Goal: Information Seeking & Learning: Find specific fact

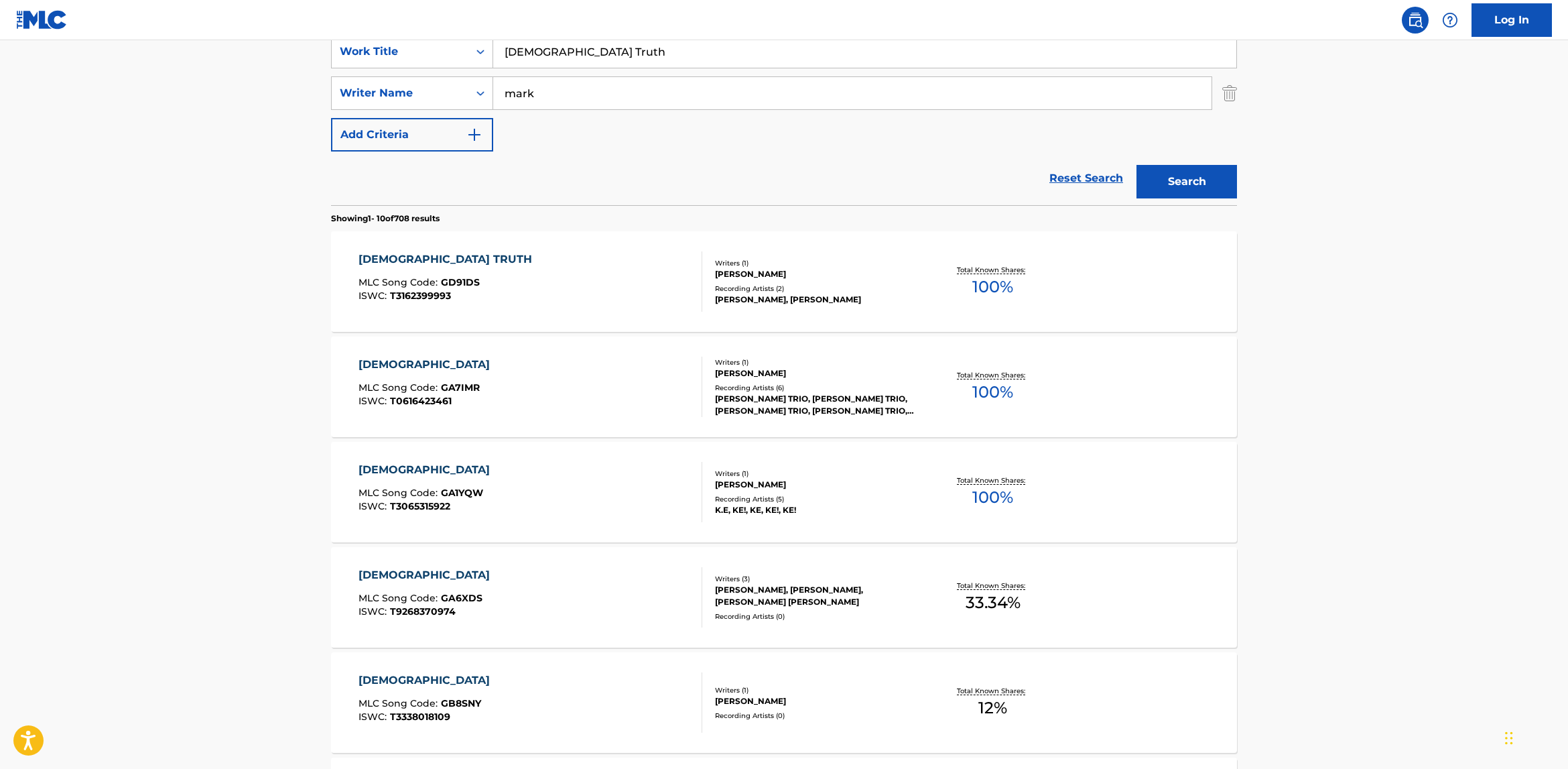
click at [553, 122] on div "SearchWithCriteriaecf251ab-f4a4-4f27-a72c-d5640c74e3cc Work Title Gospel Truth …" at bounding box center [784, 93] width 906 height 117
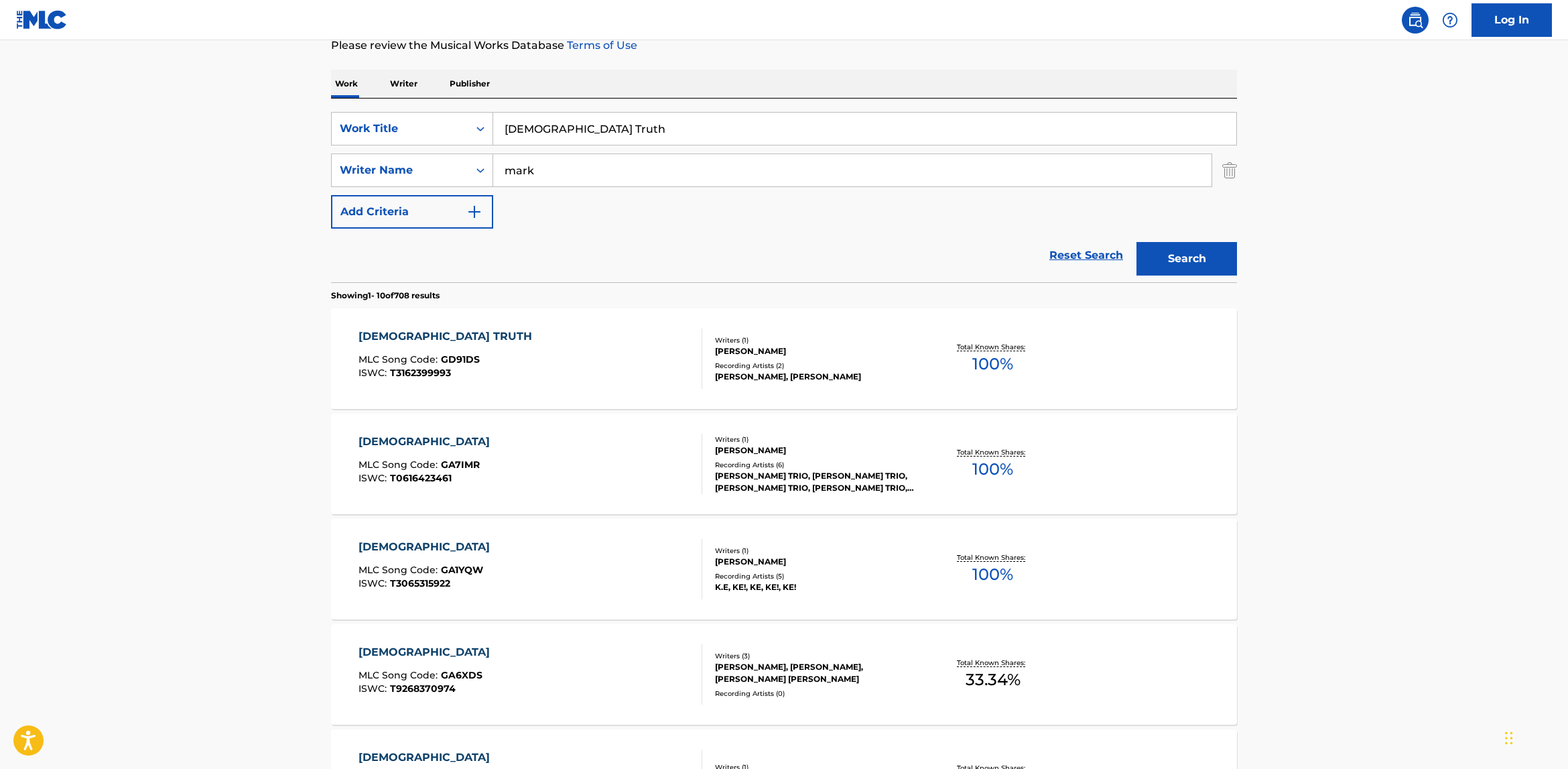
scroll to position [176, 0]
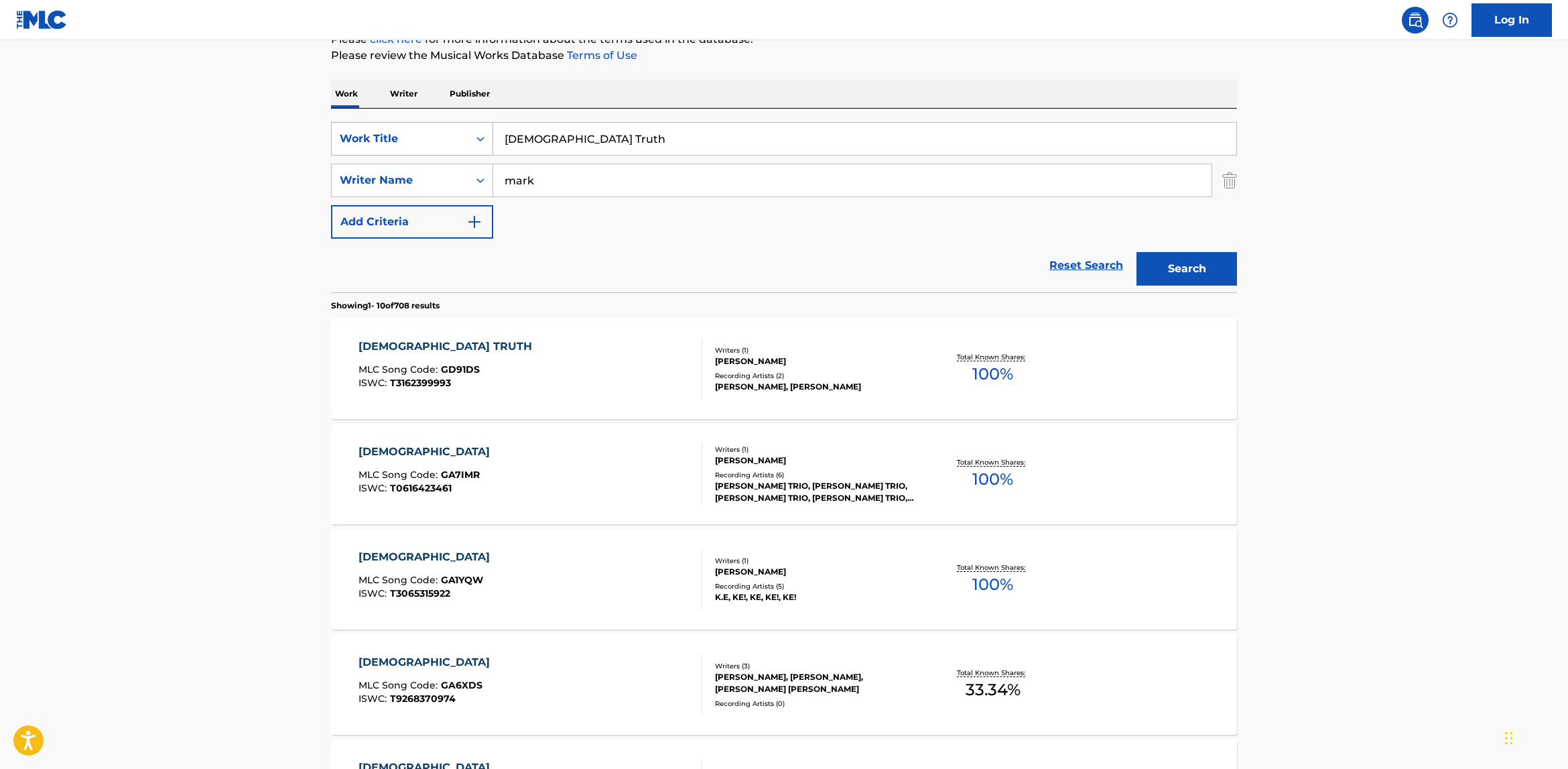
drag, startPoint x: 585, startPoint y: 140, endPoint x: 477, endPoint y: 128, distance: 108.7
click at [477, 128] on div "SearchWithCriteriaecf251ab-f4a4-4f27-a72c-d5640c74e3cc Work Title Gospel Truth" at bounding box center [784, 139] width 906 height 33
paste input "Mi escudo"
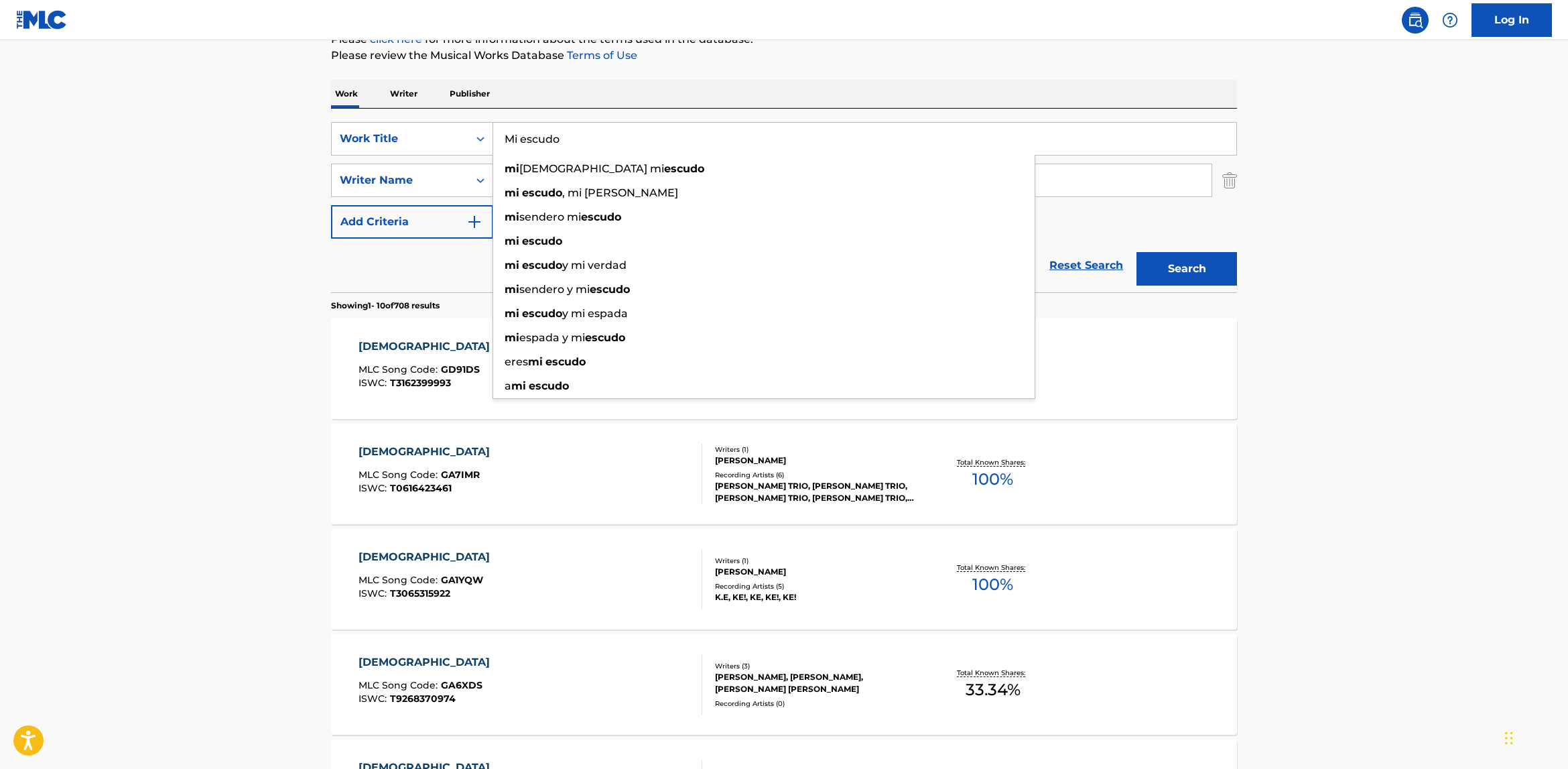
type input "Mi escudo"
click at [1308, 240] on main "The MLC Public Work Search The accuracy and completeness of The MLC's data is d…" at bounding box center [784, 652] width 1568 height 1578
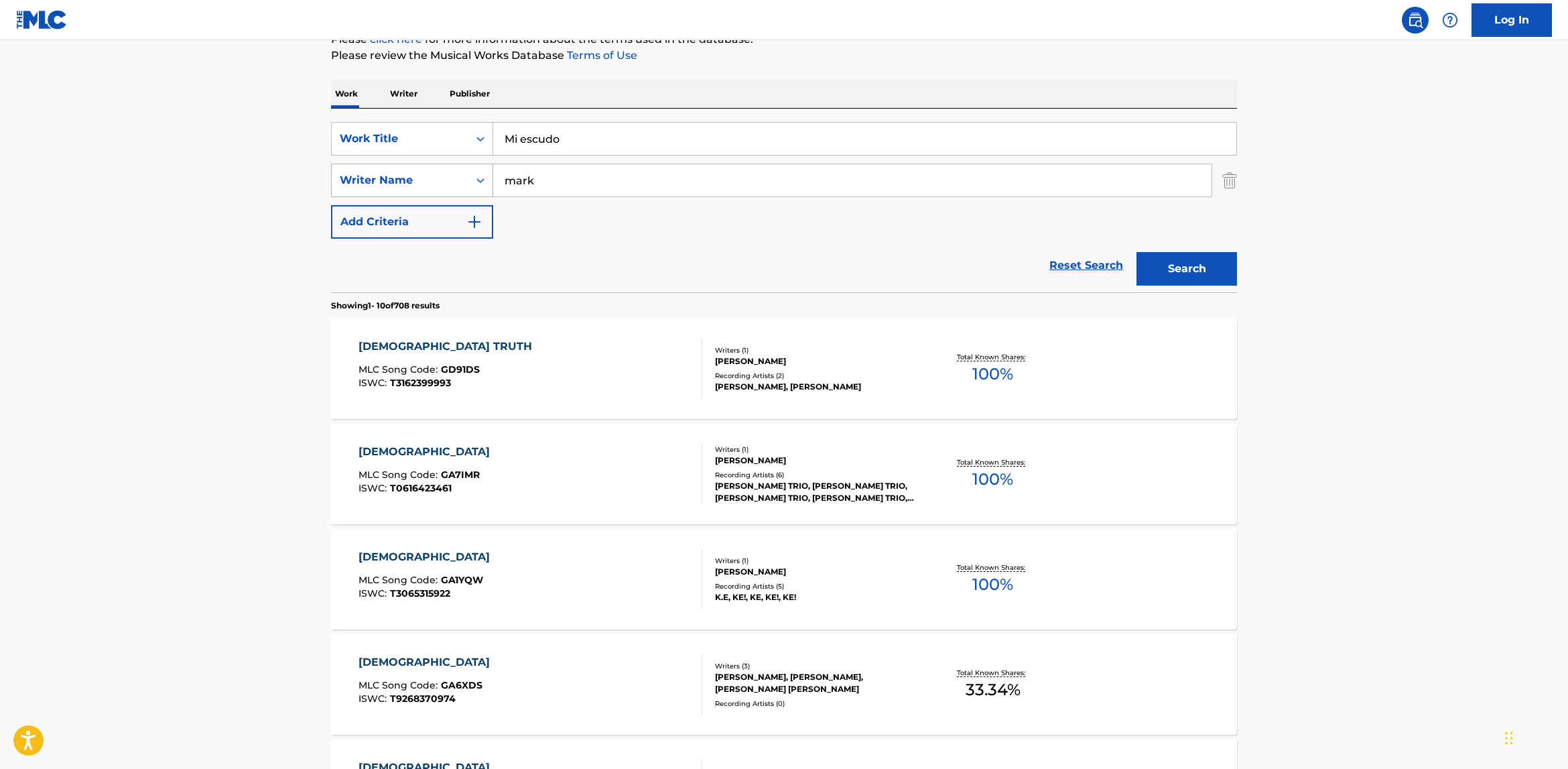
drag, startPoint x: 534, startPoint y: 182, endPoint x: 482, endPoint y: 182, distance: 52.0
click at [482, 182] on div "SearchWithCriteriaeaec6dee-89e7-4483-8cbe-03f26e43ed31 Writer Name [PERSON_NAME]" at bounding box center [784, 180] width 906 height 33
click at [622, 174] on input "Search Form" at bounding box center [852, 180] width 718 height 32
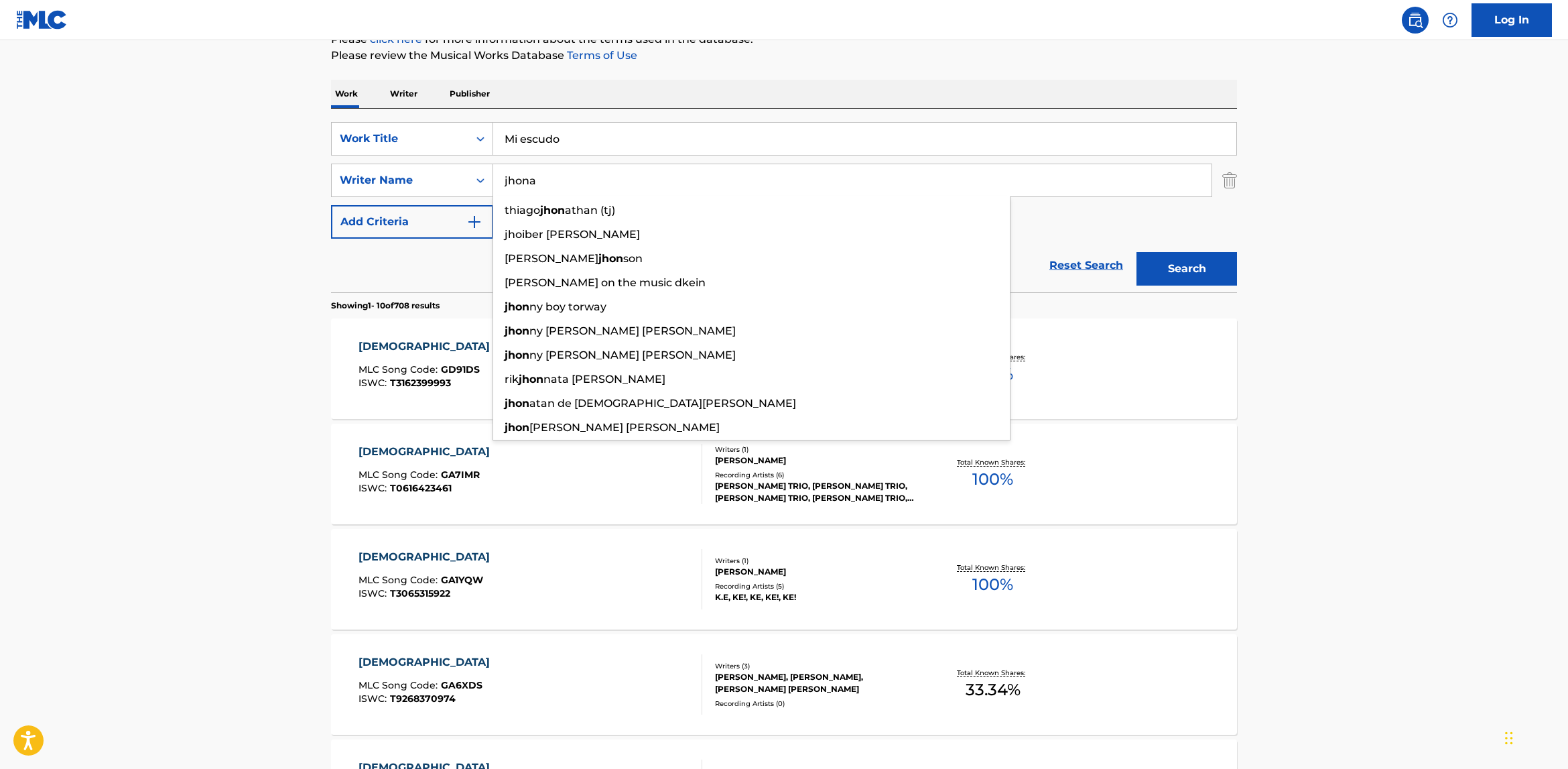
type input "jhona"
click at [1137, 252] on button "Search" at bounding box center [1187, 269] width 100 height 33
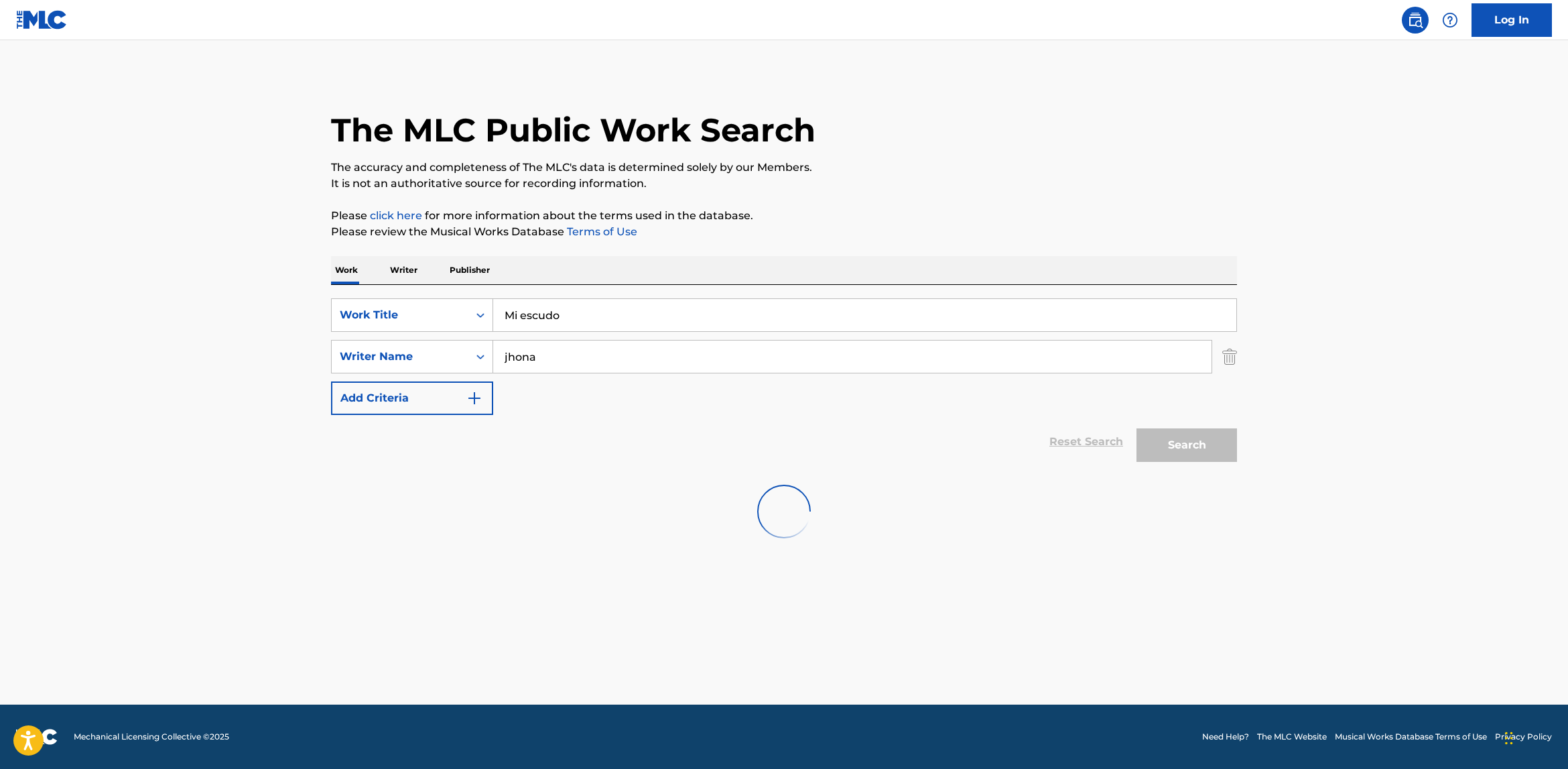
scroll to position [0, 0]
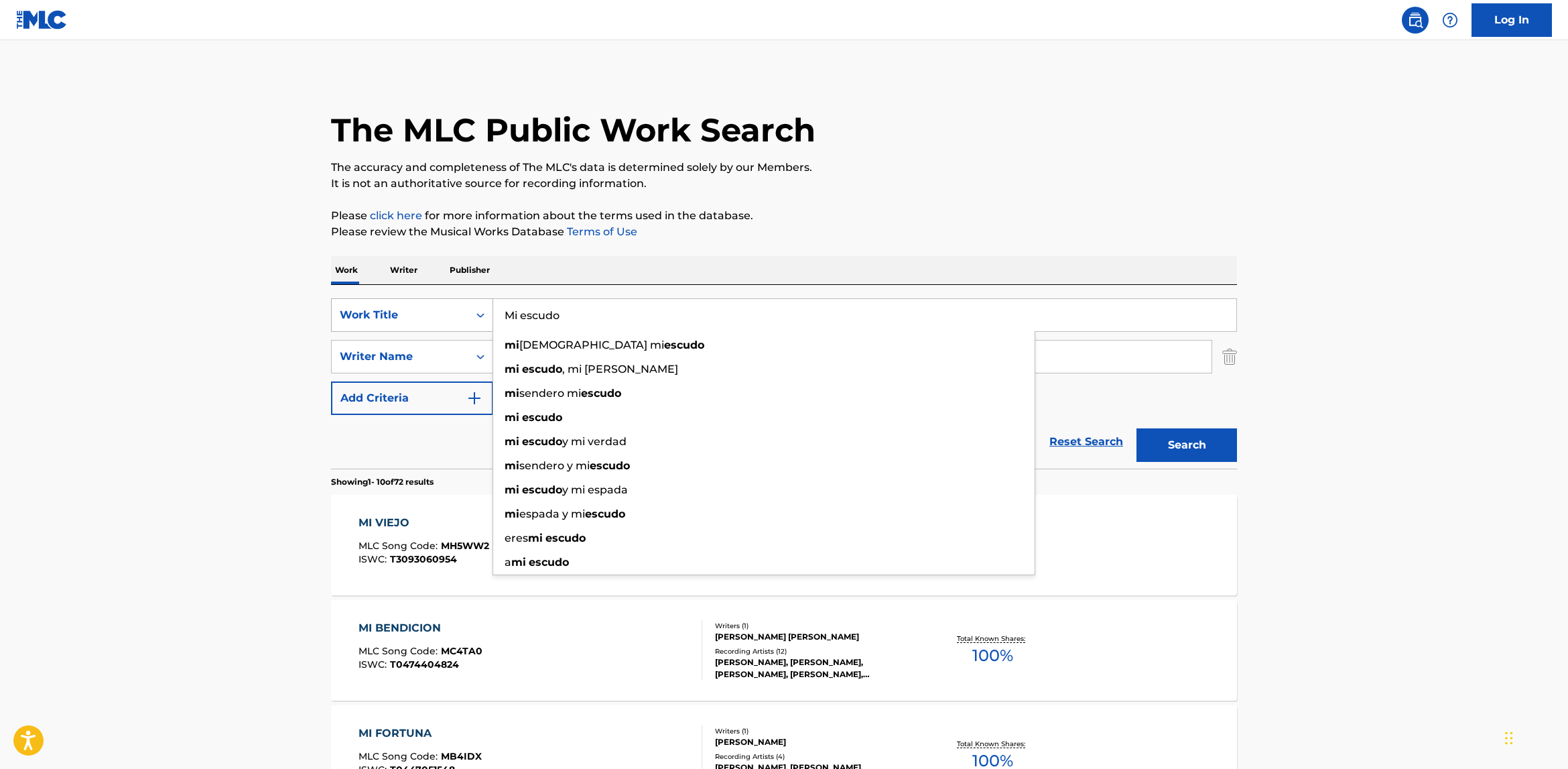
drag, startPoint x: 573, startPoint y: 320, endPoint x: 465, endPoint y: 309, distance: 108.6
click at [465, 309] on div "SearchWithCriteriaecf251ab-f4a4-4f27-a72c-d5640c74e3cc Work Title Mi escudo mi …" at bounding box center [784, 315] width 906 height 33
paste input "[PERSON_NAME]"
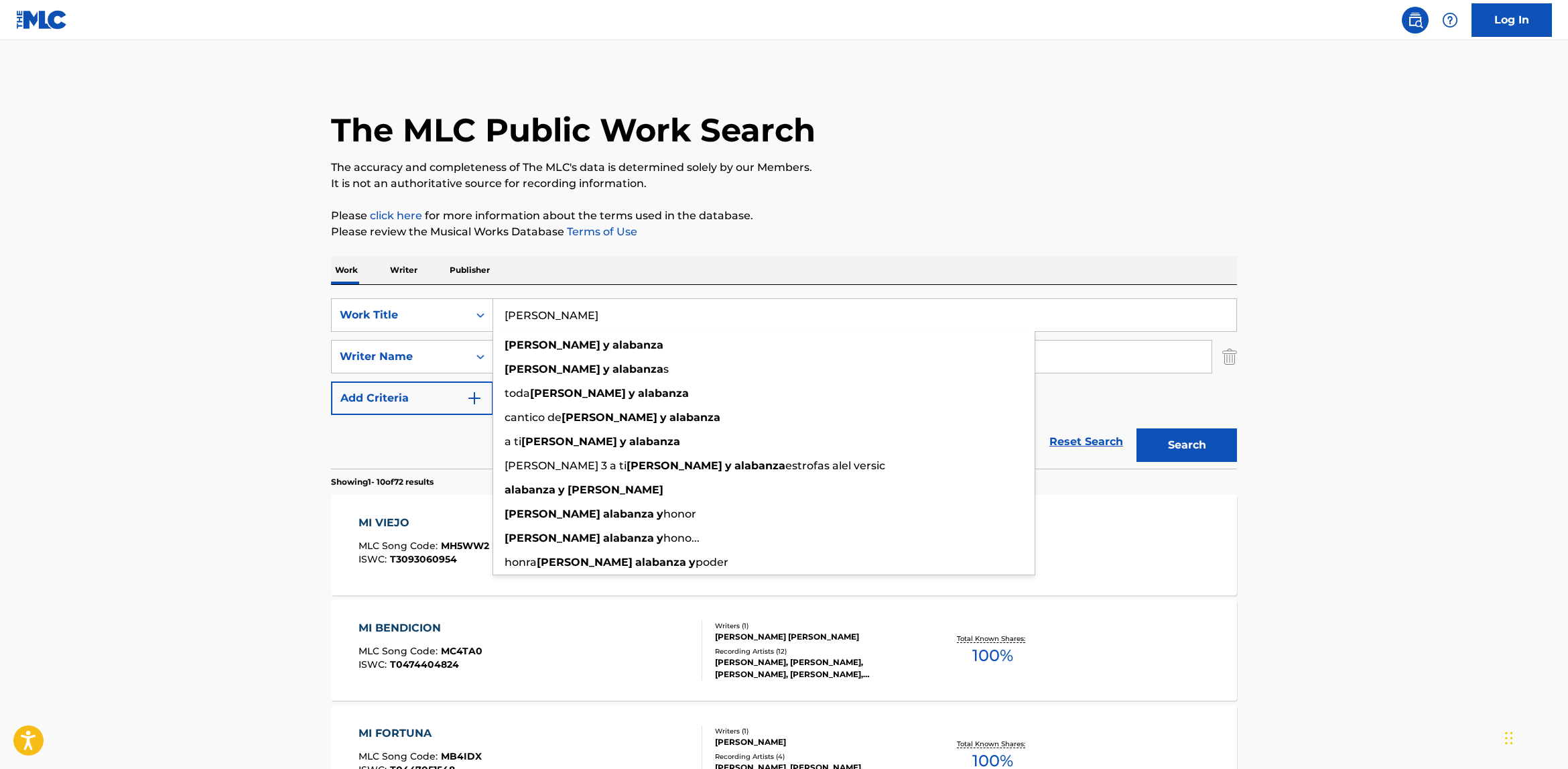
type input "[PERSON_NAME]"
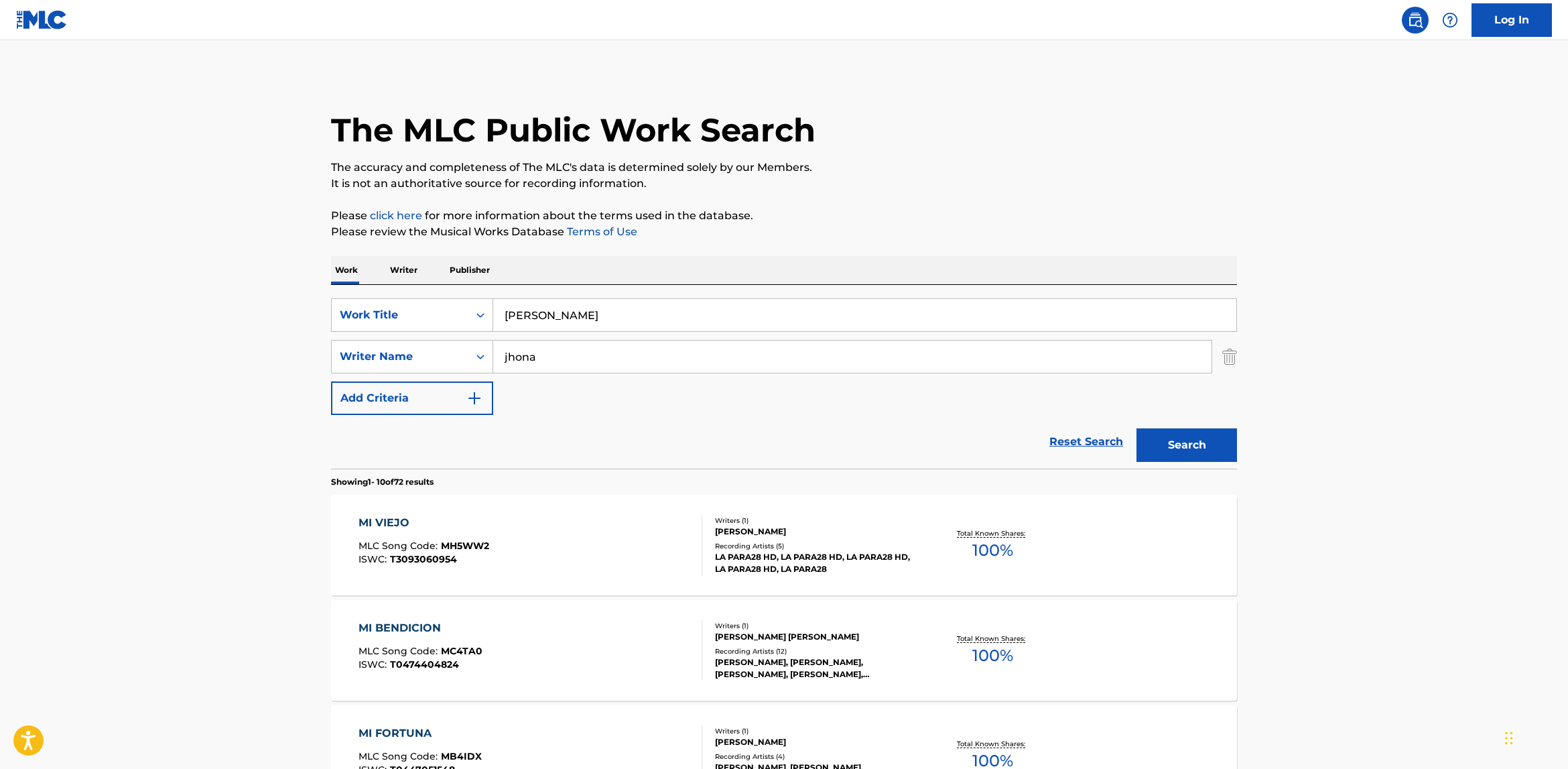
drag, startPoint x: 648, startPoint y: 349, endPoint x: 330, endPoint y: 348, distance: 318.0
click at [333, 348] on div "SearchWithCriteriaeaec6dee-89e7-4483-8cbe-03f26e43ed31 Writer Name [PERSON_NAME]" at bounding box center [784, 356] width 906 height 33
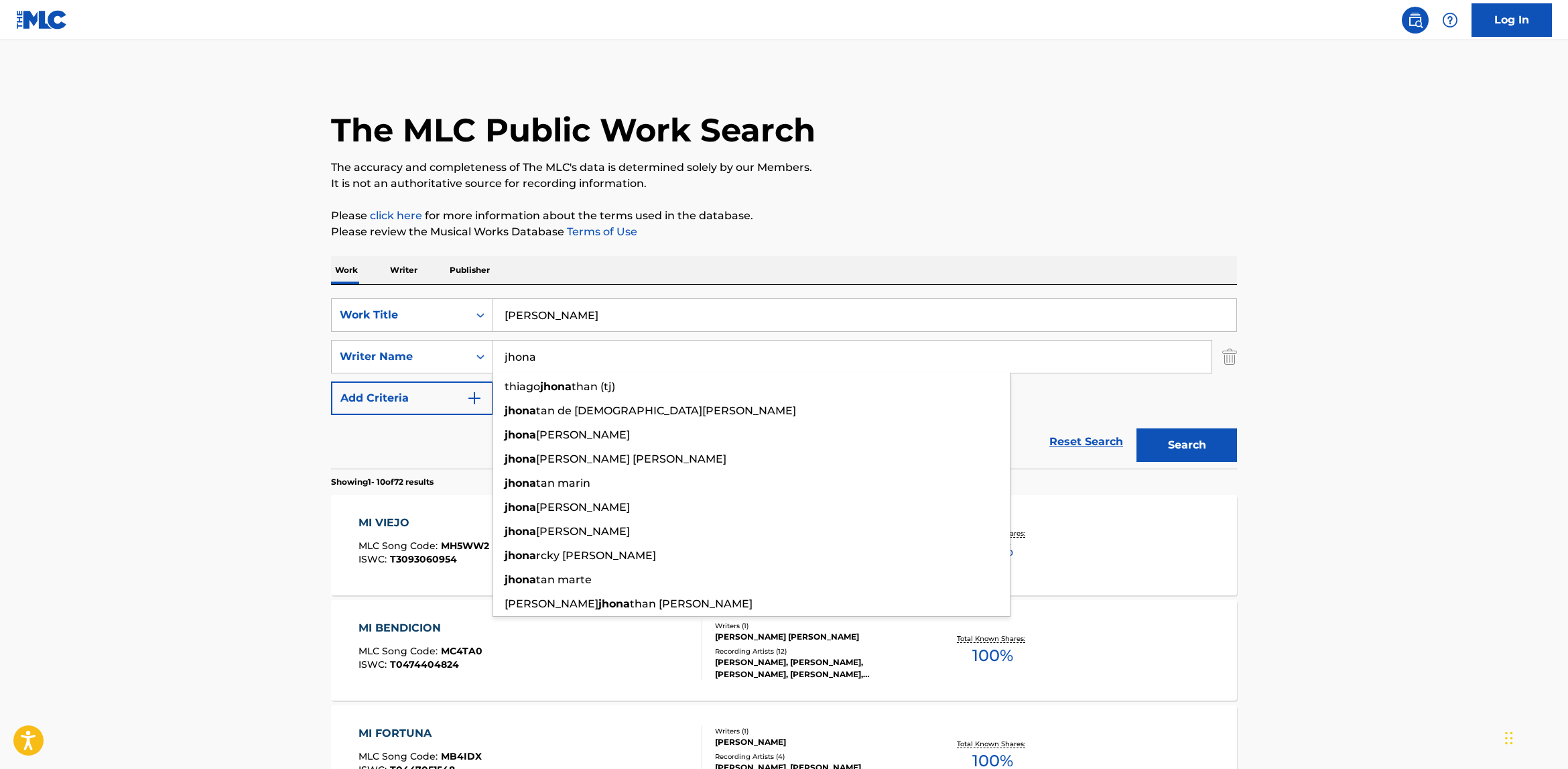
click at [534, 356] on input "jhona" at bounding box center [852, 356] width 718 height 32
drag, startPoint x: 550, startPoint y: 358, endPoint x: 463, endPoint y: 351, distance: 87.3
click at [463, 351] on div "SearchWithCriteriaeaec6dee-89e7-4483-8cbe-03f26e43ed31 Writer Name [PERSON_NAME…" at bounding box center [784, 356] width 906 height 33
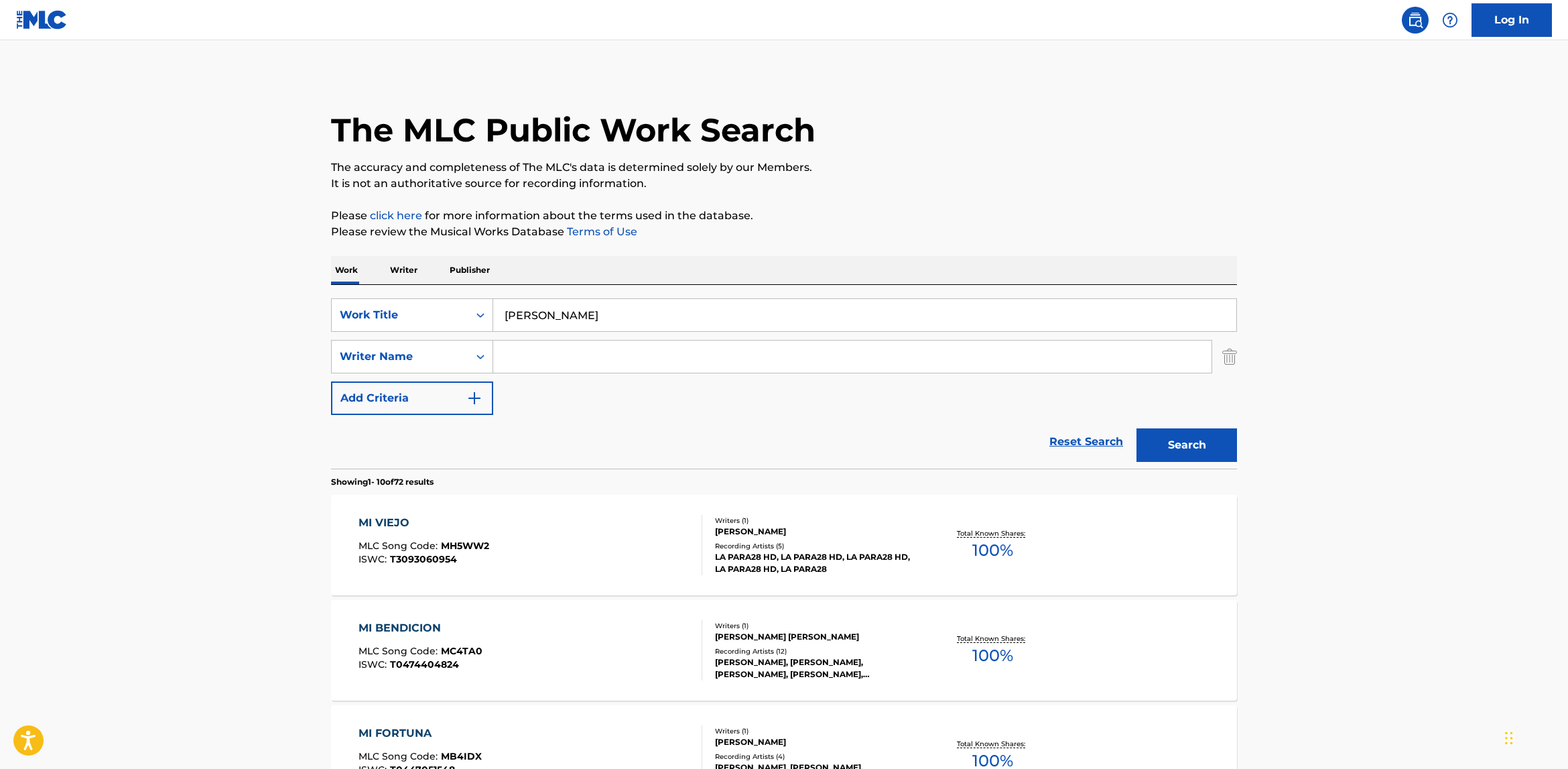
click at [1176, 451] on button "Search" at bounding box center [1187, 445] width 100 height 33
click at [636, 357] on input "Search Form" at bounding box center [852, 356] width 718 height 32
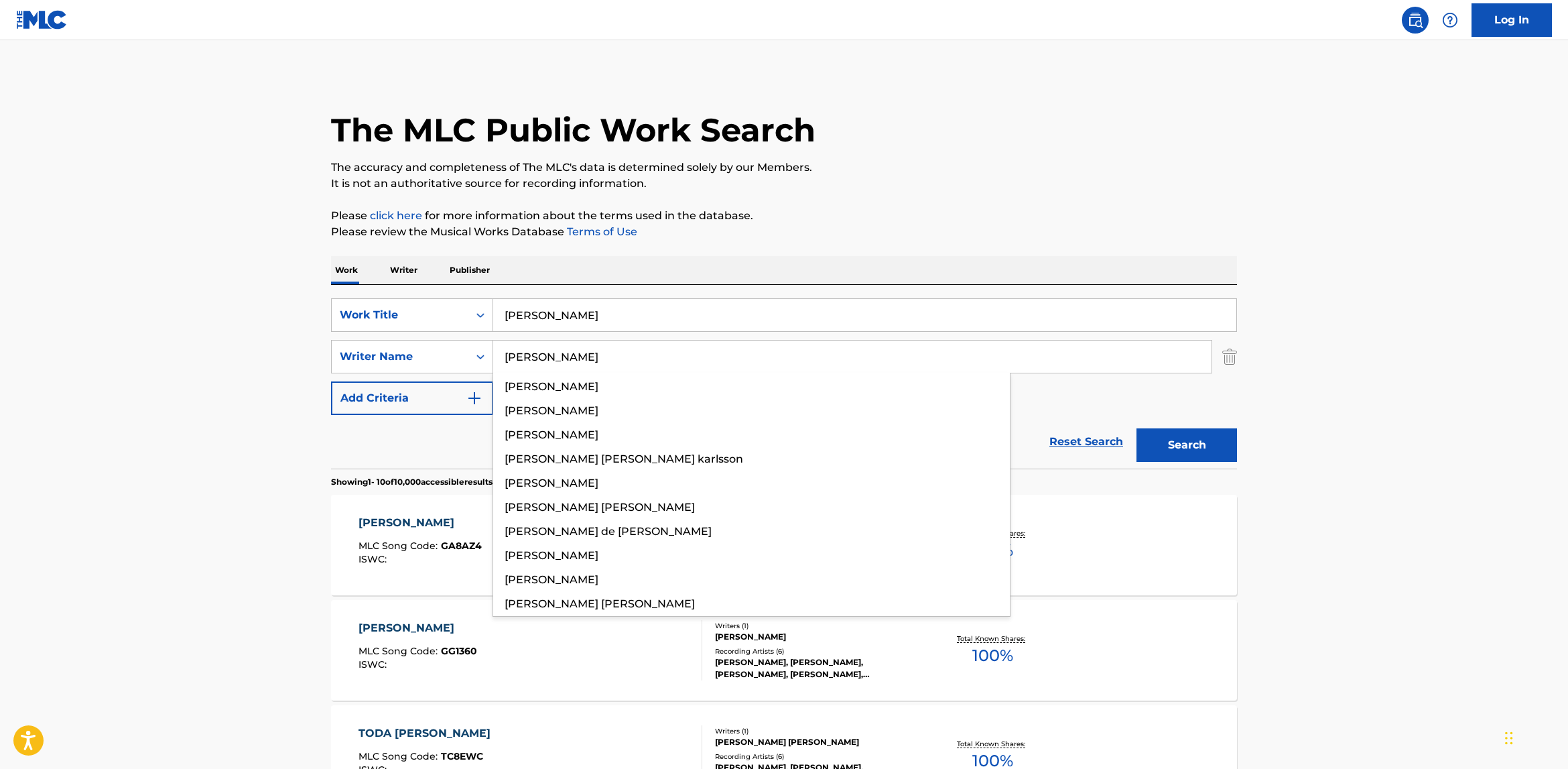
type input "[PERSON_NAME]"
click at [1137, 428] on button "Search" at bounding box center [1187, 445] width 100 height 33
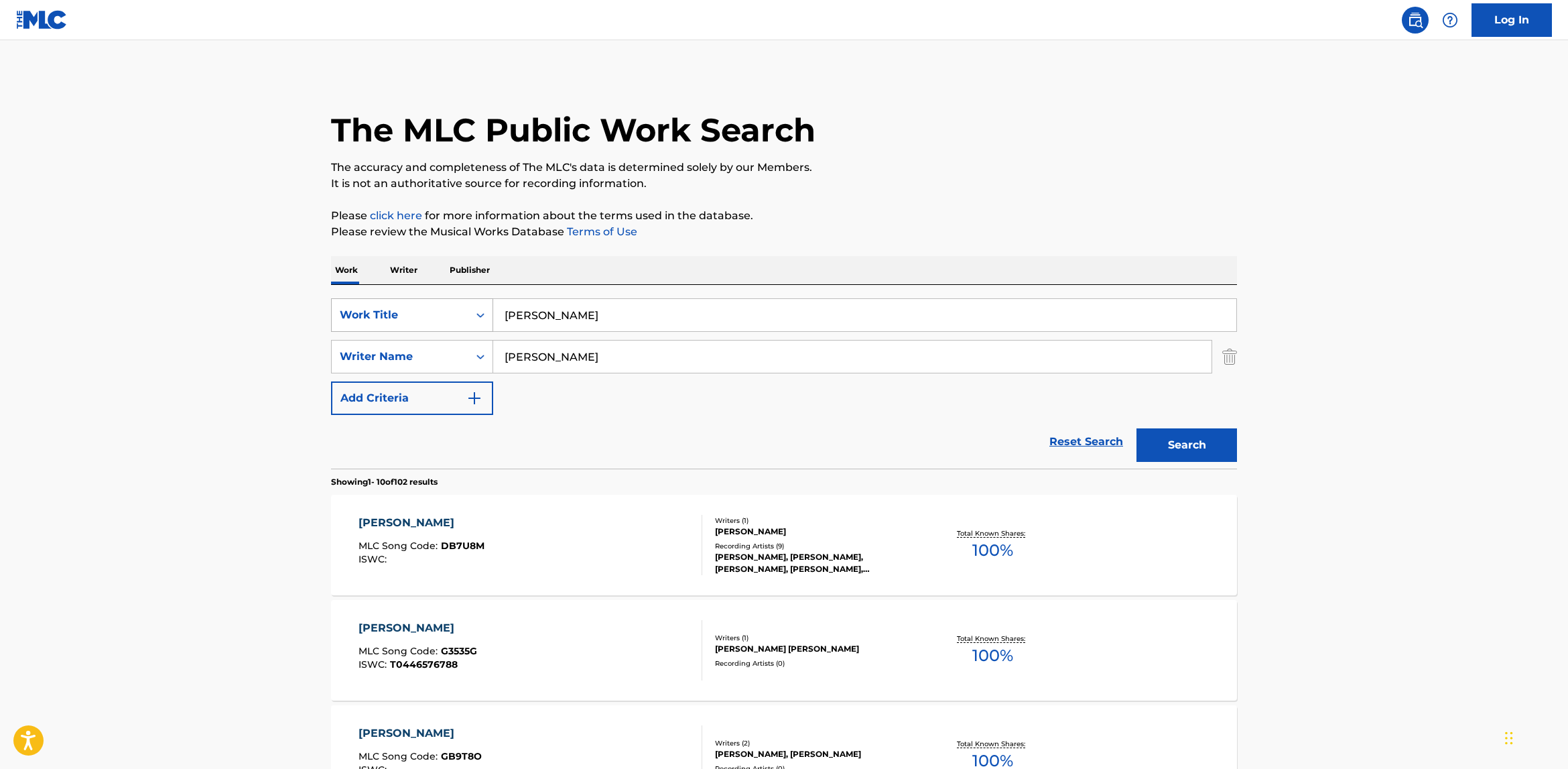
drag, startPoint x: 619, startPoint y: 320, endPoint x: 463, endPoint y: 298, distance: 157.5
click at [463, 298] on div "SearchWithCriteriaecf251ab-f4a4-4f27-a72c-d5640c74e3cc Work Title [PERSON_NAME]" at bounding box center [784, 315] width 906 height 33
paste input "Tu Amor - En Vivo"
click at [1174, 446] on button "Search" at bounding box center [1187, 445] width 100 height 33
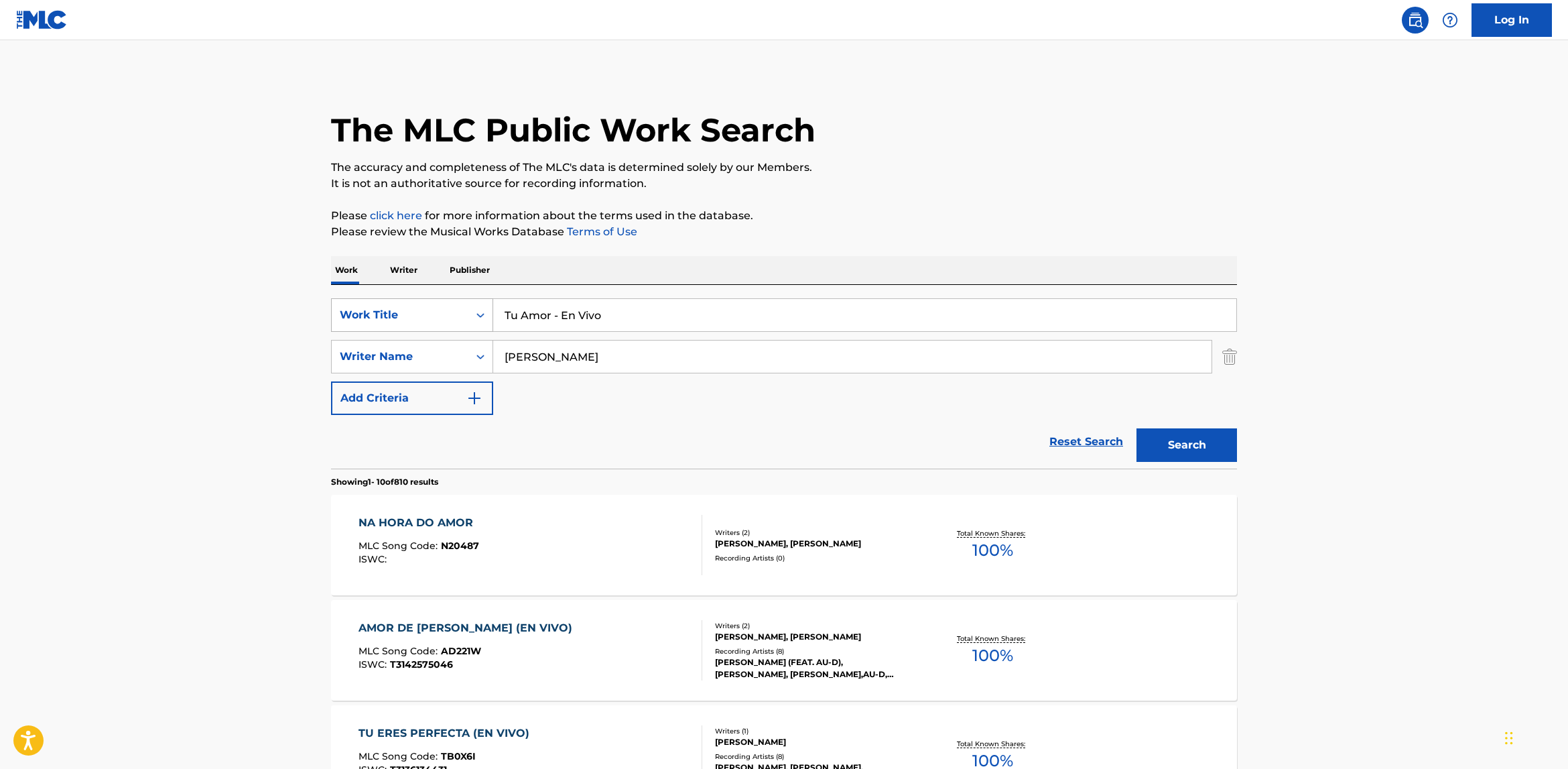
drag, startPoint x: 633, startPoint y: 327, endPoint x: 463, endPoint y: 313, distance: 170.6
click at [463, 313] on div "SearchWithCriteriaecf251ab-f4a4-4f27-a72c-d5640c74e3cc Work Title Tu Amor - En …" at bounding box center [784, 315] width 906 height 33
paste input "El [PERSON_NAME]"
type input "El [PERSON_NAME]"
click at [1169, 451] on button "Search" at bounding box center [1187, 445] width 100 height 33
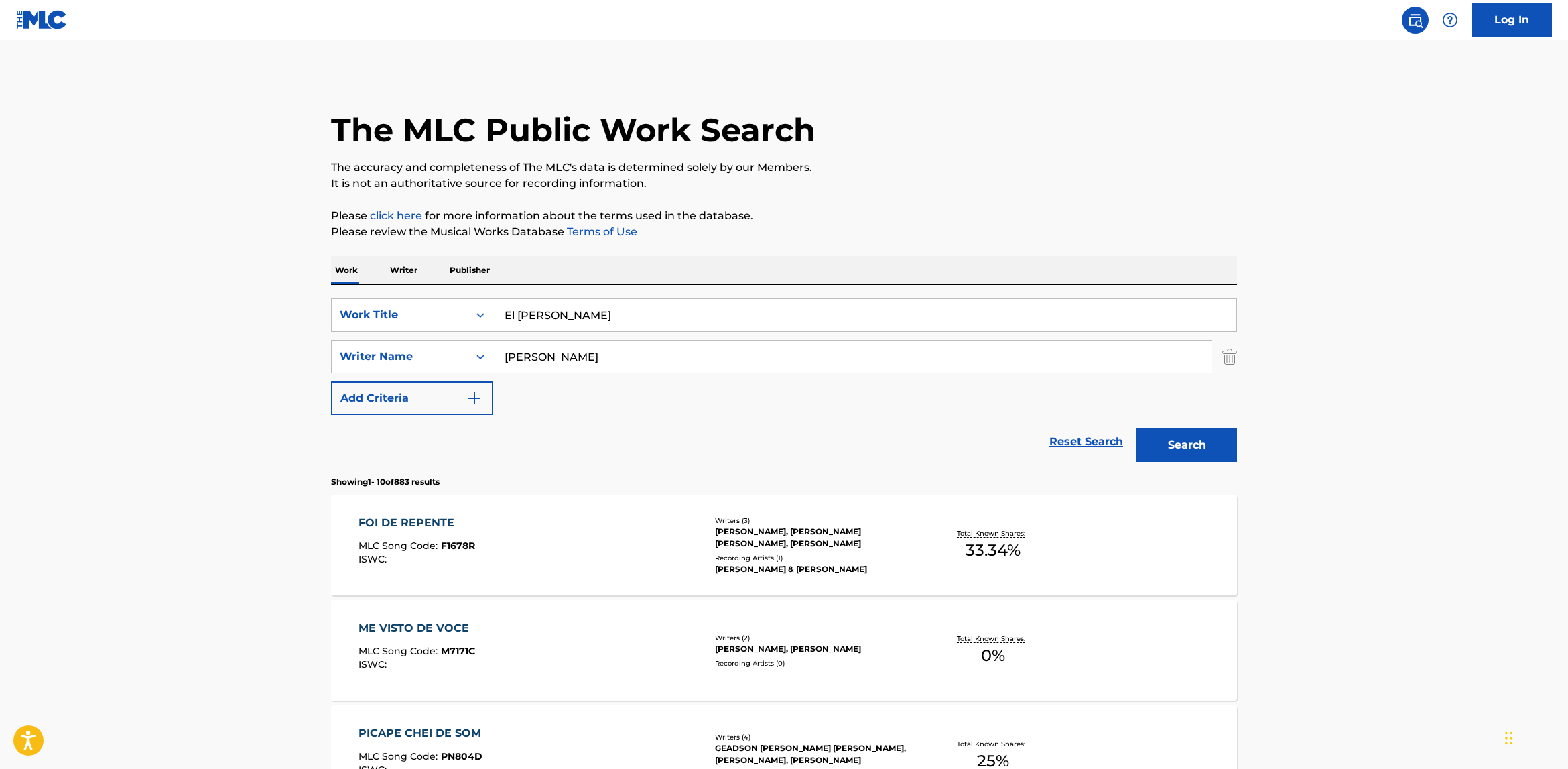
drag, startPoint x: 611, startPoint y: 318, endPoint x: 493, endPoint y: 308, distance: 118.4
click at [493, 308] on input "El [PERSON_NAME]" at bounding box center [865, 314] width 744 height 32
click at [547, 372] on div "[PERSON_NAME]" at bounding box center [852, 356] width 719 height 33
drag, startPoint x: 550, startPoint y: 361, endPoint x: 434, endPoint y: 344, distance: 117.2
click at [434, 344] on div "SearchWithCriteriaeaec6dee-89e7-4483-8cbe-03f26e43ed31 Writer Name [PERSON_NAME]" at bounding box center [784, 356] width 906 height 33
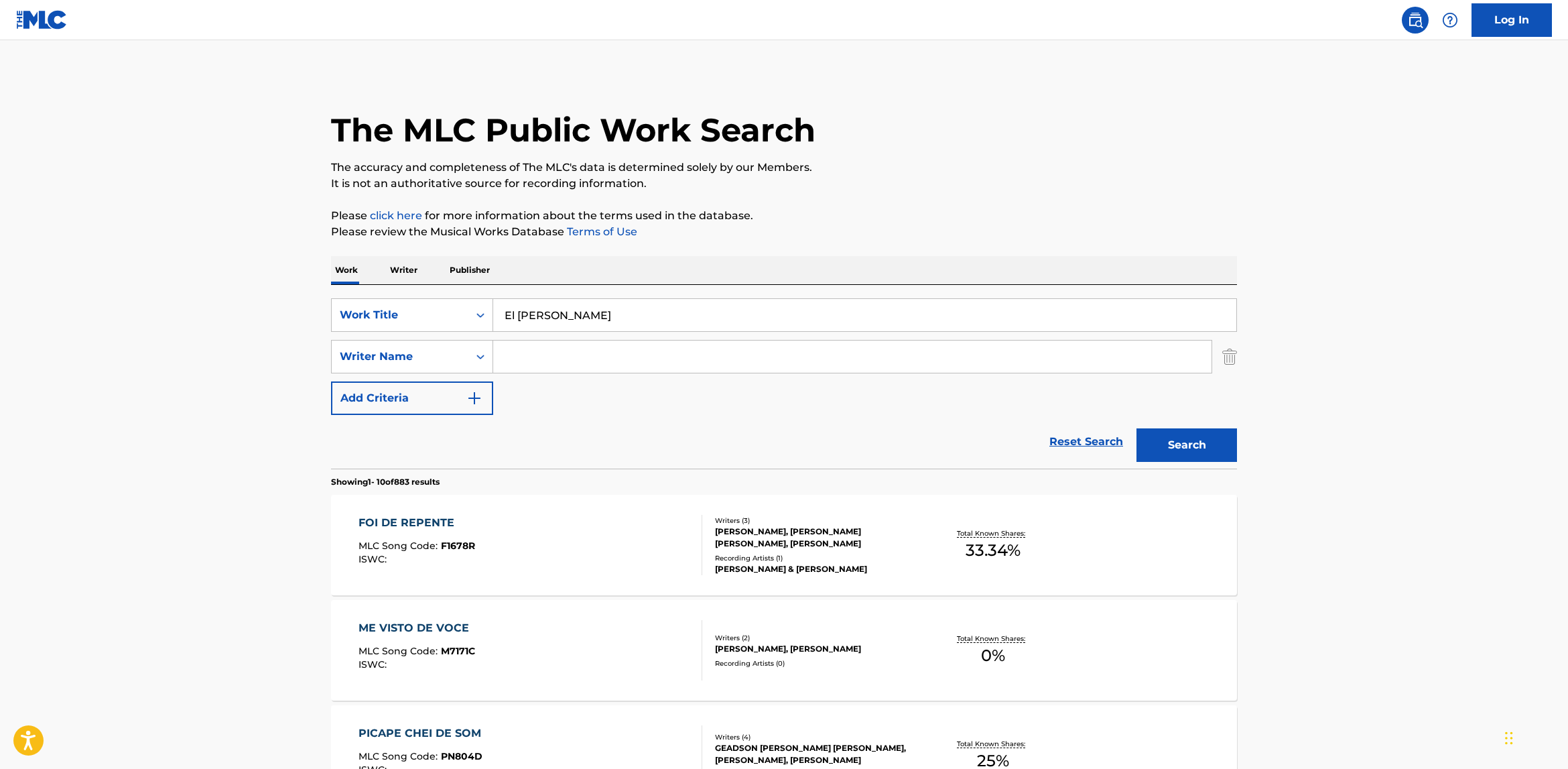
click at [571, 316] on input "El [PERSON_NAME]" at bounding box center [865, 314] width 744 height 32
drag, startPoint x: 615, startPoint y: 316, endPoint x: 457, endPoint y: 291, distance: 160.0
click at [457, 291] on div "SearchWithCriteriaecf251ab-f4a4-4f27-a72c-d5640c74e3cc Work Title El [PERSON_NA…" at bounding box center [784, 376] width 906 height 183
paste input "Te Adoro Cara a Cara"
click at [1215, 439] on button "Search" at bounding box center [1187, 445] width 100 height 33
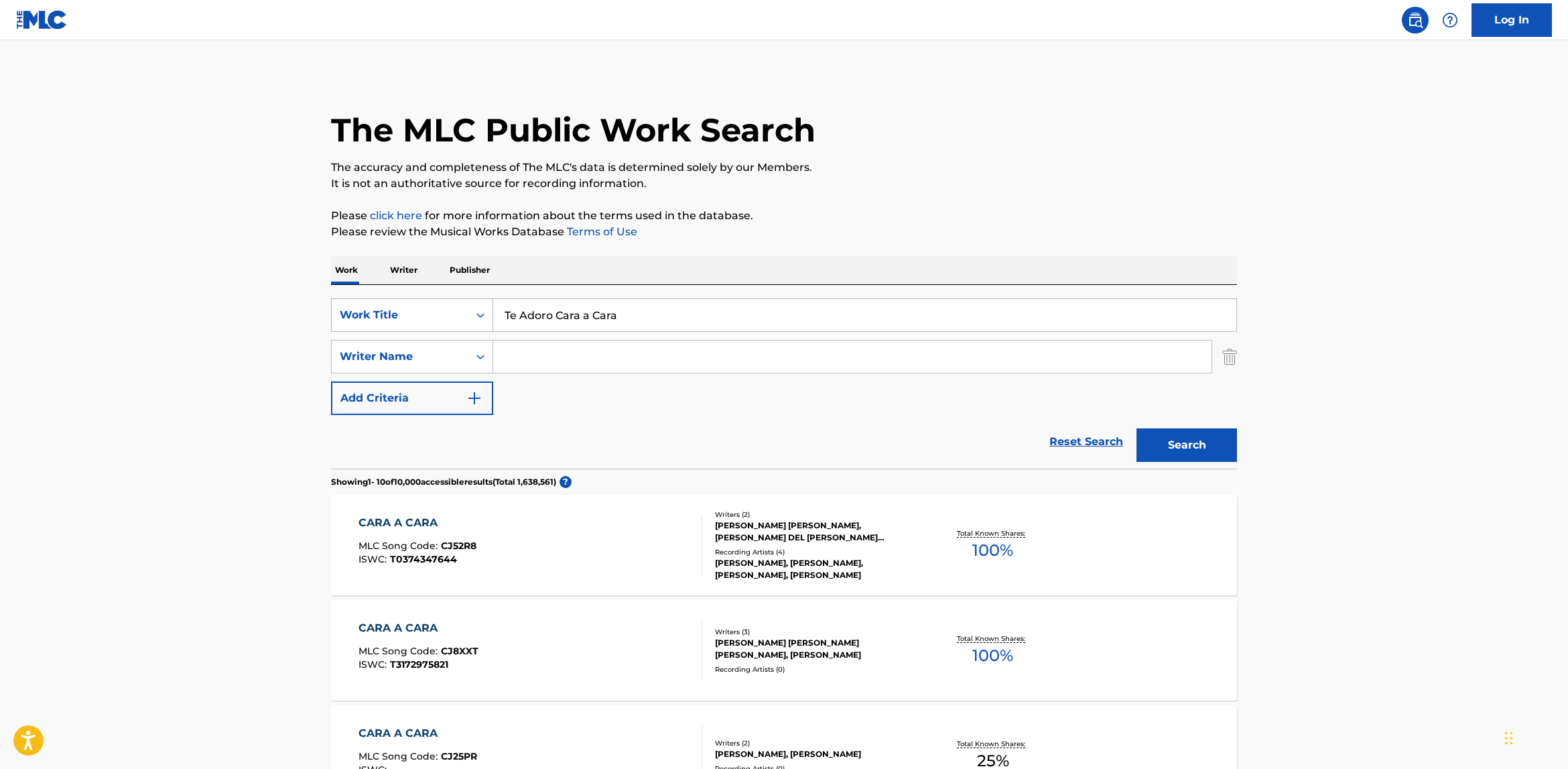
drag, startPoint x: 572, startPoint y: 312, endPoint x: 431, endPoint y: 307, distance: 141.1
click at [439, 307] on div "SearchWithCriteriaecf251ab-f4a4-4f27-a72c-d5640c74e3cc Work Title Te Adoro Cara…" at bounding box center [784, 315] width 906 height 33
paste input "Quién Es El Rey De [PERSON_NAME]"
click at [1137, 428] on button "Search" at bounding box center [1187, 445] width 100 height 33
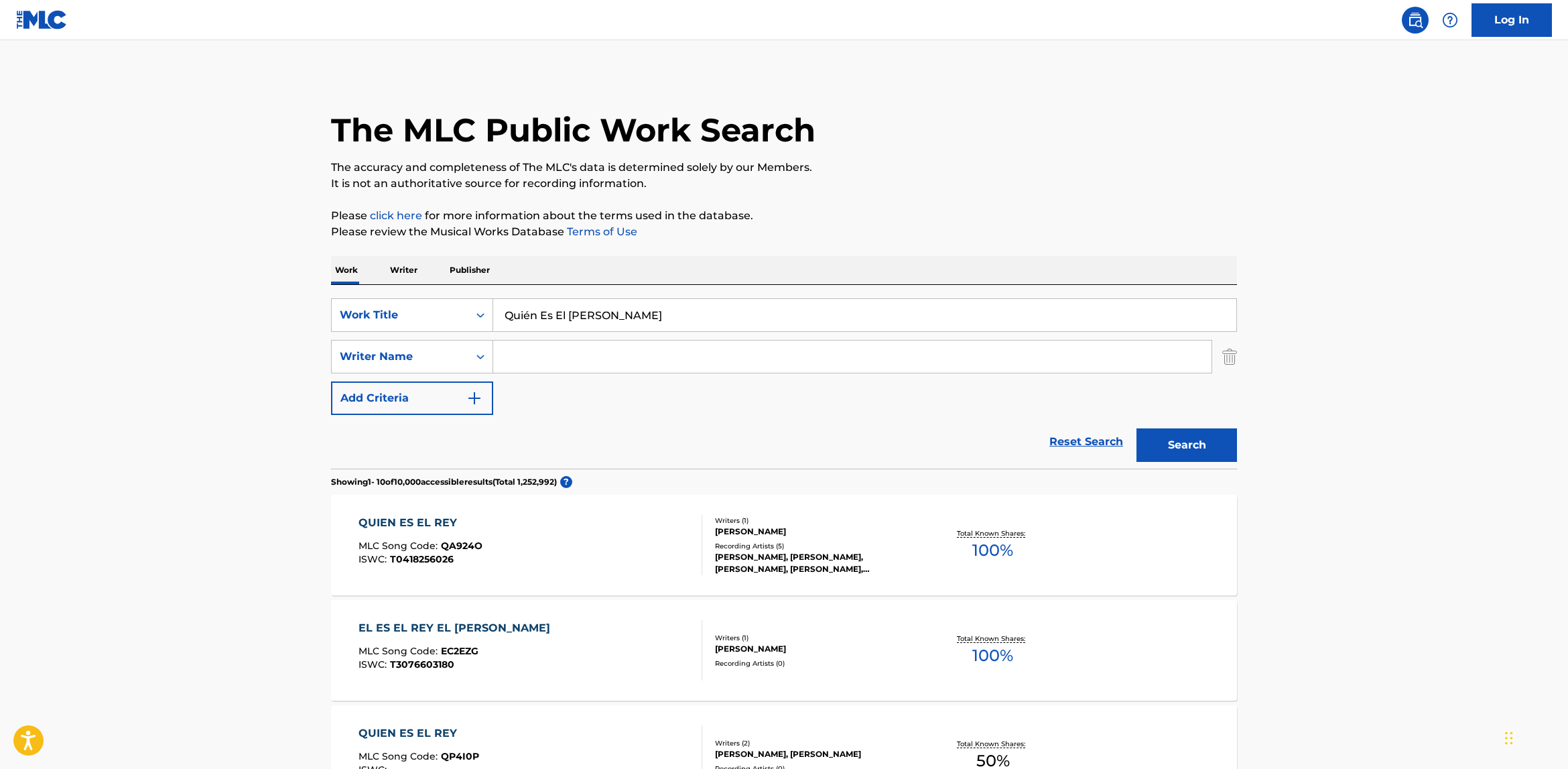
drag, startPoint x: 673, startPoint y: 320, endPoint x: 410, endPoint y: 282, distance: 265.7
paste input "Llena Todo En Mí"
click at [1216, 438] on button "Search" at bounding box center [1187, 445] width 100 height 33
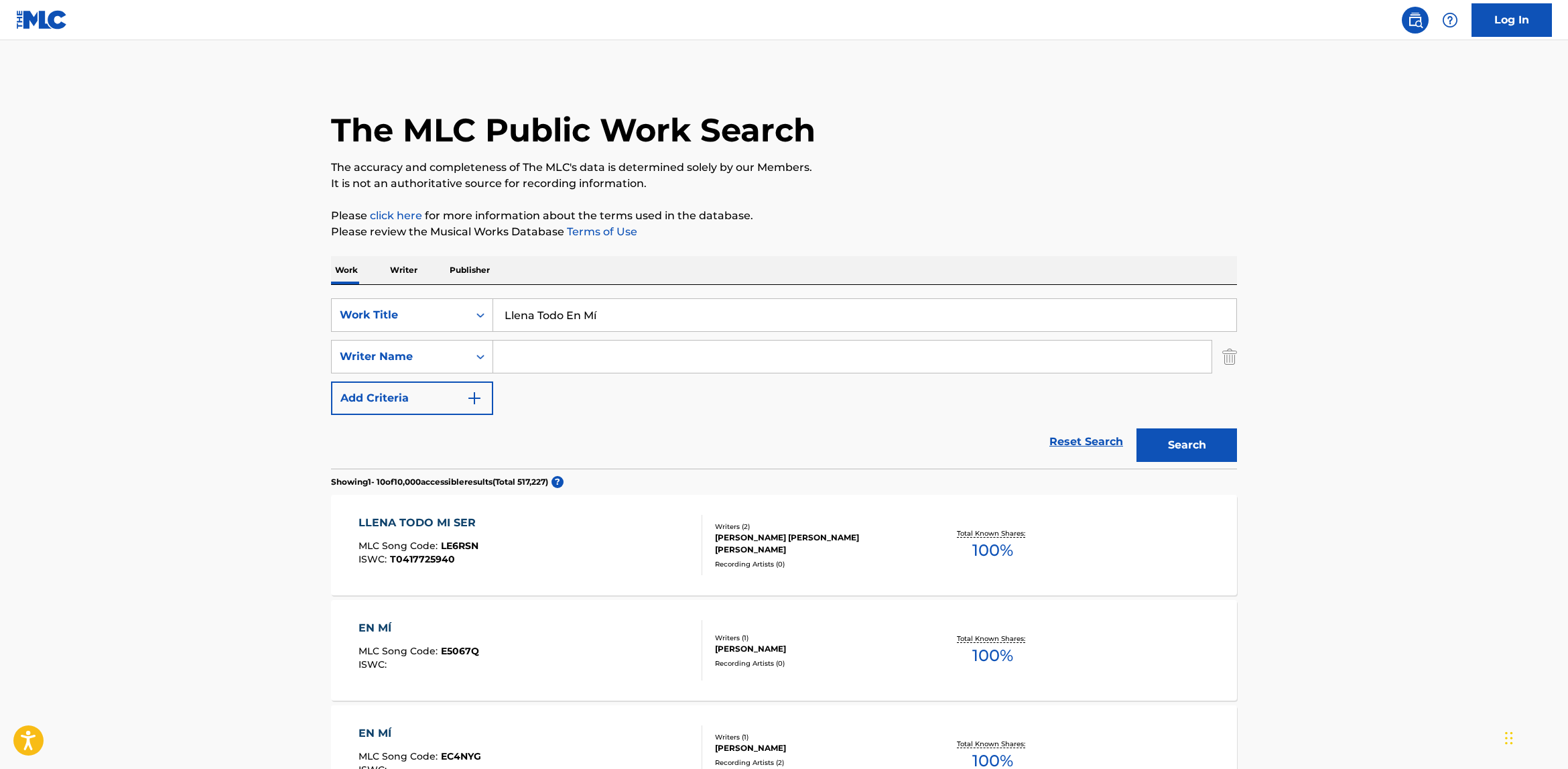
drag, startPoint x: 569, startPoint y: 316, endPoint x: 358, endPoint y: 283, distance: 213.6
click at [386, 289] on div "SearchWithCriteriaecf251ab-f4a4-4f27-a72c-d5640c74e3cc Work Title Llena Todo En…" at bounding box center [784, 376] width 906 height 183
paste input "Palabras de [PERSON_NAME]"
click at [1137, 428] on button "Search" at bounding box center [1187, 445] width 100 height 33
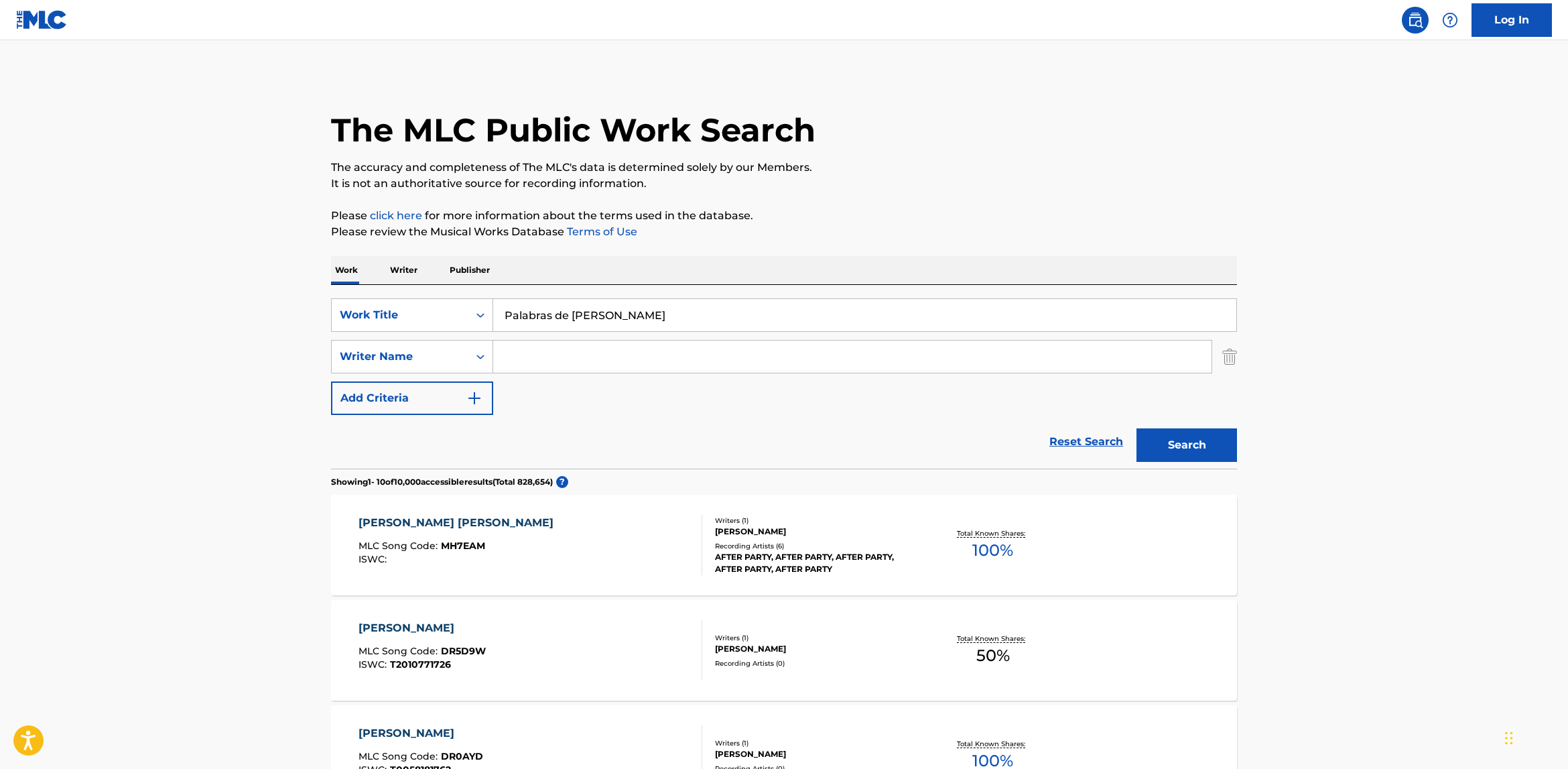
drag, startPoint x: 675, startPoint y: 304, endPoint x: 427, endPoint y: 270, distance: 250.3
paste input "Enseñame a Hacer tu Voluntad - En Vivo"
drag, startPoint x: 889, startPoint y: 308, endPoint x: 480, endPoint y: 310, distance: 409.0
click at [480, 310] on div "SearchWithCriteriaecf251ab-f4a4-4f27-a72c-d5640c74e3cc Work Title Enseñame a Ha…" at bounding box center [784, 315] width 906 height 33
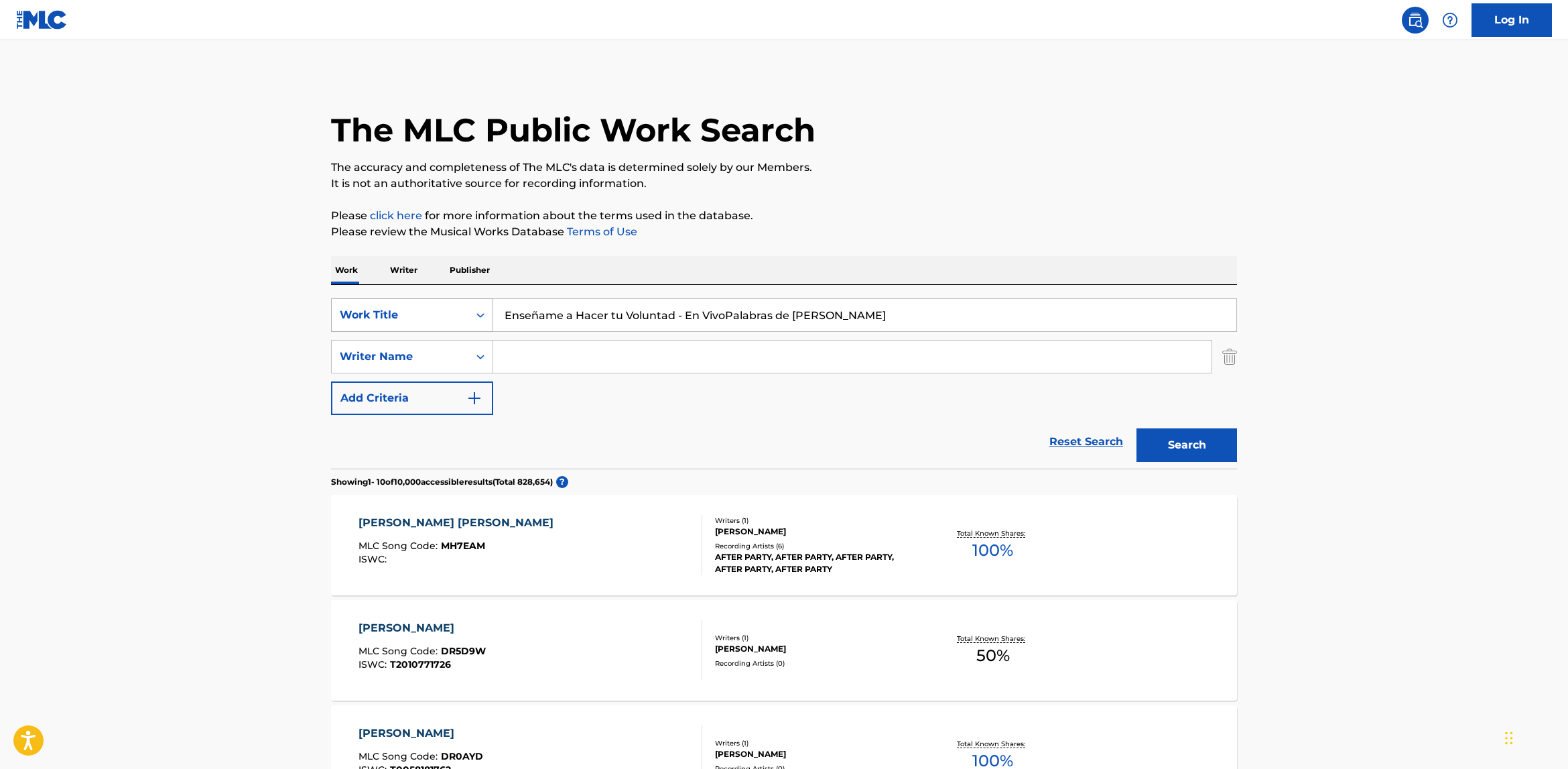
drag, startPoint x: 882, startPoint y: 318, endPoint x: 471, endPoint y: 316, distance: 411.0
click at [471, 316] on div "SearchWithCriteriaecf251ab-f4a4-4f27-a72c-d5640c74e3cc Work Title Enseñame a Ha…" at bounding box center [784, 315] width 906 height 33
paste input "Search Form"
drag, startPoint x: 675, startPoint y: 320, endPoint x: 850, endPoint y: 334, distance: 175.6
click at [841, 334] on div "SearchWithCriteriaecf251ab-f4a4-4f27-a72c-d5640c74e3cc Work Title Enseñame a Ha…" at bounding box center [784, 356] width 906 height 117
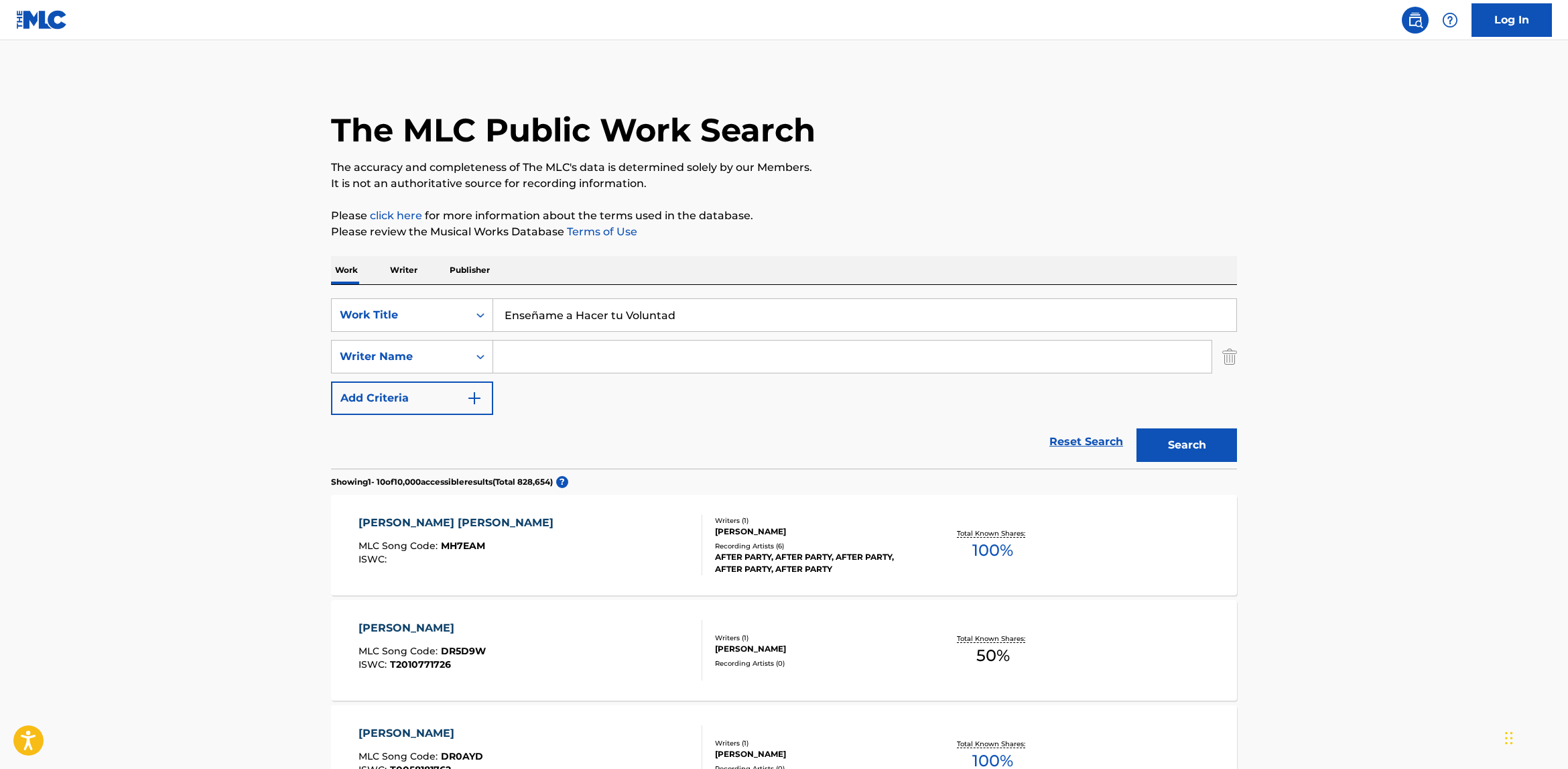
click at [1137, 428] on button "Search" at bounding box center [1187, 445] width 100 height 33
type input "Enseñame a Hacer tu Voluntad"
click at [1137, 428] on button "Search" at bounding box center [1187, 445] width 100 height 33
click at [746, 567] on div "[PERSON_NAME], [PERSON_NAME], [PERSON_NAME], [PERSON_NAME], [PERSON_NAME]" at bounding box center [816, 562] width 203 height 24
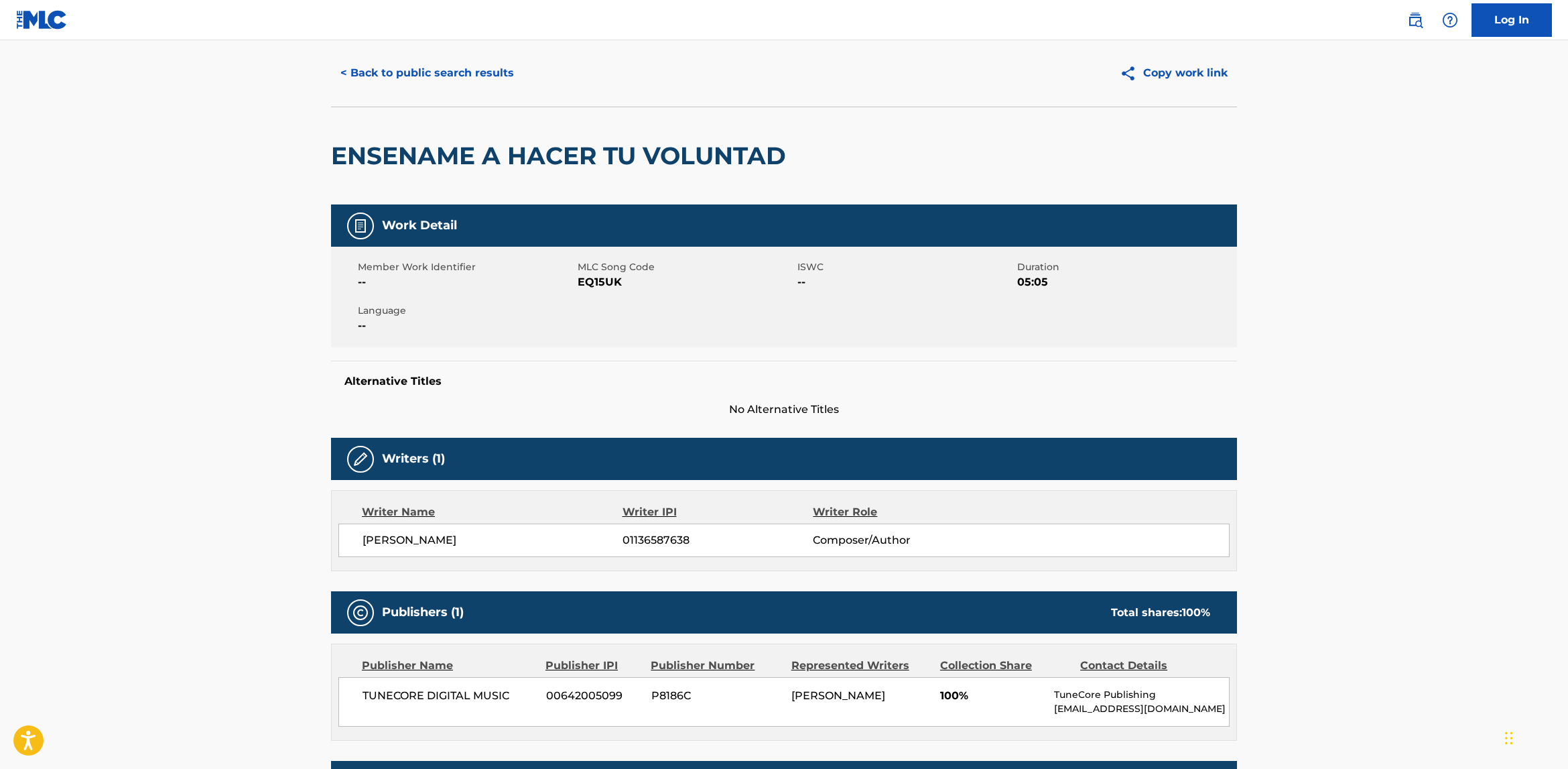
scroll to position [28, 0]
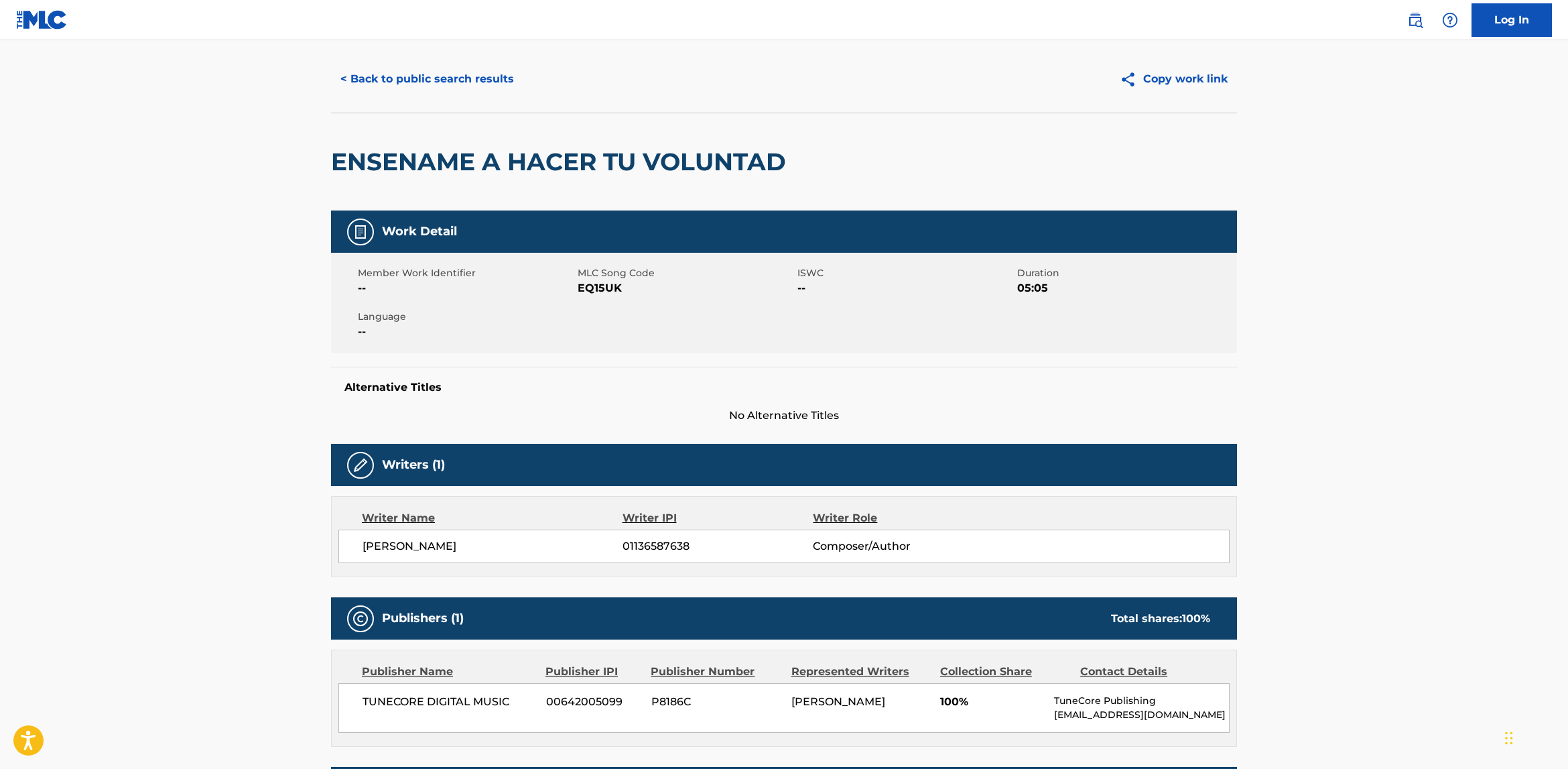
click at [343, 71] on button "< Back to public search results" at bounding box center [427, 79] width 192 height 33
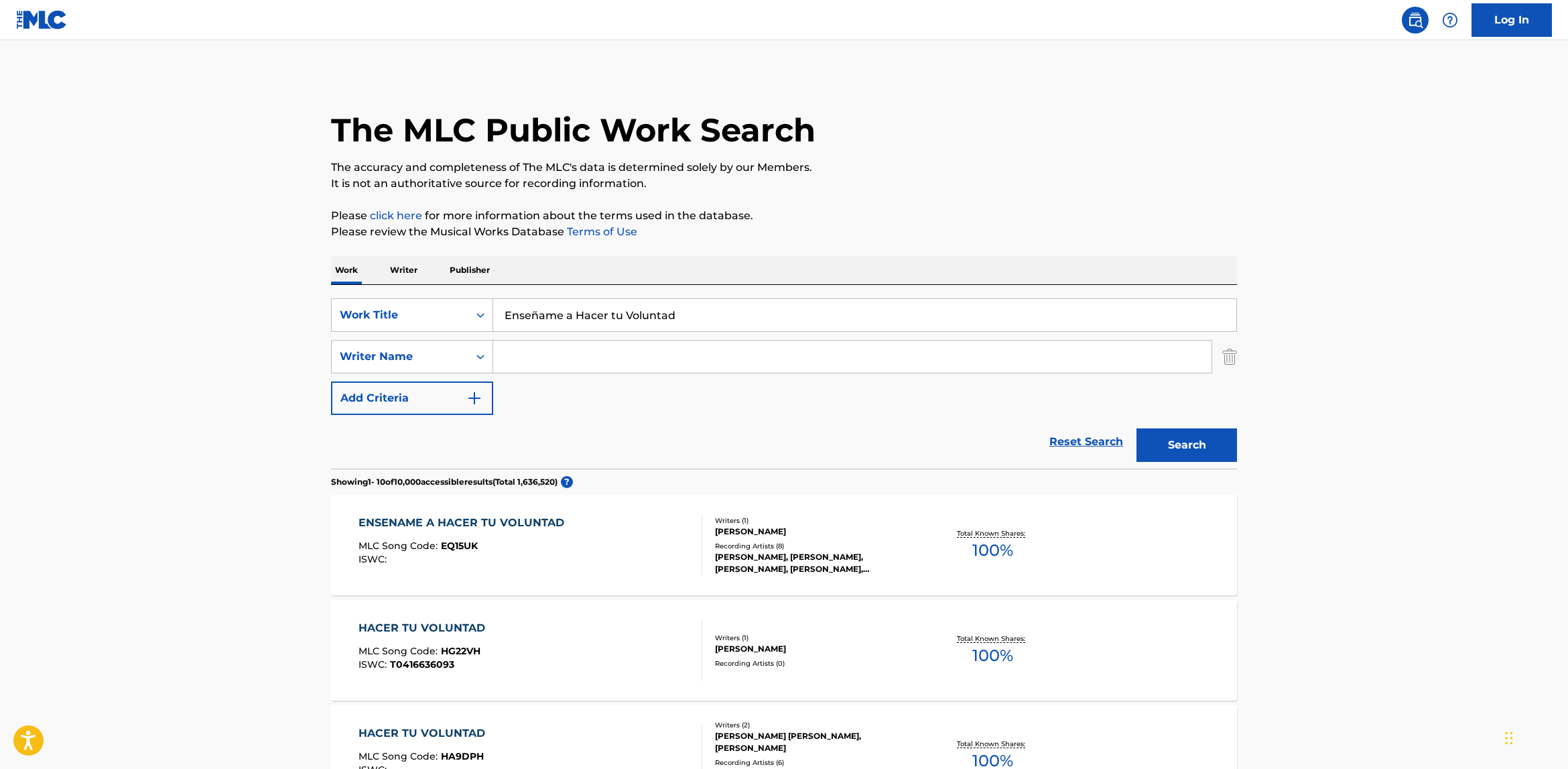
drag, startPoint x: 413, startPoint y: 257, endPoint x: 343, endPoint y: 232, distance: 74.3
paste input "Cántico de Habacuc"
click at [1137, 428] on button "Search" at bounding box center [1187, 445] width 100 height 33
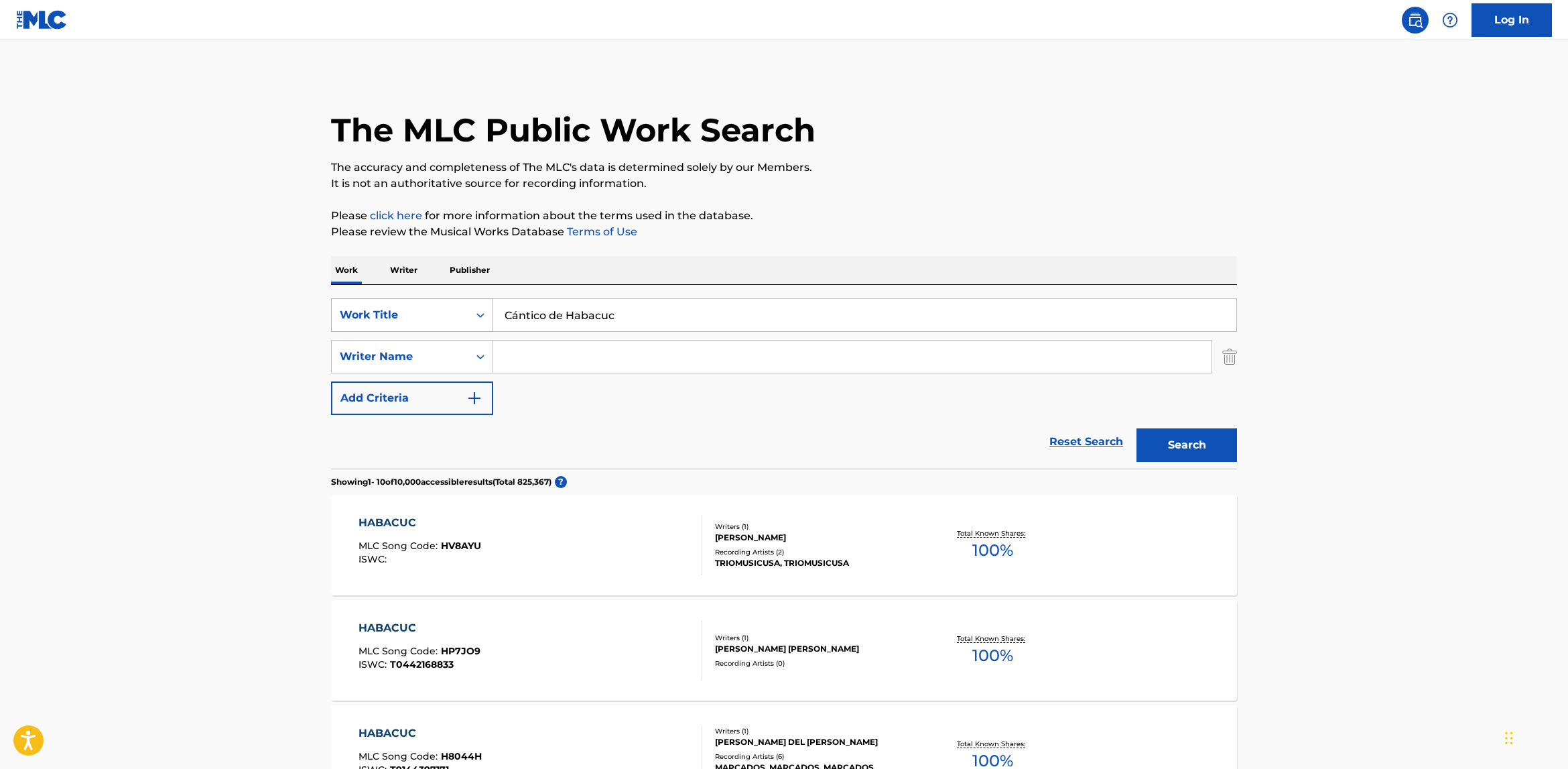
drag, startPoint x: 632, startPoint y: 321, endPoint x: 427, endPoint y: 308, distance: 205.4
click at [428, 308] on div "SearchWithCriteriaecf251ab-f4a4-4f27-a72c-d5640c74e3cc Work Title Cántico de Ha…" at bounding box center [784, 315] width 906 height 33
paste input "Ministración"
click at [1148, 217] on p "Please click here for more information about the terms used in the database." at bounding box center [784, 216] width 906 height 16
click at [802, 304] on input "Ministración" at bounding box center [865, 314] width 744 height 32
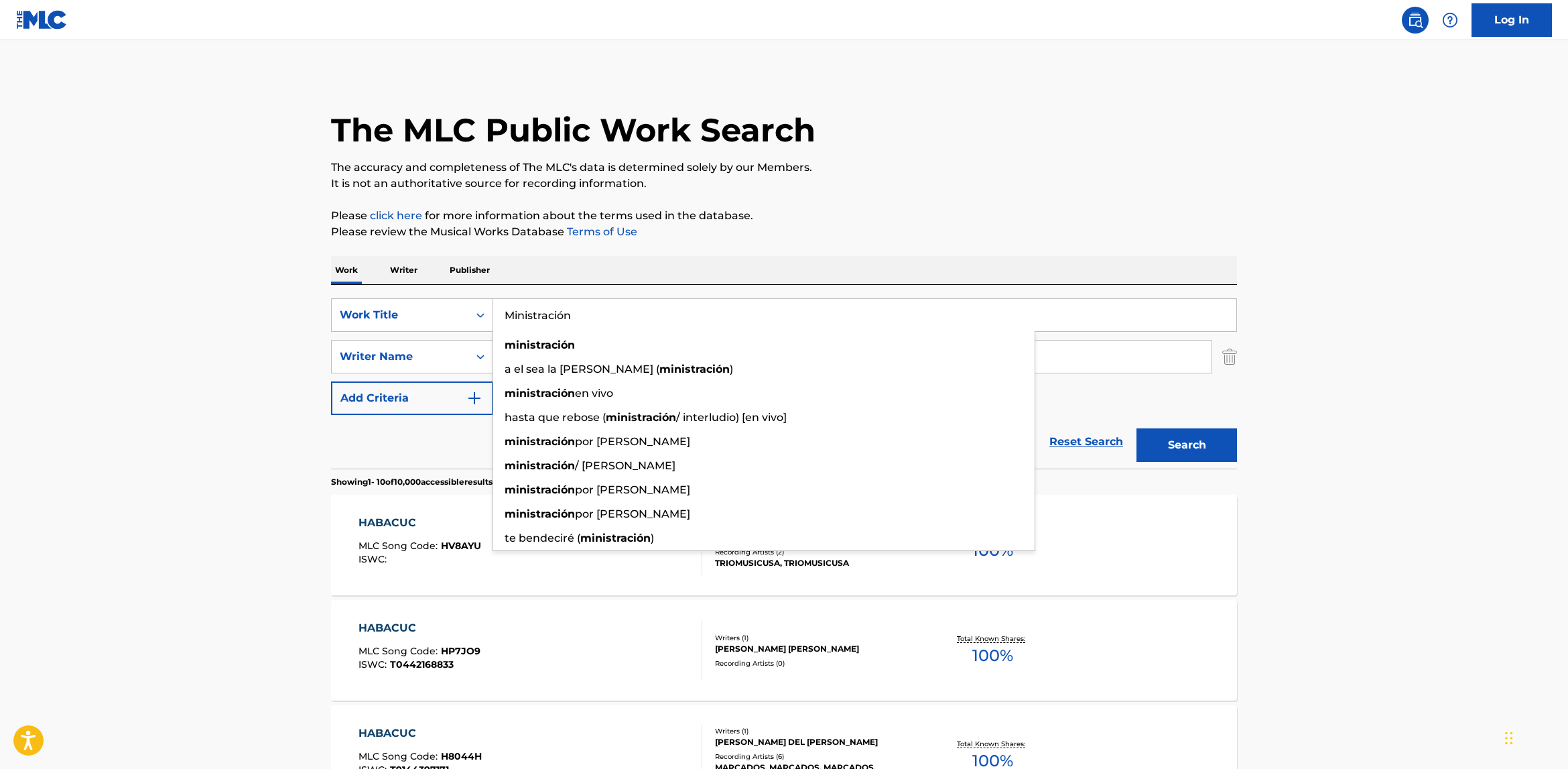
click at [1137, 428] on button "Search" at bounding box center [1187, 445] width 100 height 33
drag, startPoint x: 636, startPoint y: 327, endPoint x: 420, endPoint y: 286, distance: 219.9
click at [423, 287] on div "SearchWithCriteriaecf251ab-f4a4-4f27-a72c-d5640c74e3cc Work Title Ministración …" at bounding box center [784, 376] width 906 height 183
paste input "Salmo 111"
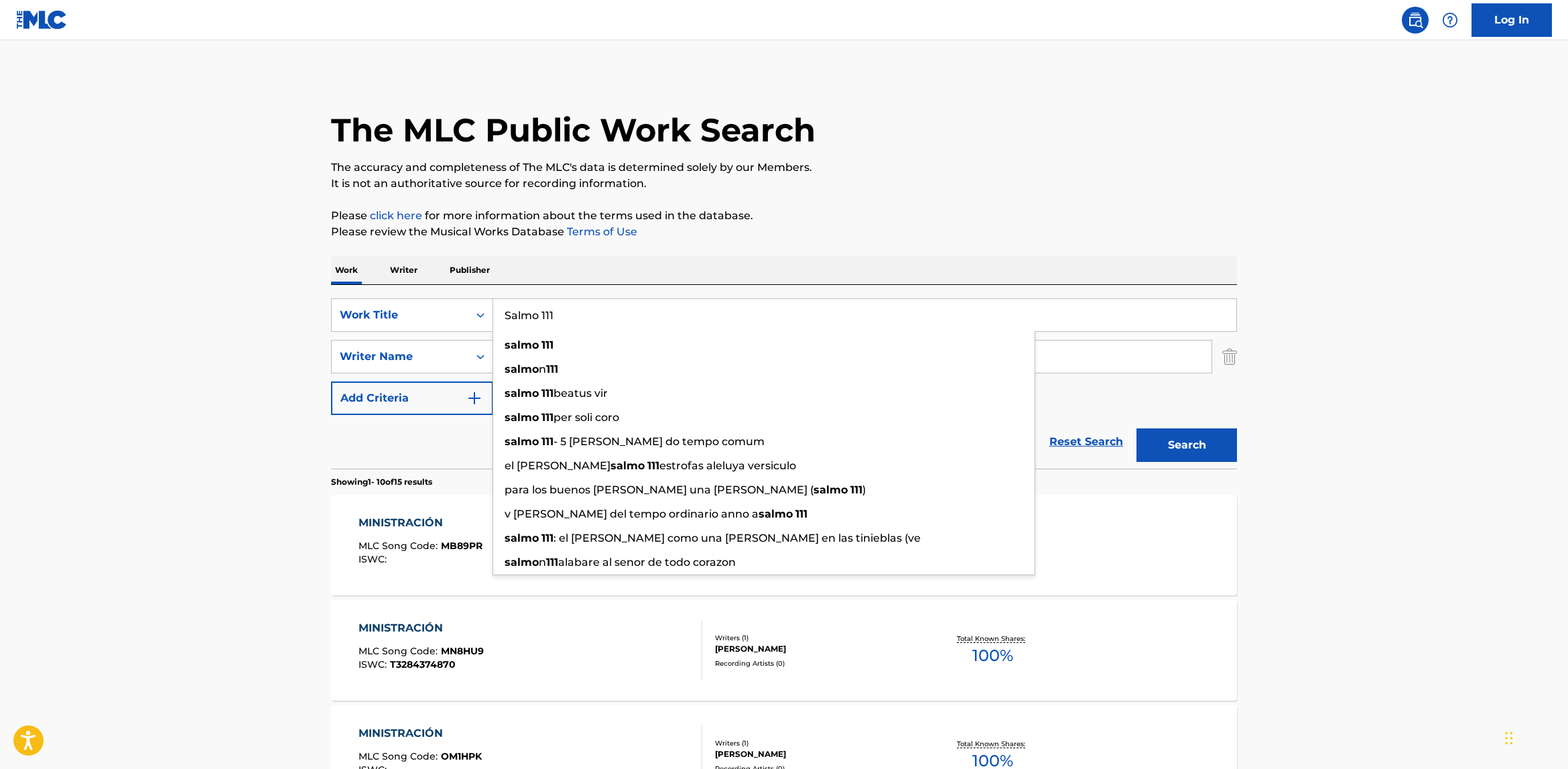
type input "Salmo 111"
click at [1137, 428] on button "Search" at bounding box center [1187, 445] width 100 height 33
click at [353, 426] on div "Reset Search Search" at bounding box center [784, 442] width 906 height 54
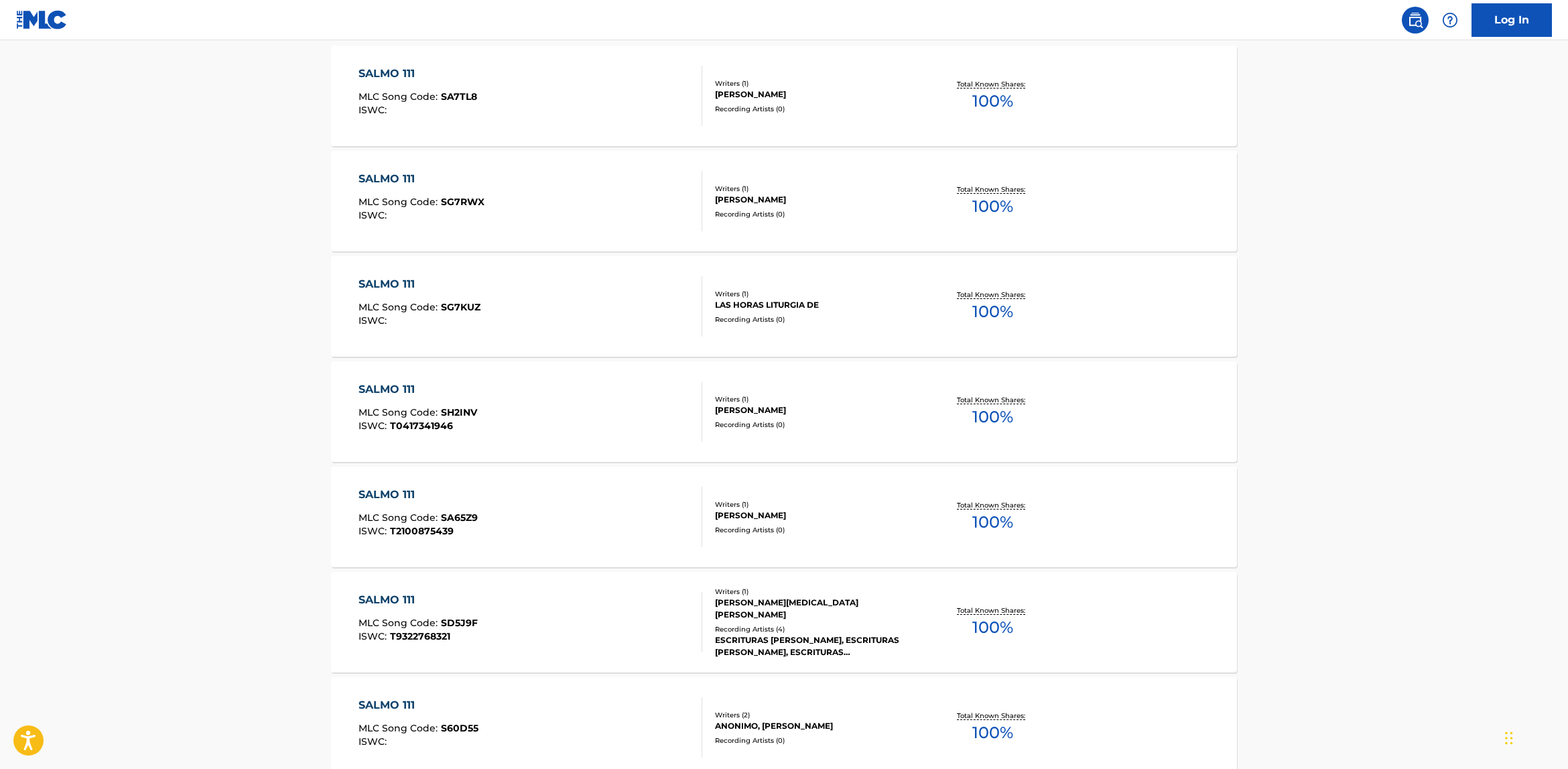
scroll to position [488, 0]
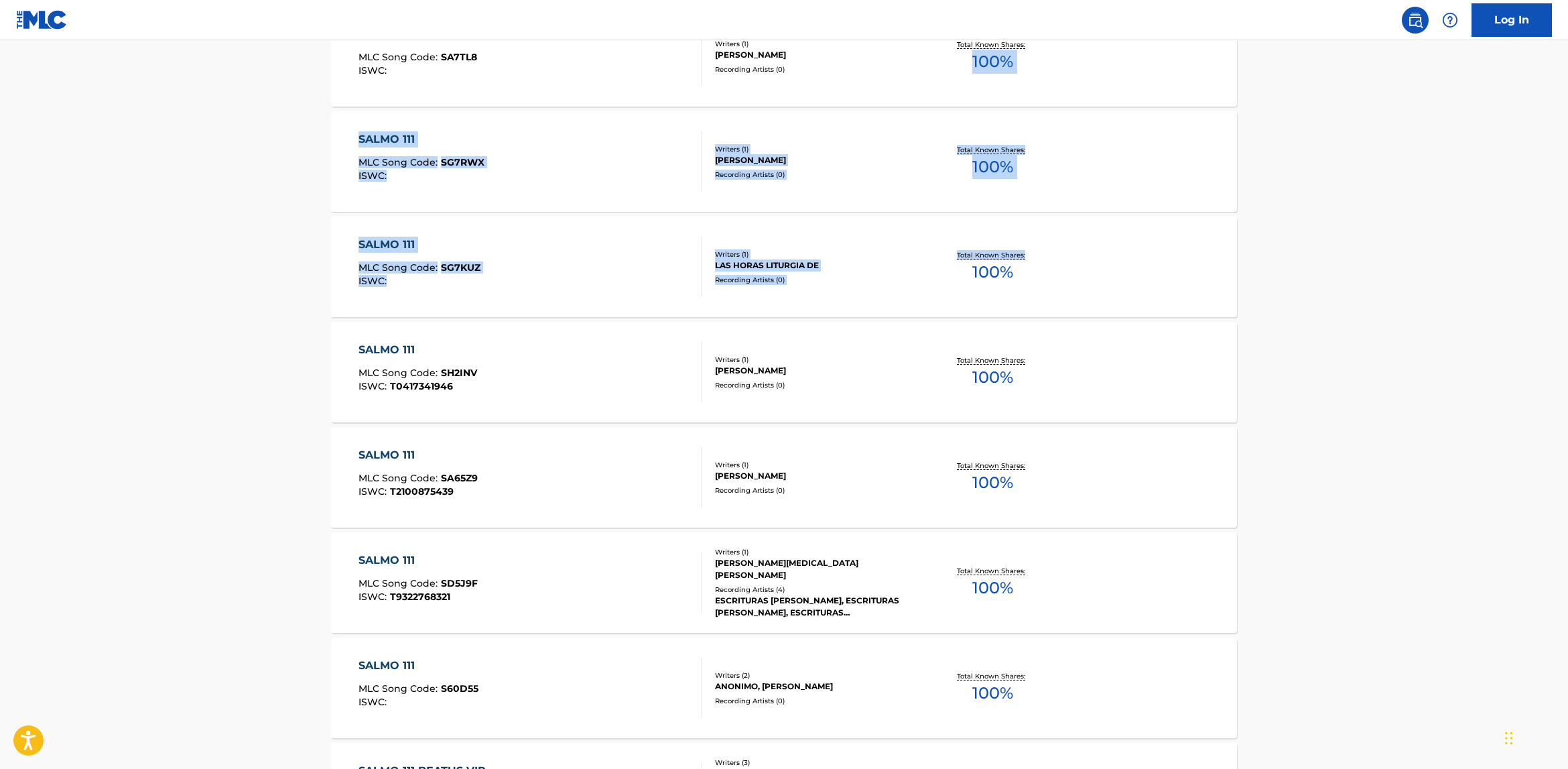
drag, startPoint x: 1566, startPoint y: 262, endPoint x: 1559, endPoint y: 93, distance: 169.1
click at [1559, 93] on main "The MLC Public Work Search The accuracy and completeness of The MLC's data is d…" at bounding box center [784, 340] width 1568 height 1578
click at [1566, 97] on main "The MLC Public Work Search The accuracy and completeness of The MLC's data is d…" at bounding box center [784, 340] width 1568 height 1578
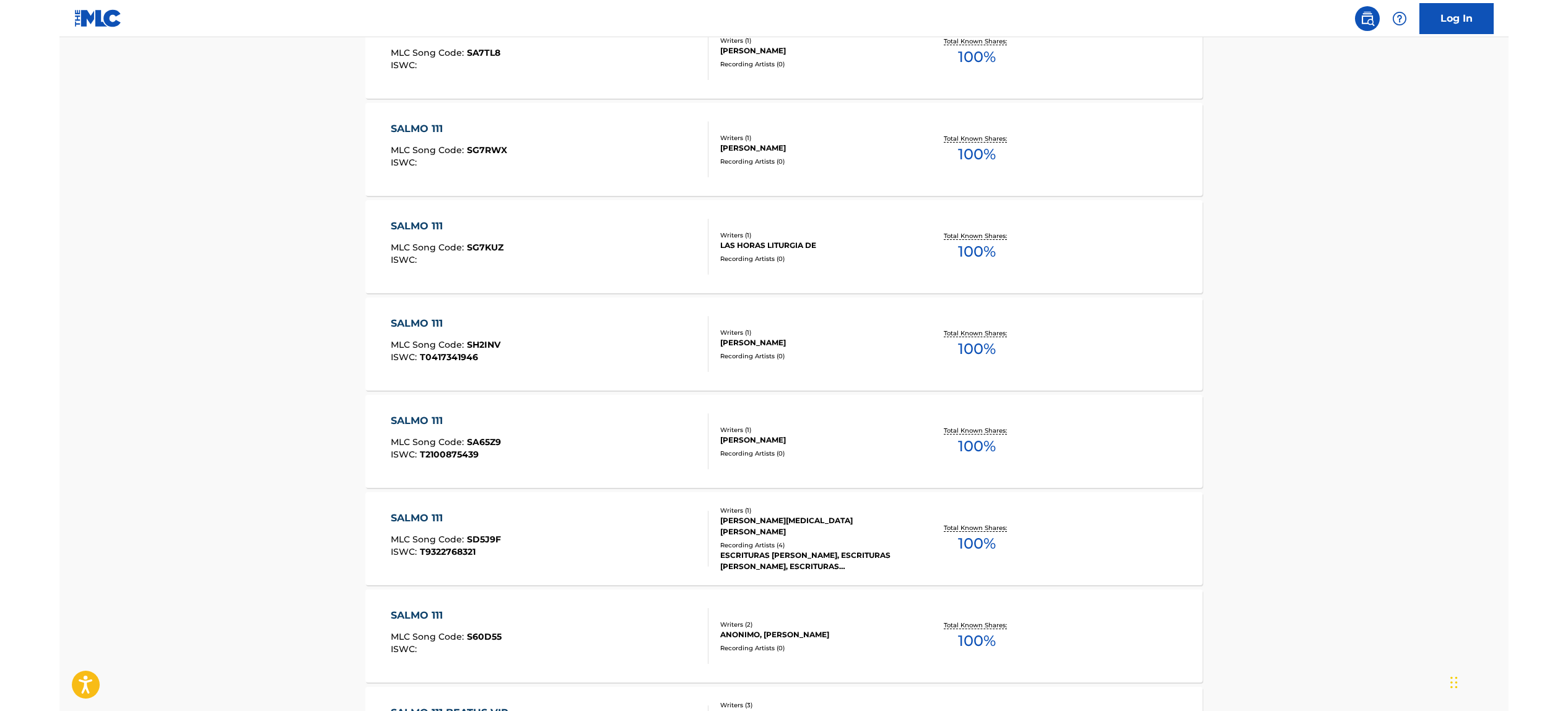
scroll to position [0, 0]
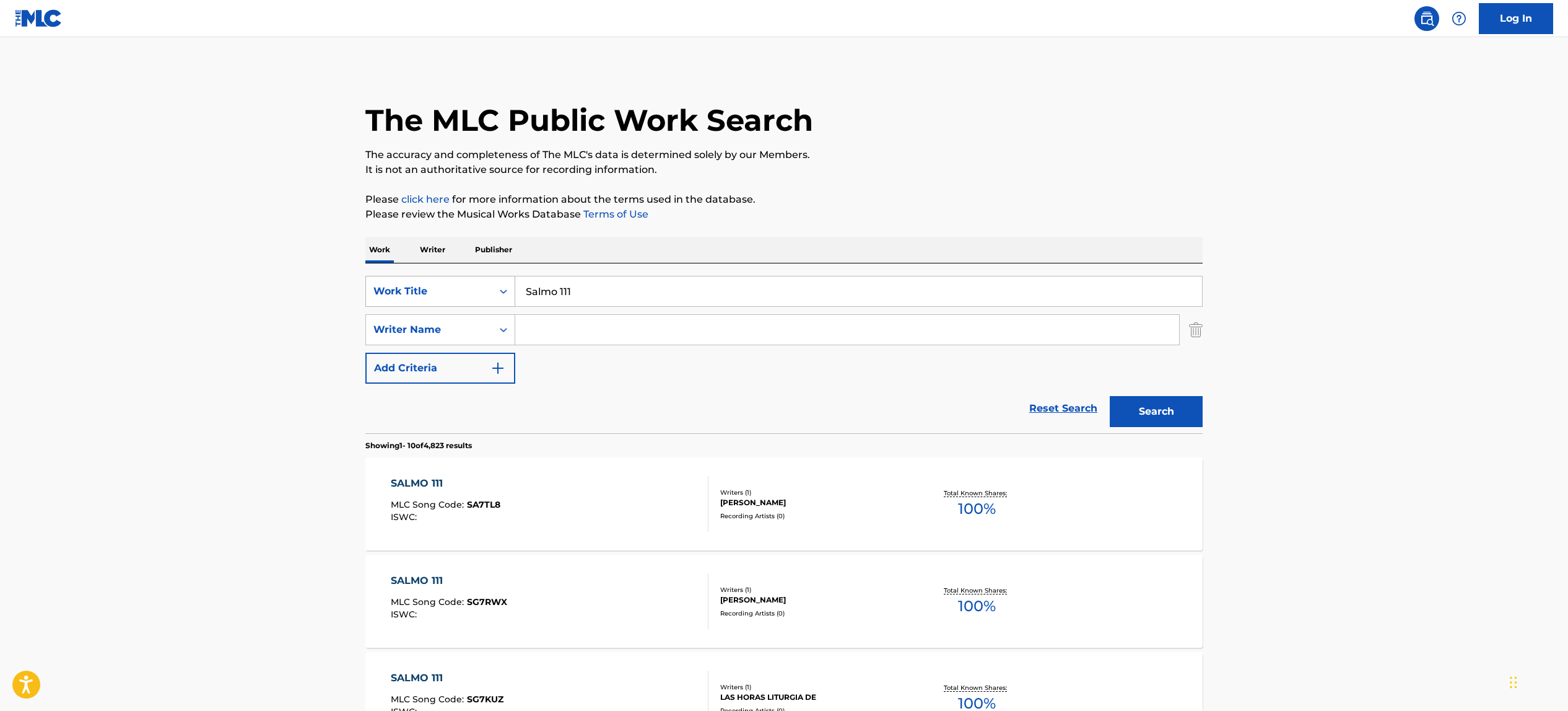
drag, startPoint x: 599, startPoint y: 287, endPoint x: 513, endPoint y: 282, distance: 86.1
click at [518, 283] on input "Salmo 111" at bounding box center [858, 291] width 687 height 30
click at [478, 295] on div "Work Title" at bounding box center [428, 291] width 111 height 15
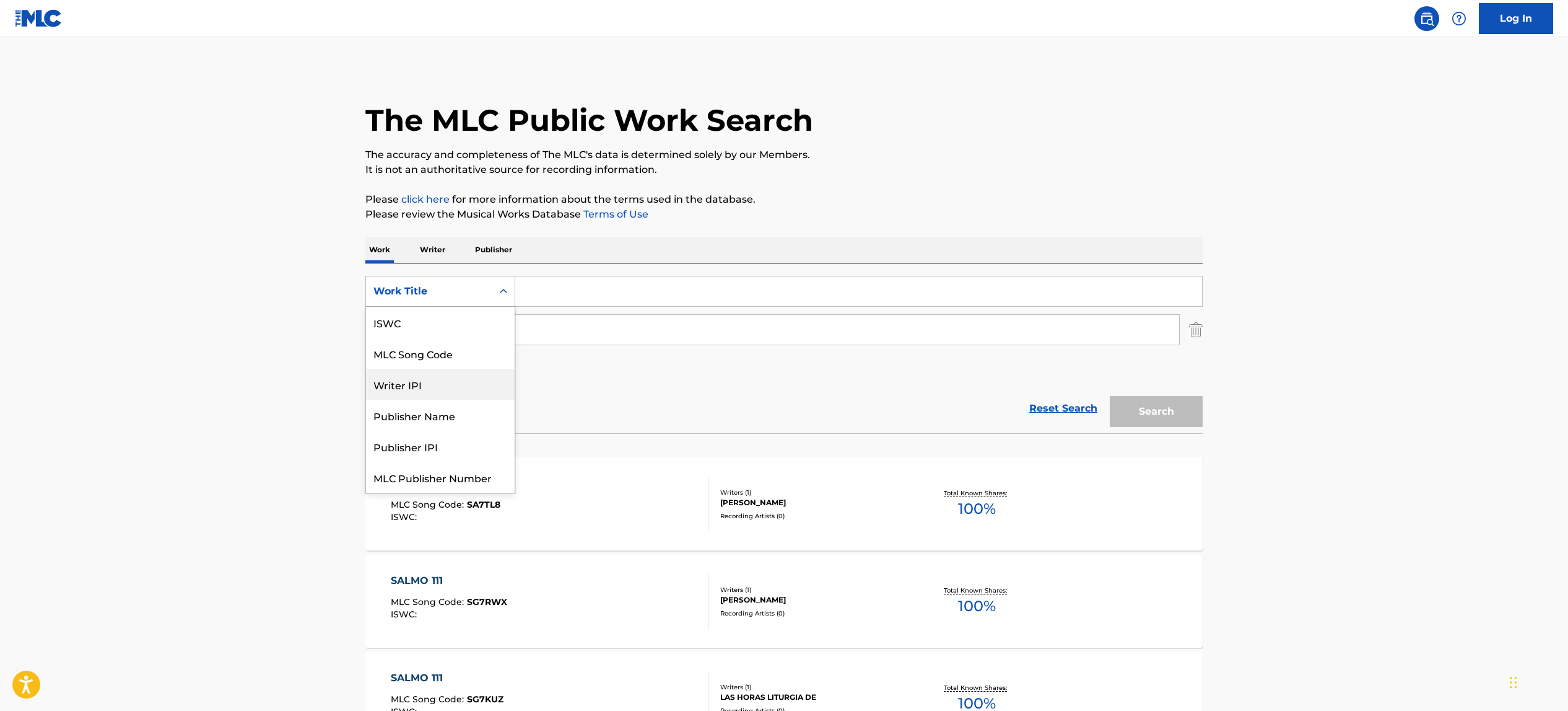
scroll to position [31, 0]
click at [464, 352] on div "Writer IPI" at bounding box center [440, 353] width 148 height 31
click at [567, 301] on input "Search Form" at bounding box center [858, 291] width 687 height 30
click at [436, 299] on div "Writer IPI" at bounding box center [429, 291] width 127 height 24
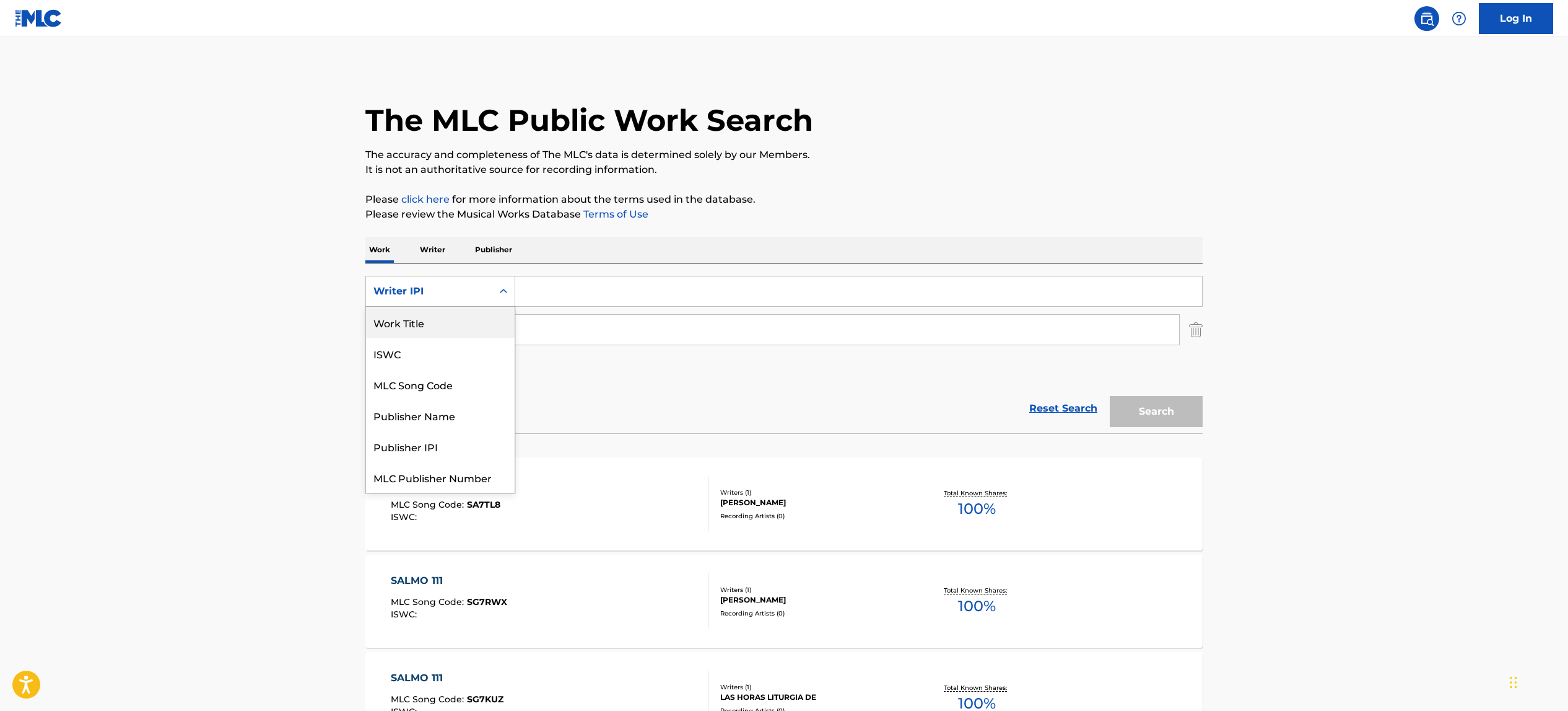
click at [568, 360] on div "SearchWithCriteria88b31a0b-ee03-4965-b28a-26bbb530afb1 Work Title, 1 of 7. 7 re…" at bounding box center [784, 330] width 837 height 108
click at [463, 335] on div "Writer Name" at bounding box center [428, 330] width 111 height 15
click at [647, 391] on div "Reset Search Search" at bounding box center [784, 408] width 837 height 50
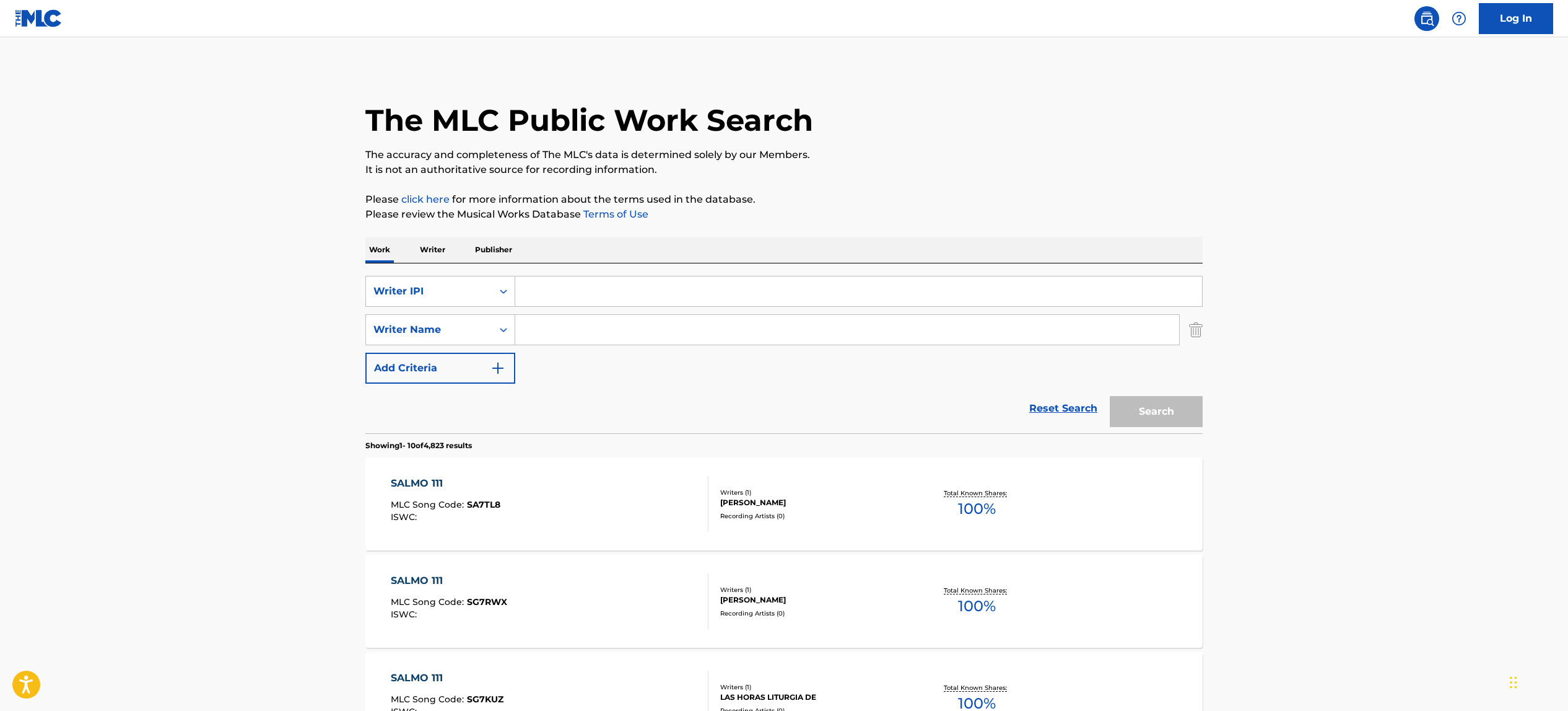
click at [1191, 325] on img "Search Form" at bounding box center [1196, 330] width 14 height 31
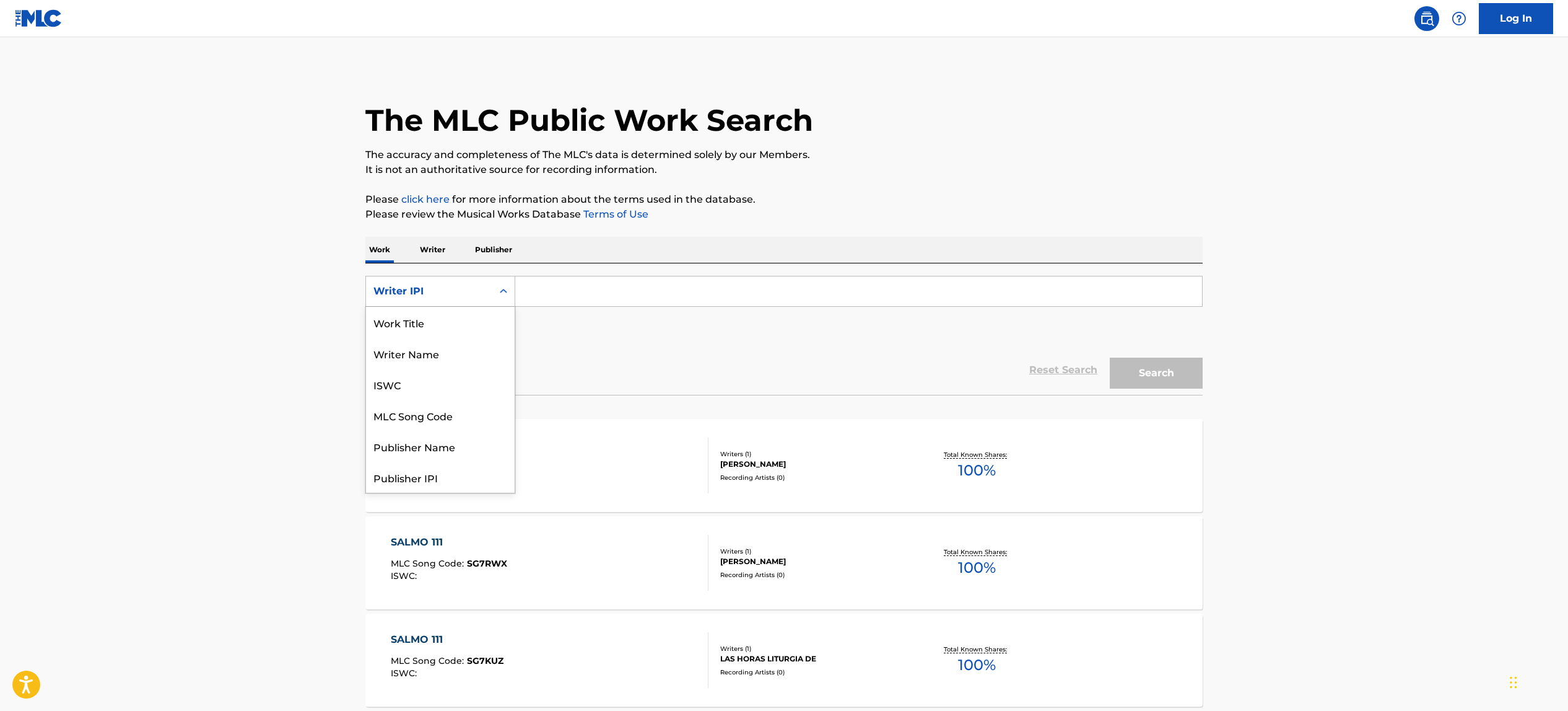
click at [468, 297] on div "Writer IPI" at bounding box center [428, 291] width 111 height 15
click at [450, 323] on div "Work Title" at bounding box center [440, 322] width 148 height 31
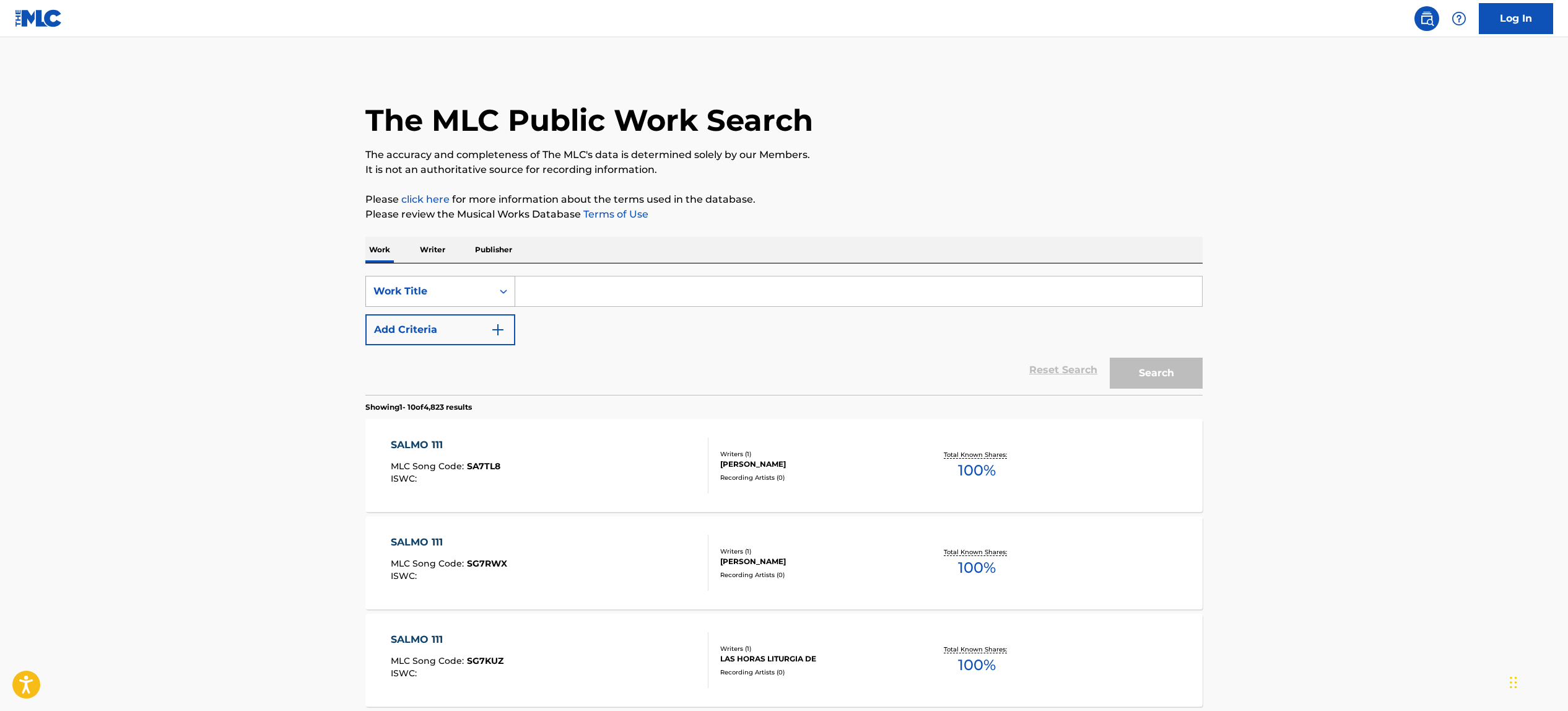
click at [498, 287] on icon "Search Form" at bounding box center [503, 291] width 12 height 12
click at [434, 334] on div "Writer Name" at bounding box center [440, 322] width 148 height 31
click at [598, 295] on input "Search Form" at bounding box center [858, 291] width 687 height 30
paste input "[PERSON_NAME]"
click at [1124, 360] on button "Search" at bounding box center [1156, 373] width 92 height 31
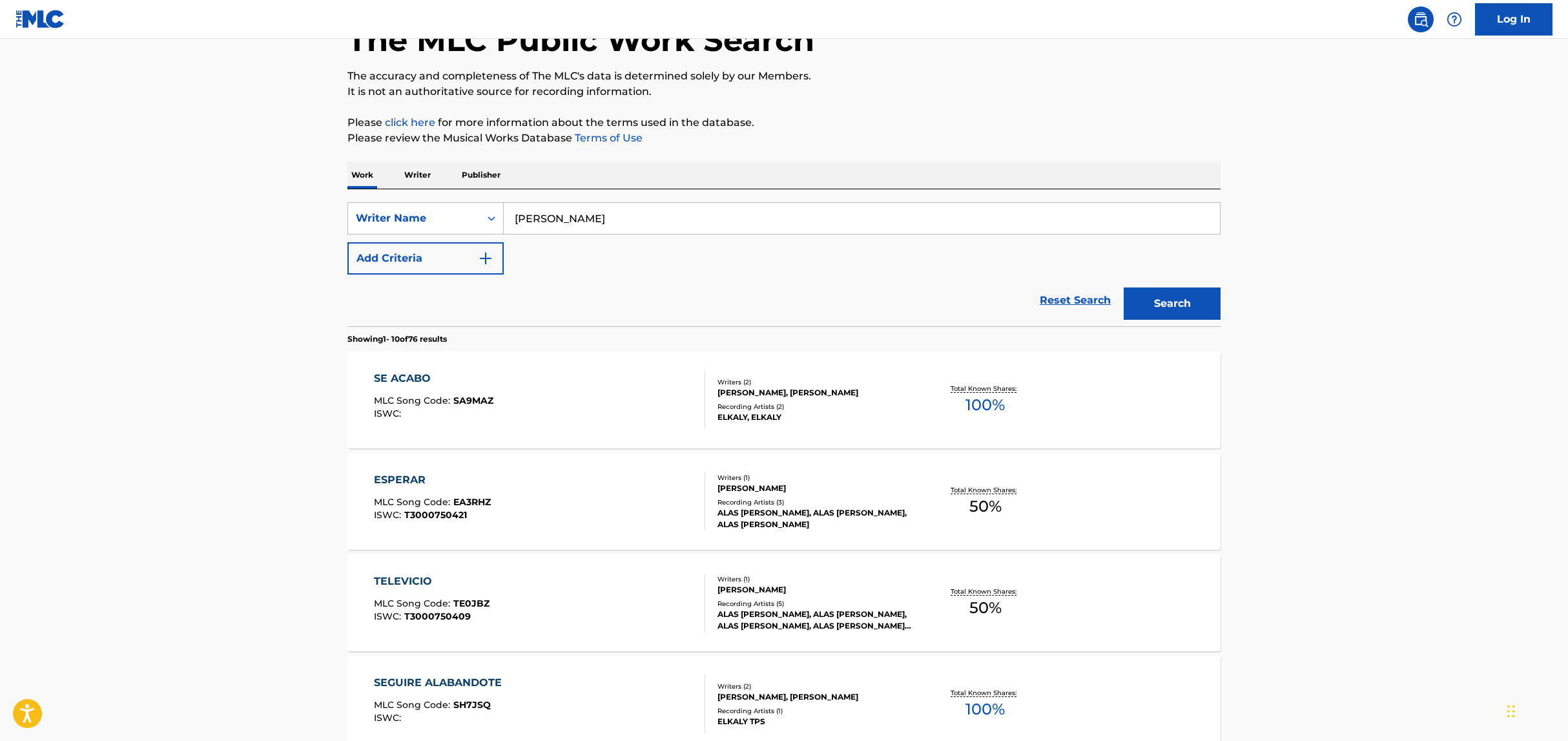
scroll to position [27, 0]
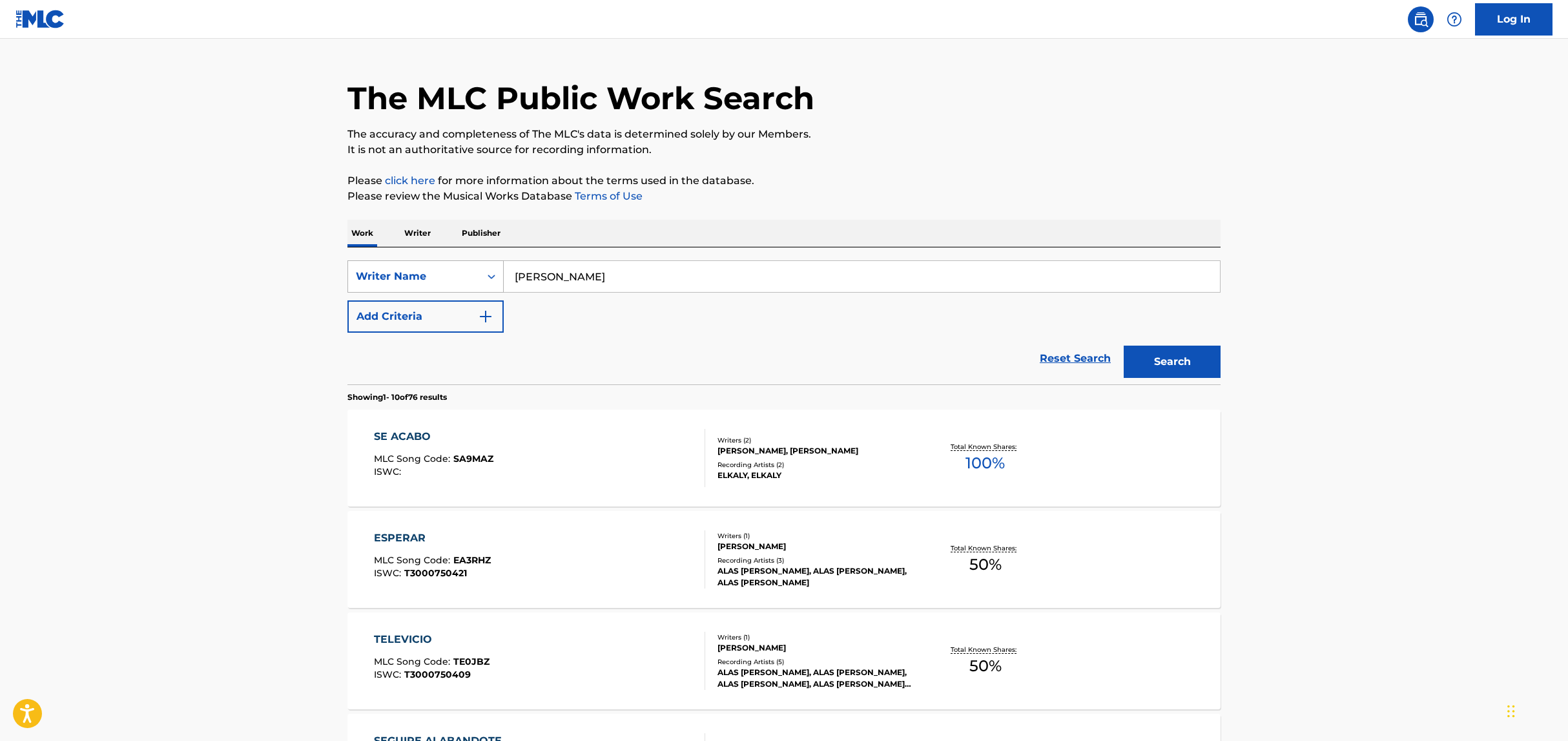
drag, startPoint x: 574, startPoint y: 286, endPoint x: 460, endPoint y: 260, distance: 116.9
click at [463, 261] on div "SearchWithCriteria356b8138-059a-47ce-9e01-3c271dae7a67 Writer Name [PERSON_NAME]" at bounding box center [784, 277] width 873 height 32
type input "algun dia"
click at [1124, 345] on button "Search" at bounding box center [1172, 361] width 96 height 32
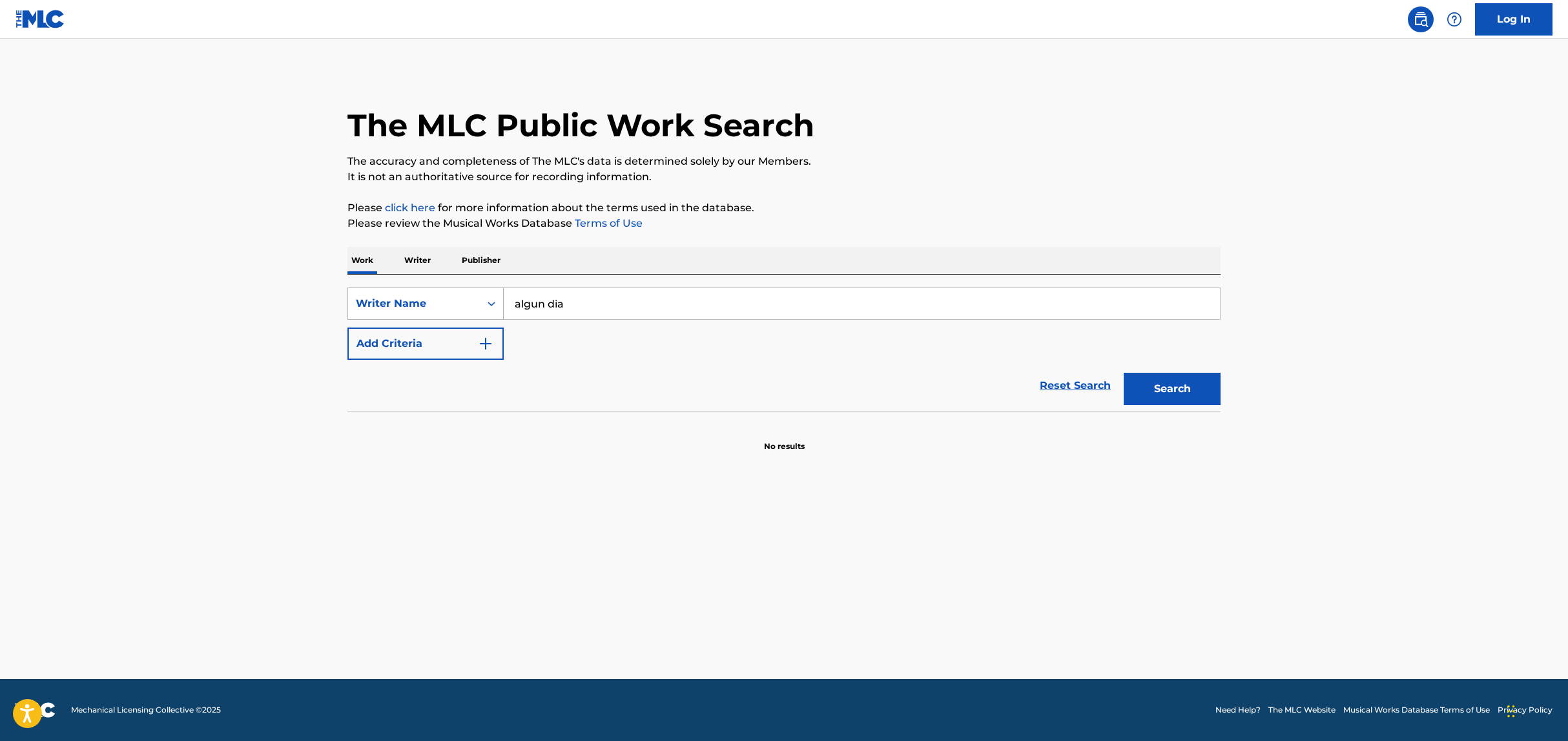
click at [462, 299] on div "Writer Name" at bounding box center [414, 304] width 116 height 15
click at [450, 340] on div "Work Title" at bounding box center [425, 336] width 155 height 32
click at [685, 310] on input "Search Form" at bounding box center [861, 303] width 717 height 31
paste input "Algún Día"
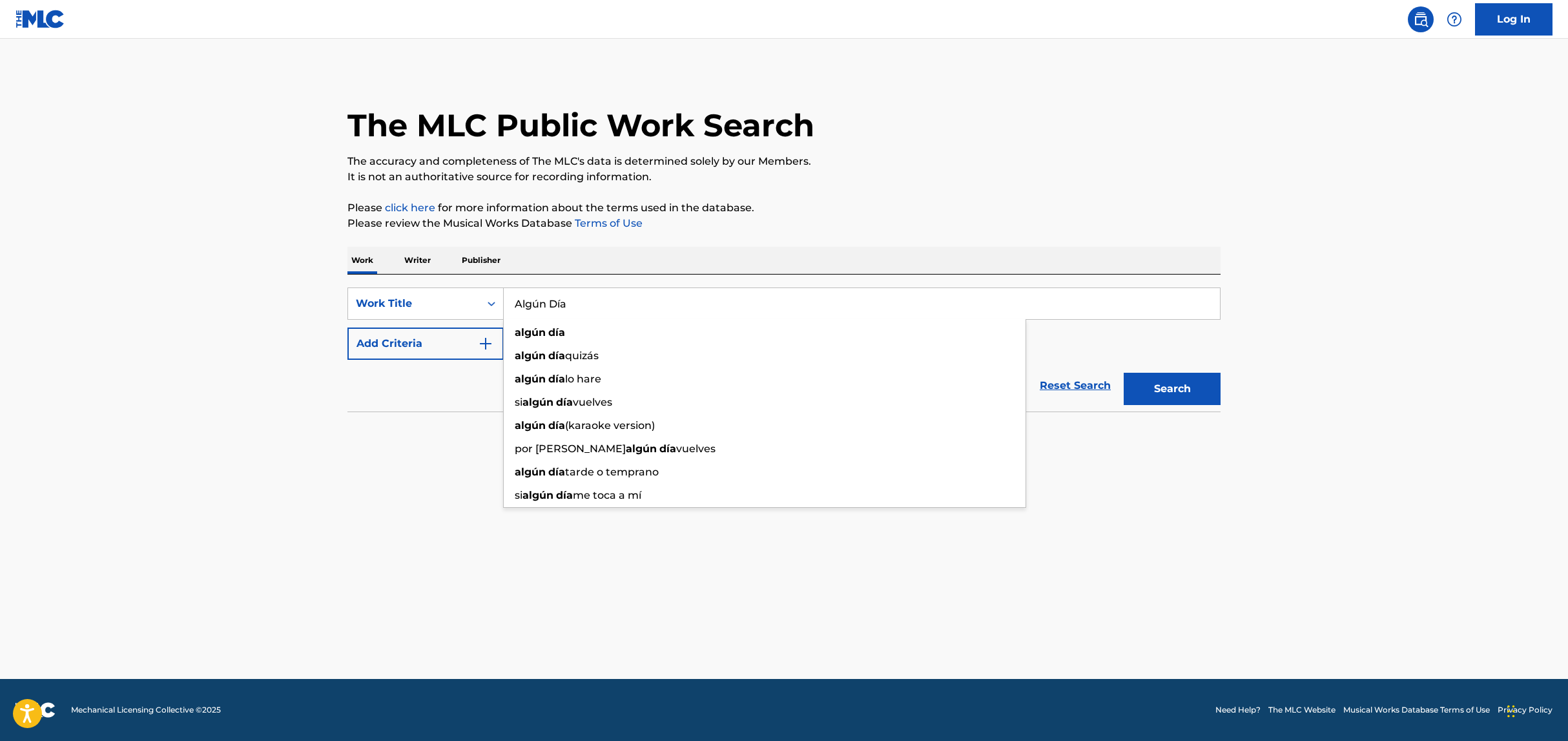
click at [1156, 384] on button "Search" at bounding box center [1172, 388] width 96 height 32
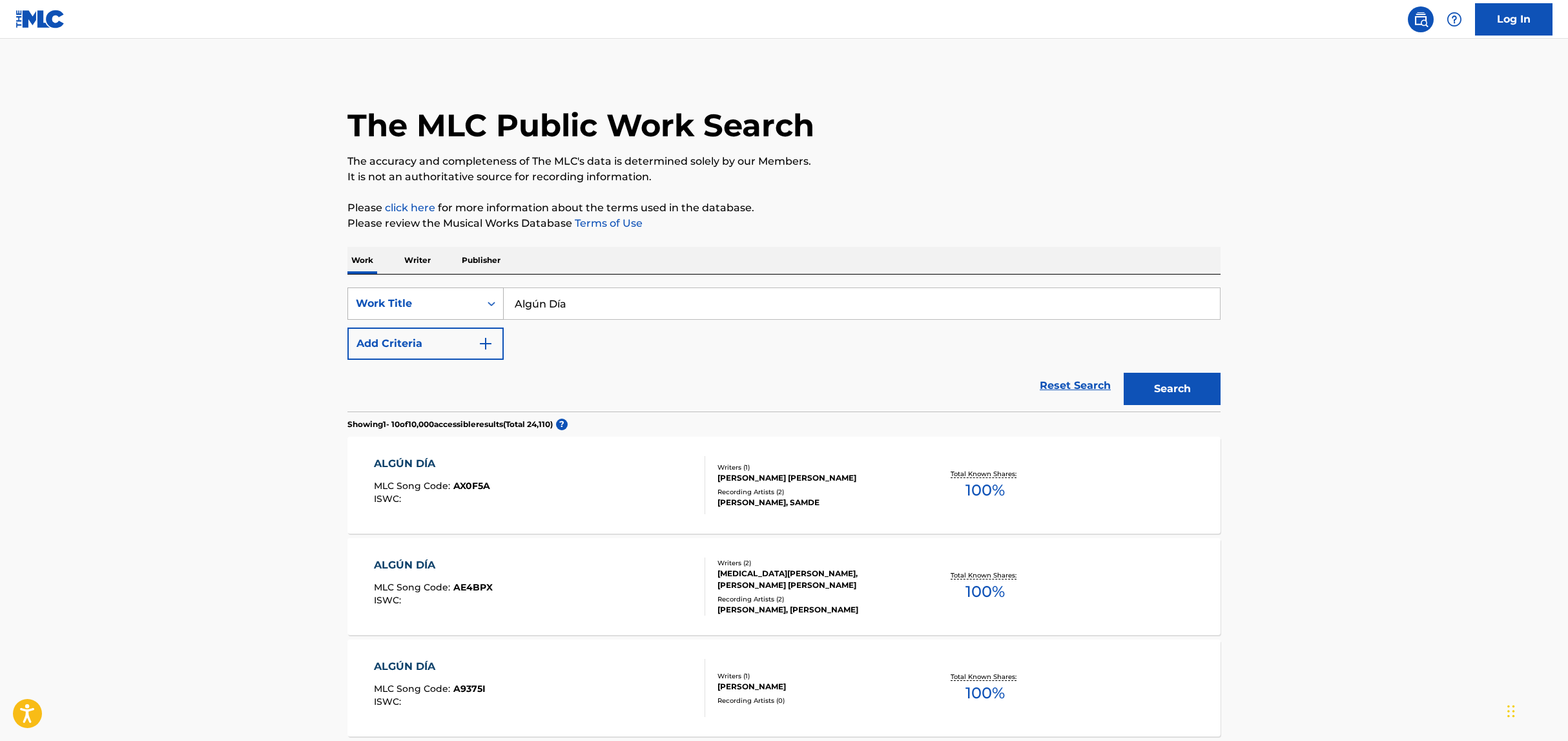
drag, startPoint x: 586, startPoint y: 312, endPoint x: 368, endPoint y: 290, distance: 219.1
click at [375, 291] on div "SearchWithCriteria4e5d726f-f0cd-43ea-a25b-3131cba4b155 Work Title Algún Día" at bounding box center [784, 304] width 873 height 32
paste input "Entre el Cielo y el Fuego"
type input "Entre el Cielo y el Fuego"
click at [1124, 372] on button "Search" at bounding box center [1172, 388] width 96 height 32
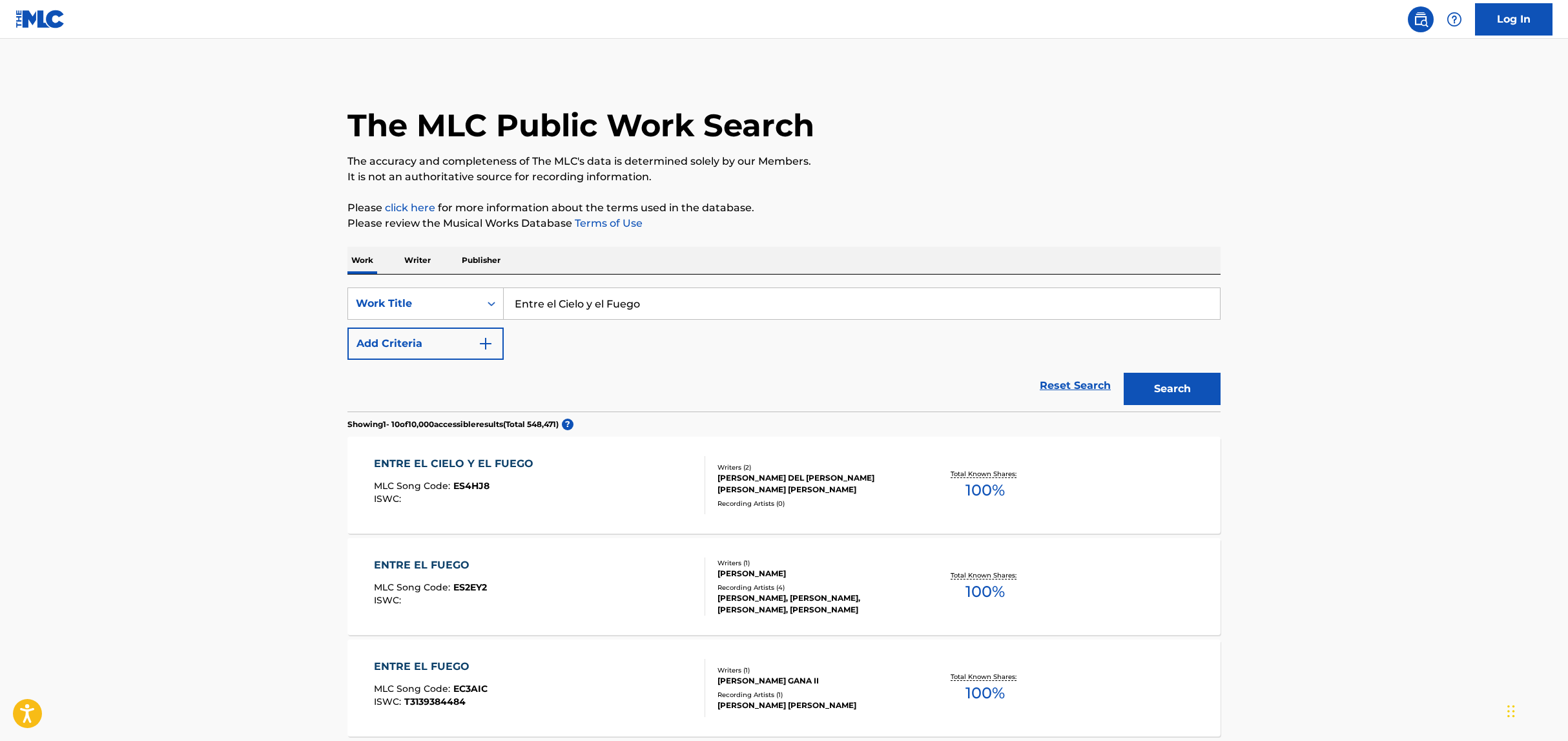
click at [432, 463] on div "ENTRE EL CIELO Y EL FUEGO" at bounding box center [457, 464] width 166 height 15
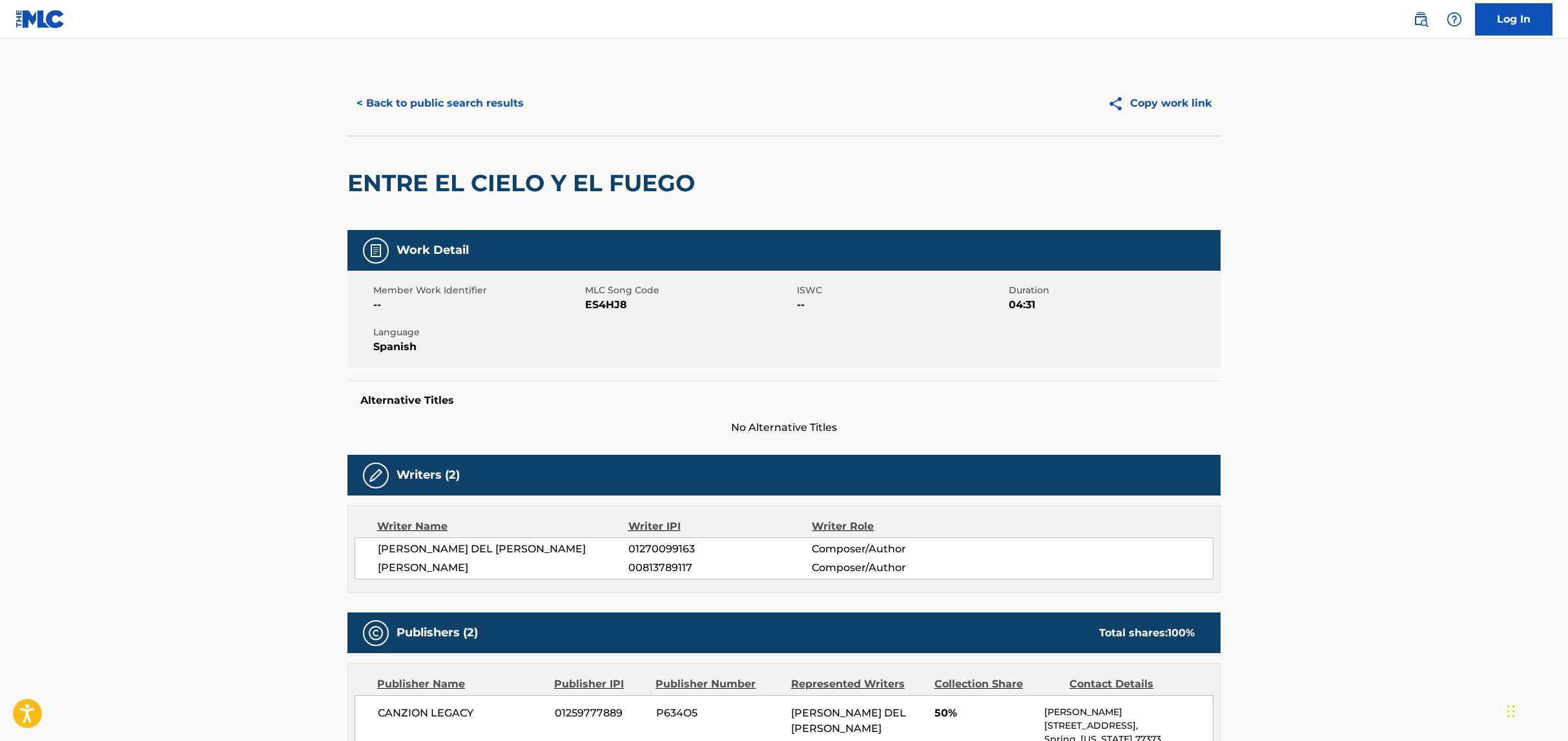
click at [426, 102] on button "< Back to public search results" at bounding box center [440, 103] width 185 height 32
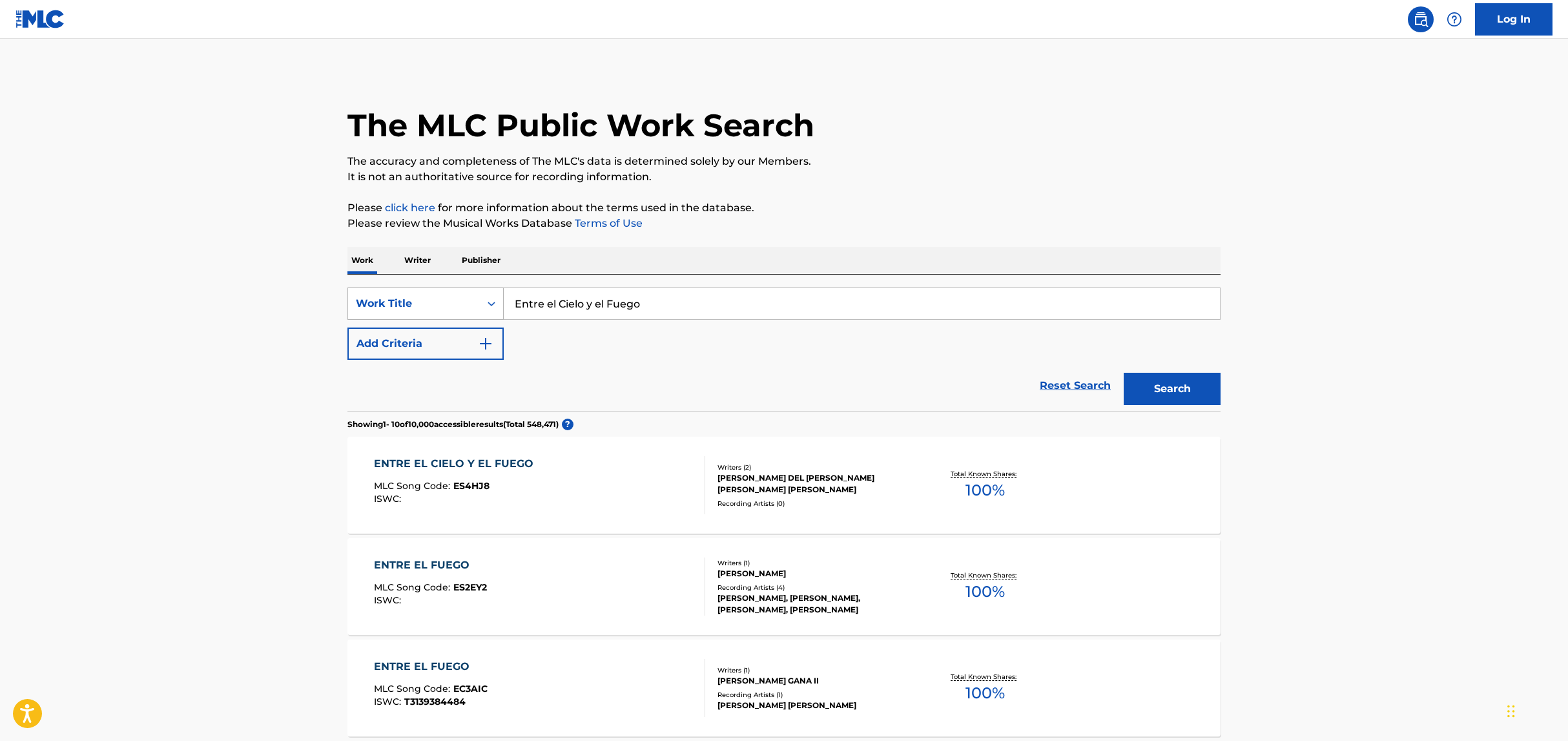
drag, startPoint x: 686, startPoint y: 299, endPoint x: 498, endPoint y: 294, distance: 188.1
click at [498, 294] on div "SearchWithCriteria4e5d726f-f0cd-43ea-a25b-3131cba4b155 Work Title Entre el Ciel…" at bounding box center [784, 304] width 873 height 32
paste input "No Voy a Mirar Atrás - En Viv"
drag, startPoint x: 638, startPoint y: 305, endPoint x: 706, endPoint y: 313, distance: 68.5
click at [705, 313] on input "No Voy a Mirar Atrás - En Vivo" at bounding box center [861, 303] width 717 height 31
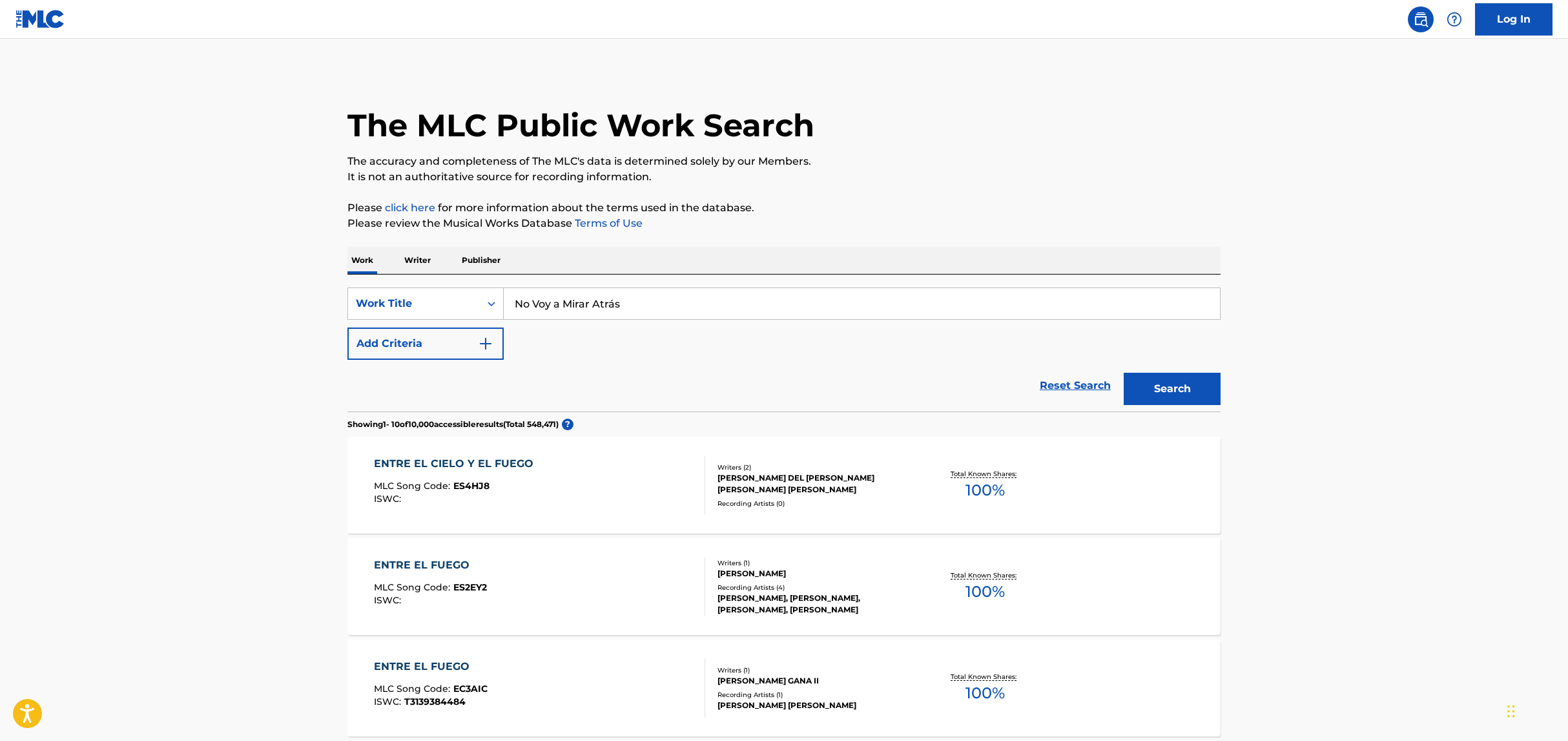
type input "No Voy a Mirar Atrás"
click at [1124, 372] on button "Search" at bounding box center [1172, 388] width 96 height 32
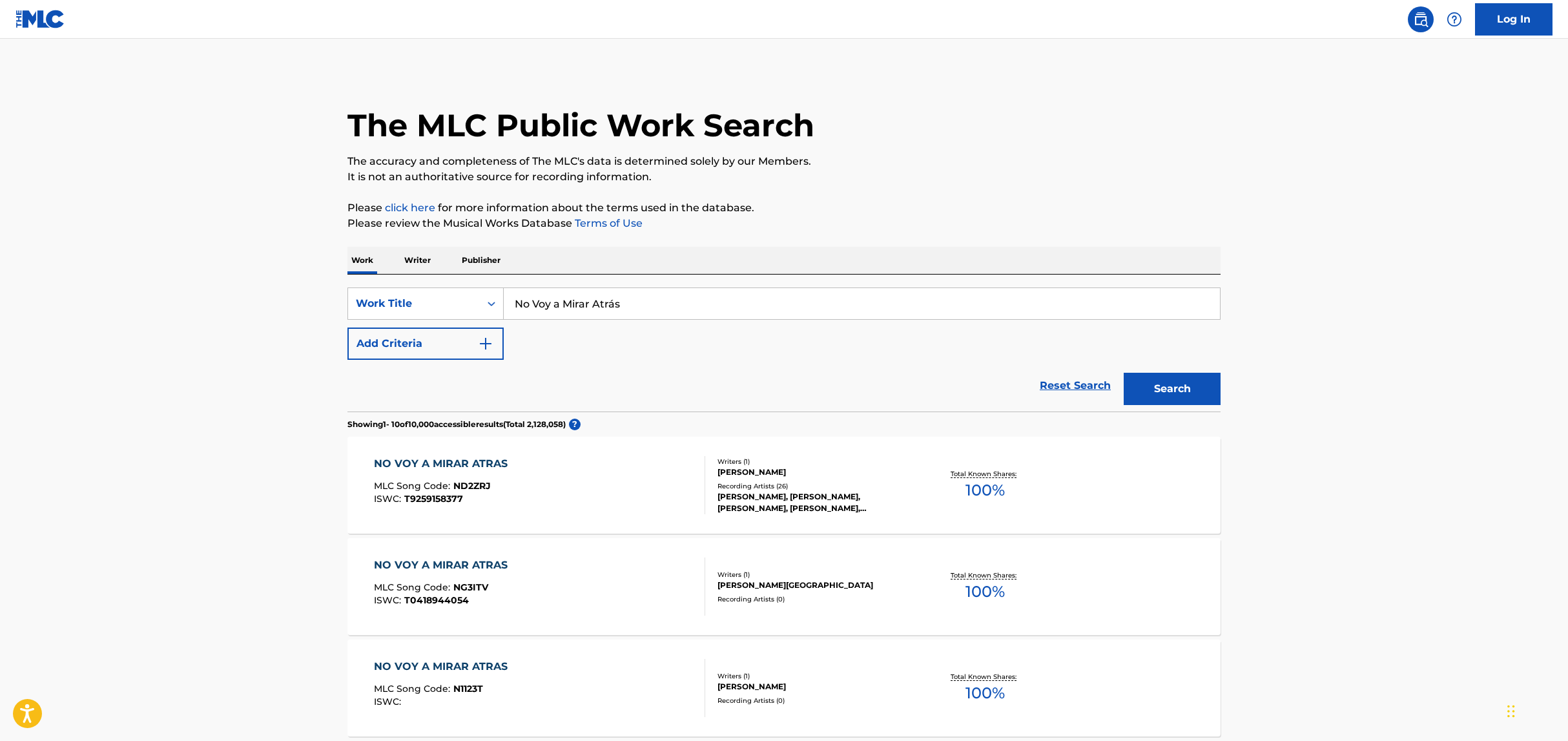
click at [532, 461] on div "NO VOY A MIRAR ATRAS MLC Song Code : ND2ZRJ ISWC : T9259158377" at bounding box center [540, 485] width 332 height 58
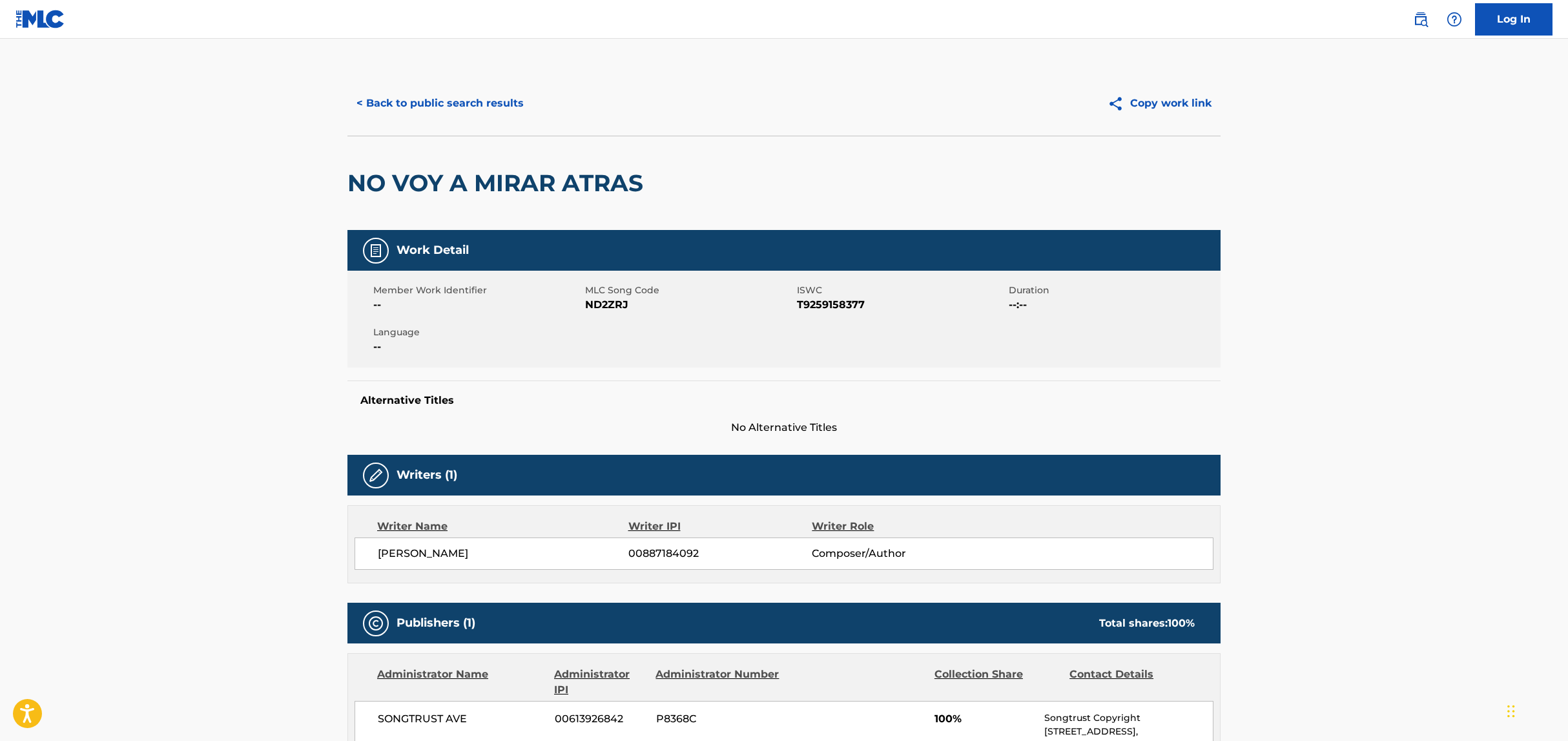
click at [618, 290] on span "MLC Song Code" at bounding box center [690, 290] width 209 height 14
click at [614, 305] on span "ND2ZRJ" at bounding box center [690, 305] width 209 height 15
copy span "ND2ZRJ"
click at [391, 108] on button "< Back to public search results" at bounding box center [440, 103] width 185 height 32
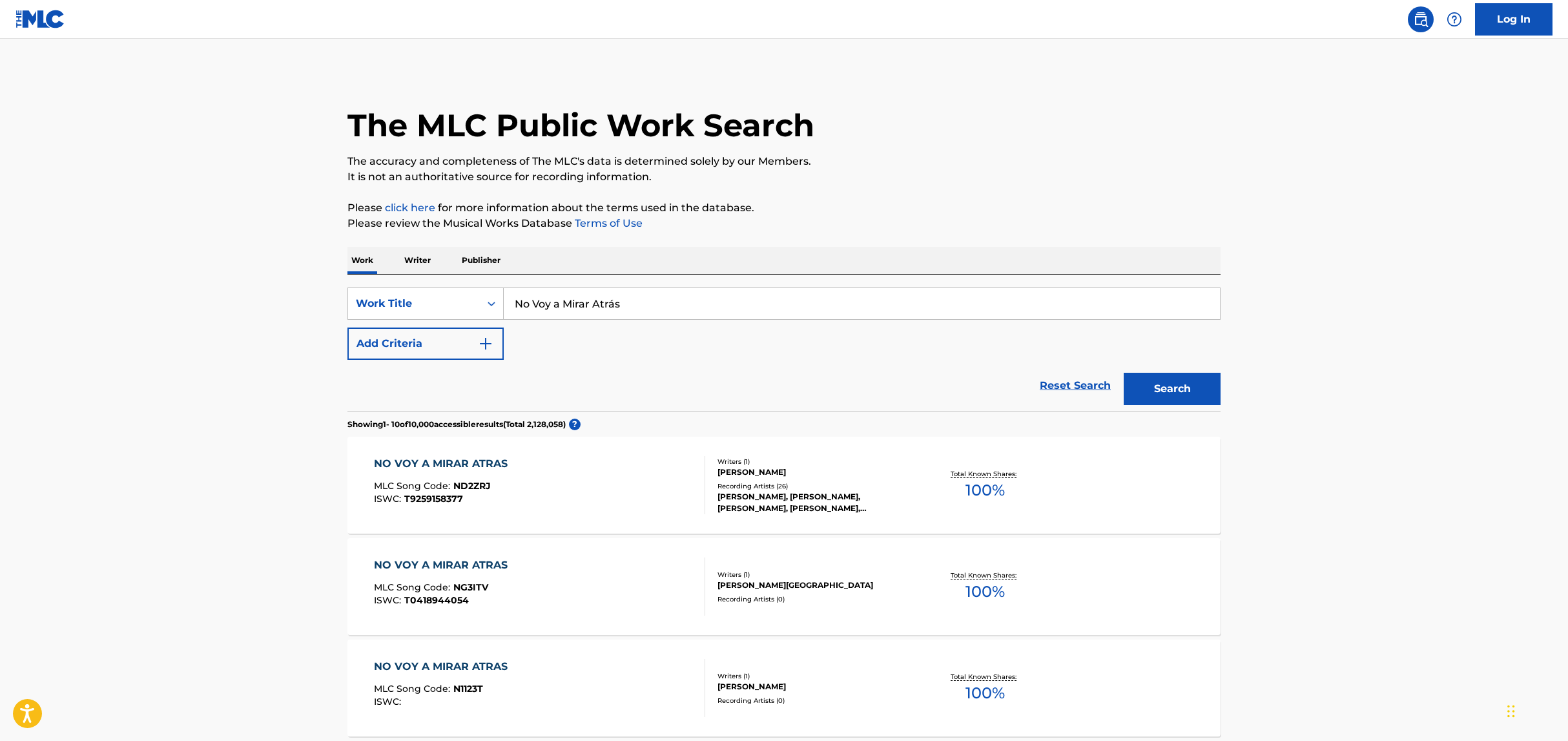
drag, startPoint x: 650, startPoint y: 306, endPoint x: 526, endPoint y: 305, distance: 124.0
click at [526, 305] on input "No Voy a Mirar Atrás" at bounding box center [861, 303] width 717 height 31
paste input "9-11"
drag, startPoint x: 597, startPoint y: 305, endPoint x: 394, endPoint y: 301, distance: 203.0
click at [394, 301] on div "SearchWithCriteria4e5d726f-f0cd-43ea-a25b-3131cba4b155 Work Title No9-11" at bounding box center [784, 304] width 873 height 32
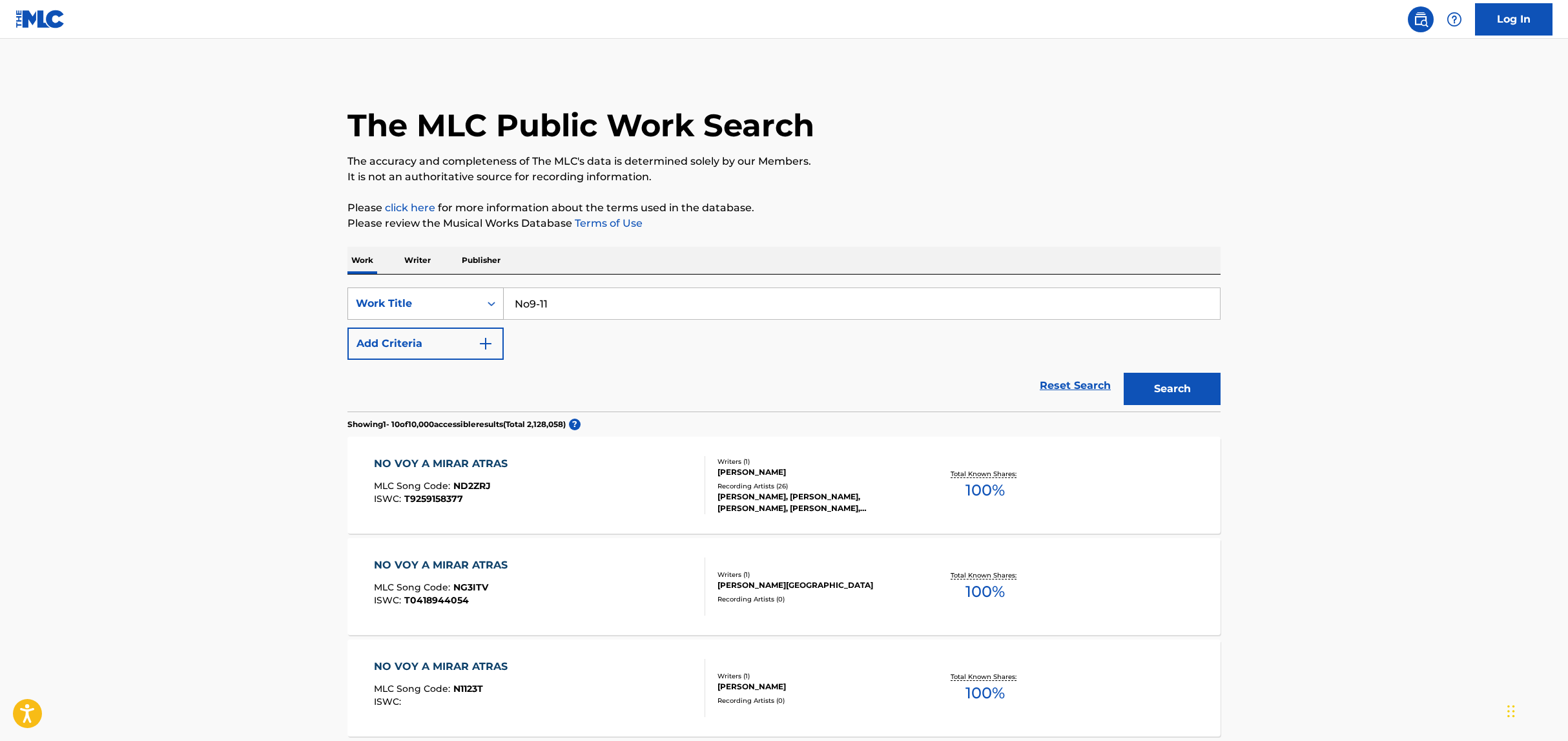
paste input "Search Form"
type input "9-11"
click at [1124, 372] on button "Search" at bounding box center [1172, 388] width 96 height 32
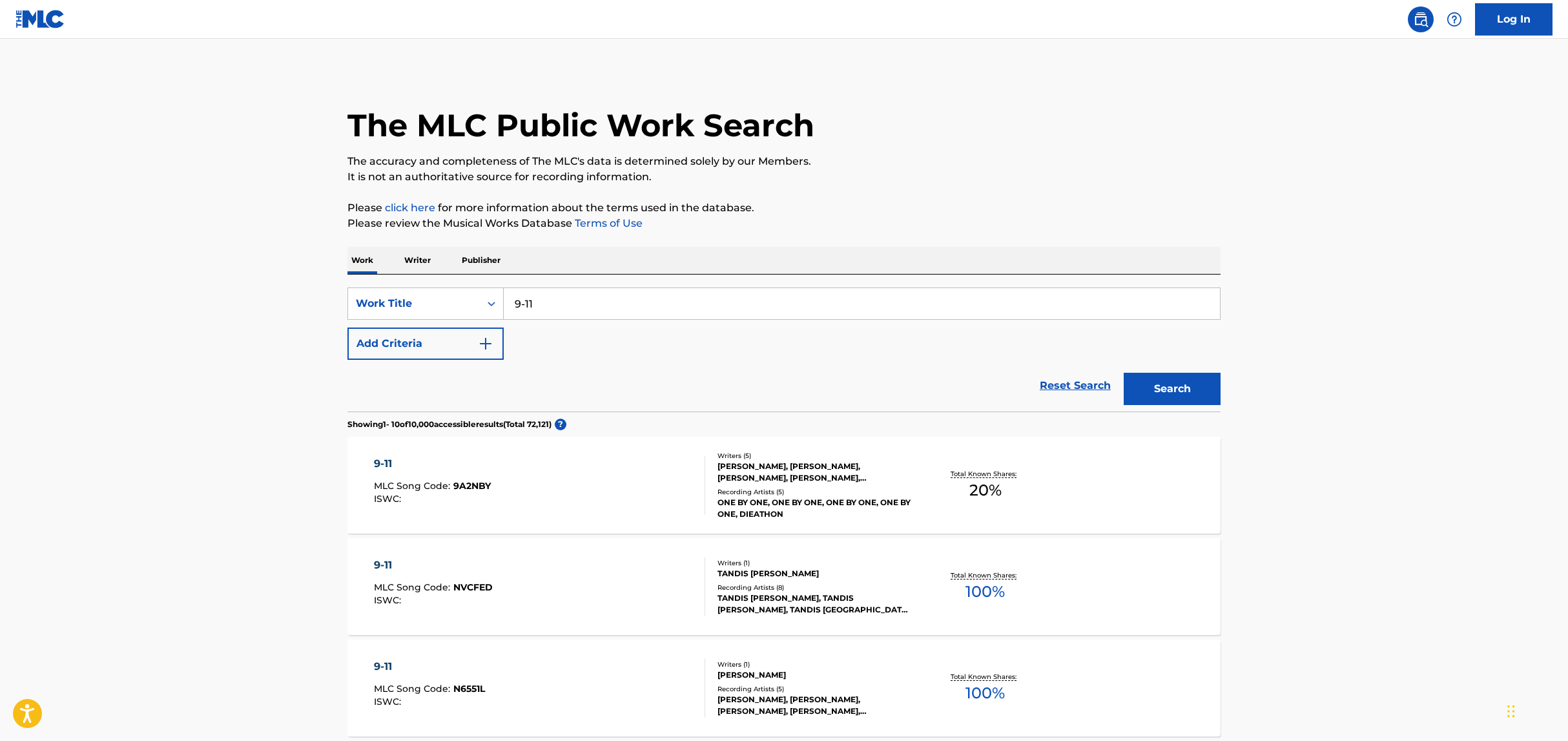
click at [397, 350] on button "Add Criteria" at bounding box center [426, 343] width 157 height 32
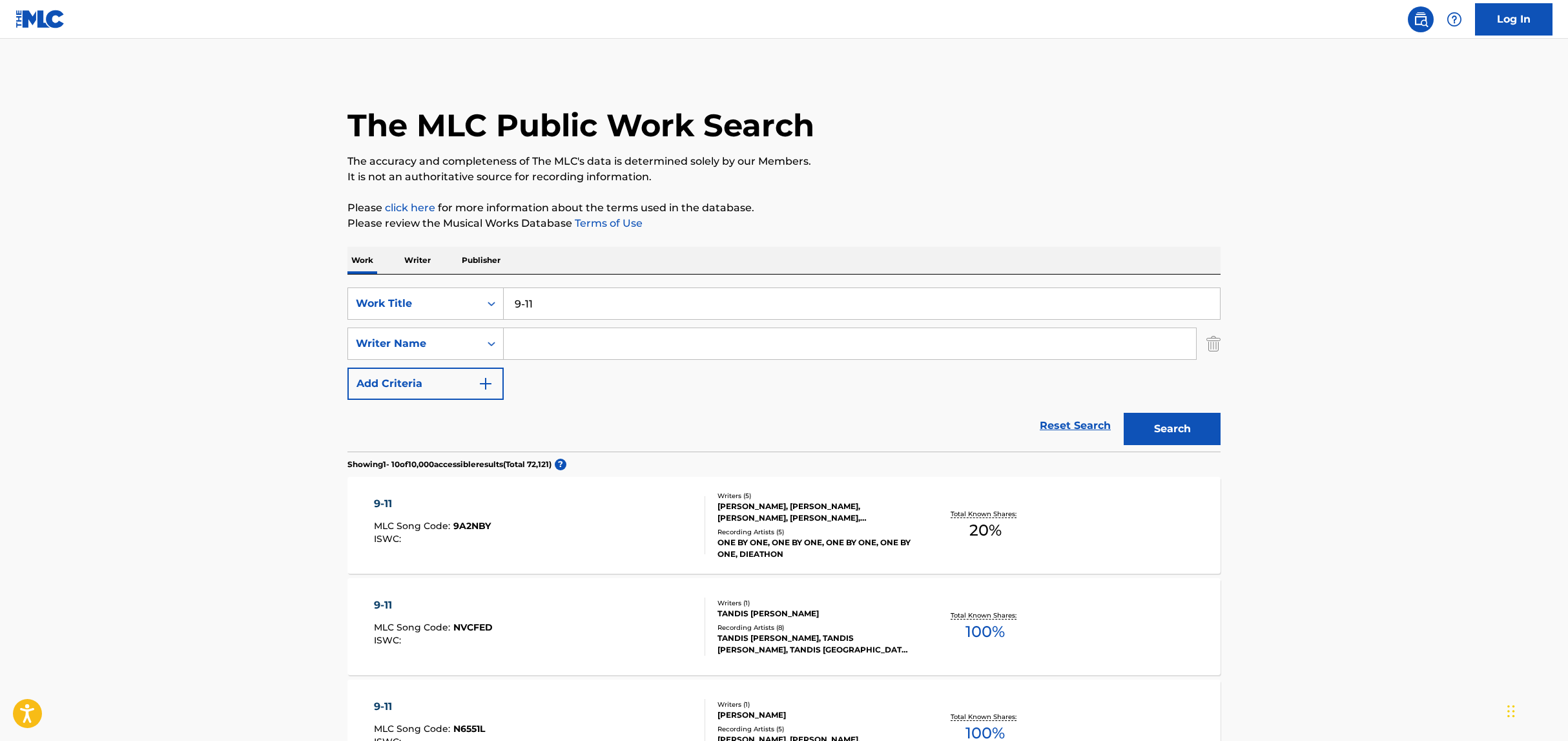
click at [577, 348] on input "Search Form" at bounding box center [850, 343] width 692 height 31
click at [1124, 413] on button "Search" at bounding box center [1172, 429] width 96 height 32
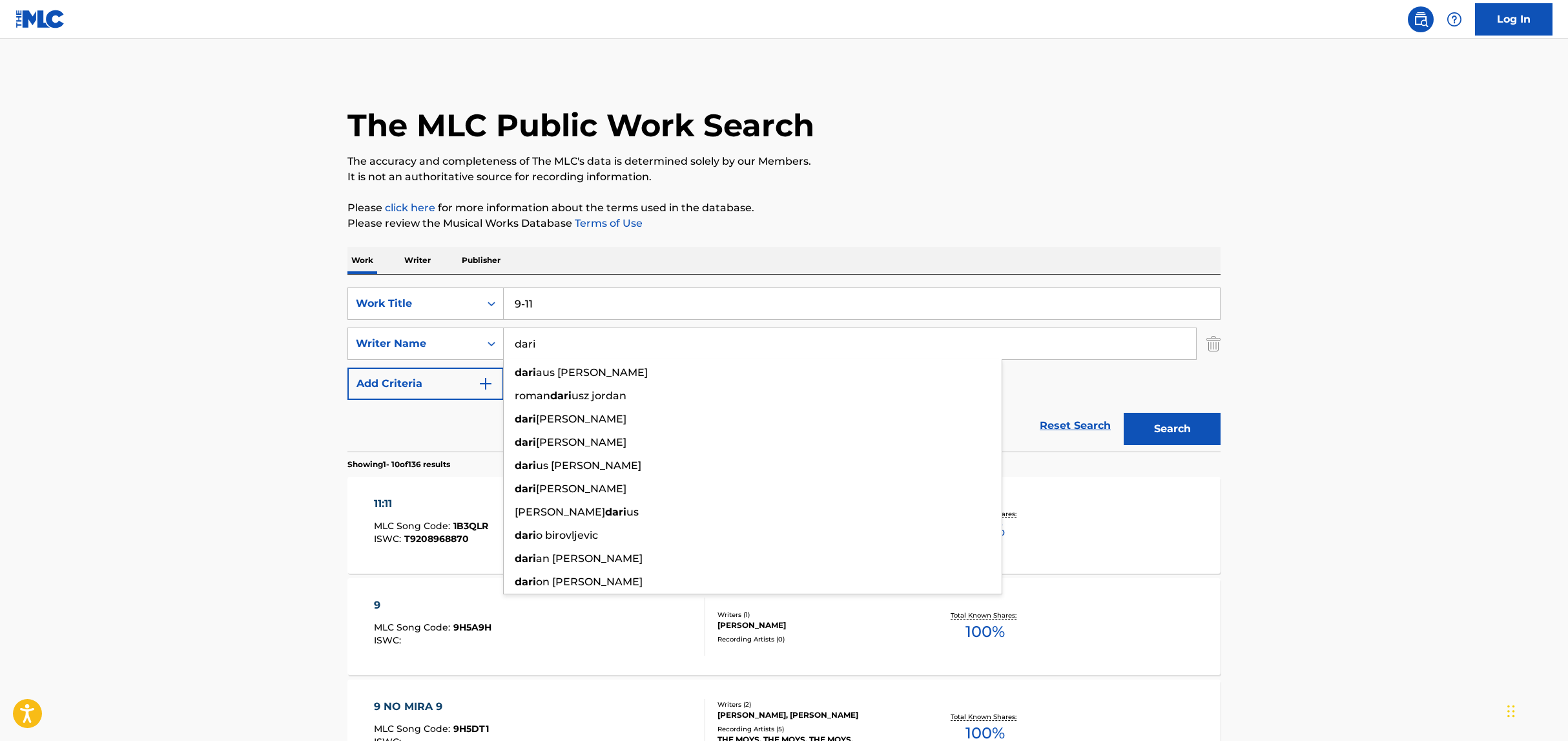
click at [553, 342] on input "dari" at bounding box center [850, 343] width 692 height 31
type input "[PERSON_NAME]"
click at [1124, 413] on button "Search" at bounding box center [1172, 429] width 96 height 32
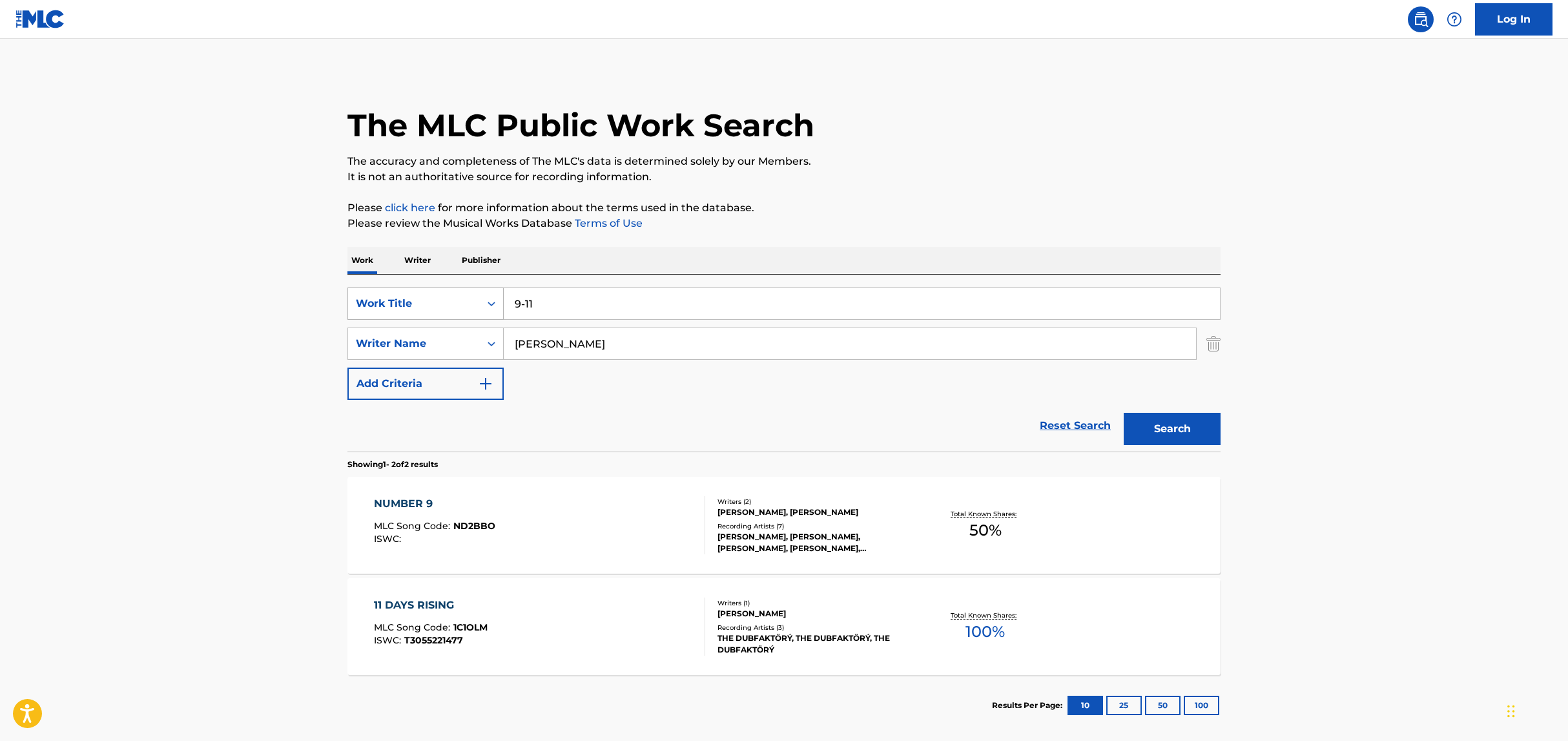
drag, startPoint x: 586, startPoint y: 306, endPoint x: 456, endPoint y: 295, distance: 130.5
click at [457, 295] on div "SearchWithCriteria4e5d726f-f0cd-43ea-a25b-3131cba4b155 Work Title 9-11" at bounding box center [784, 304] width 873 height 32
paste input "Volverte A Ver"
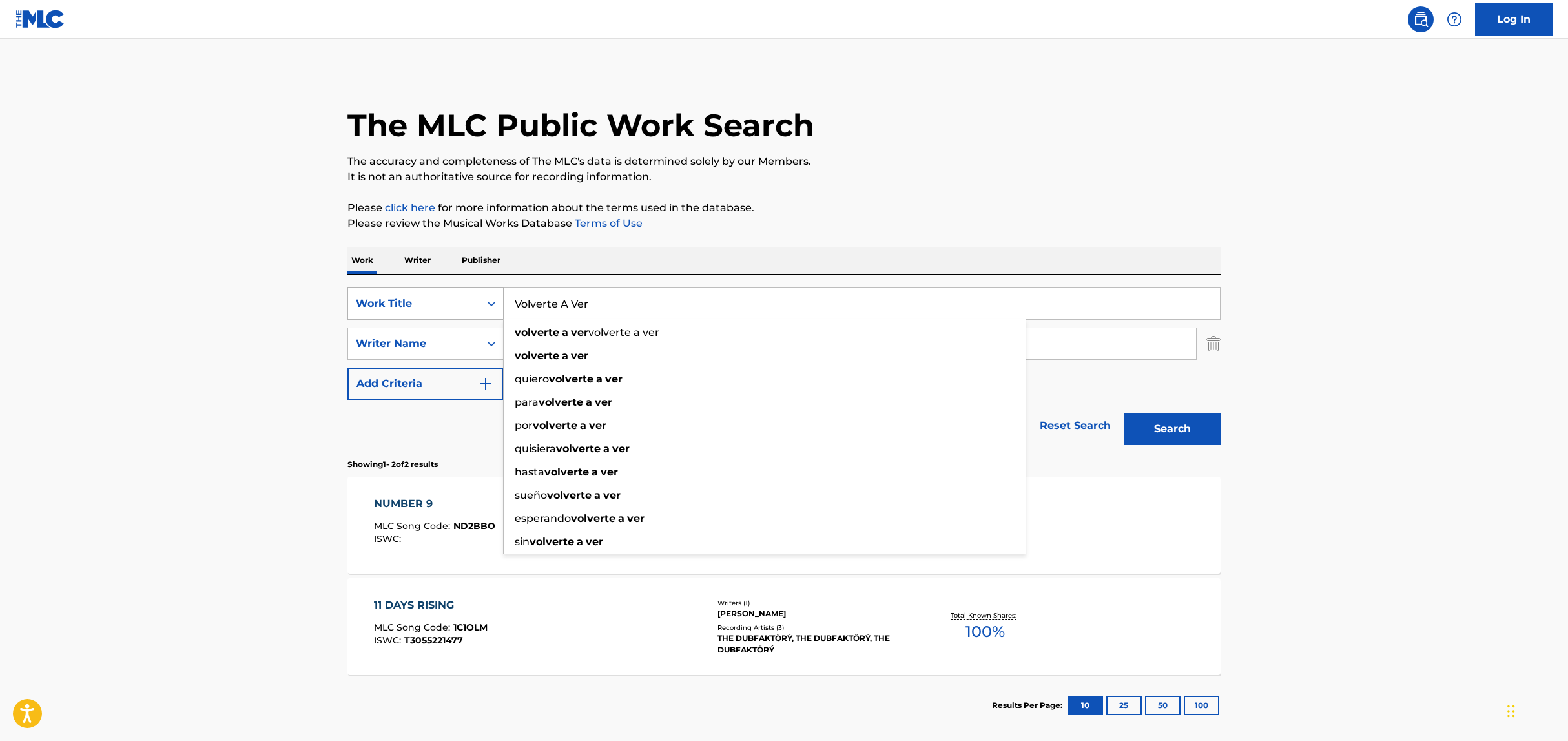
type input "Volverte A Ver"
click at [1124, 413] on button "Search" at bounding box center [1172, 429] width 96 height 32
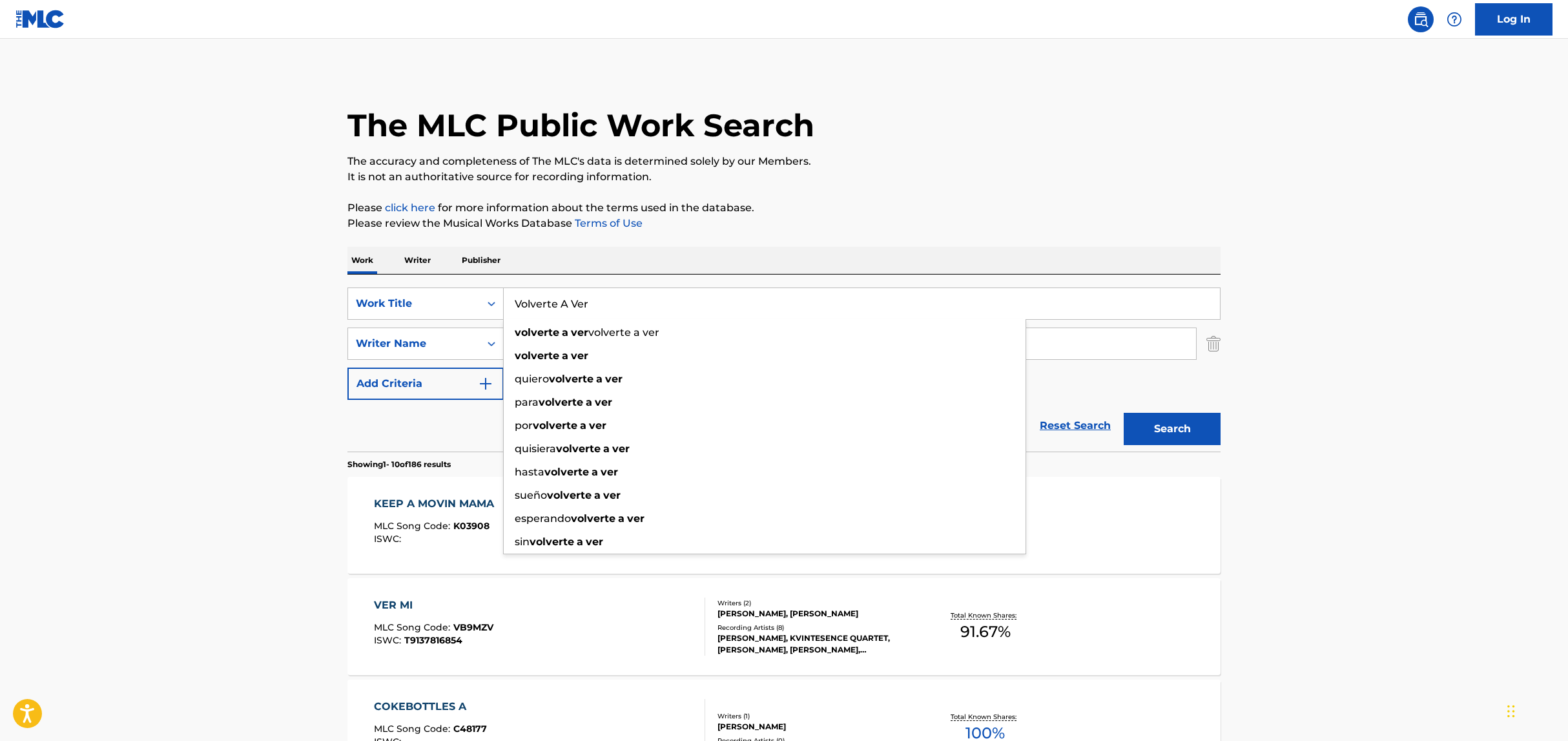
click at [352, 427] on div "Reset Search Search" at bounding box center [784, 425] width 873 height 52
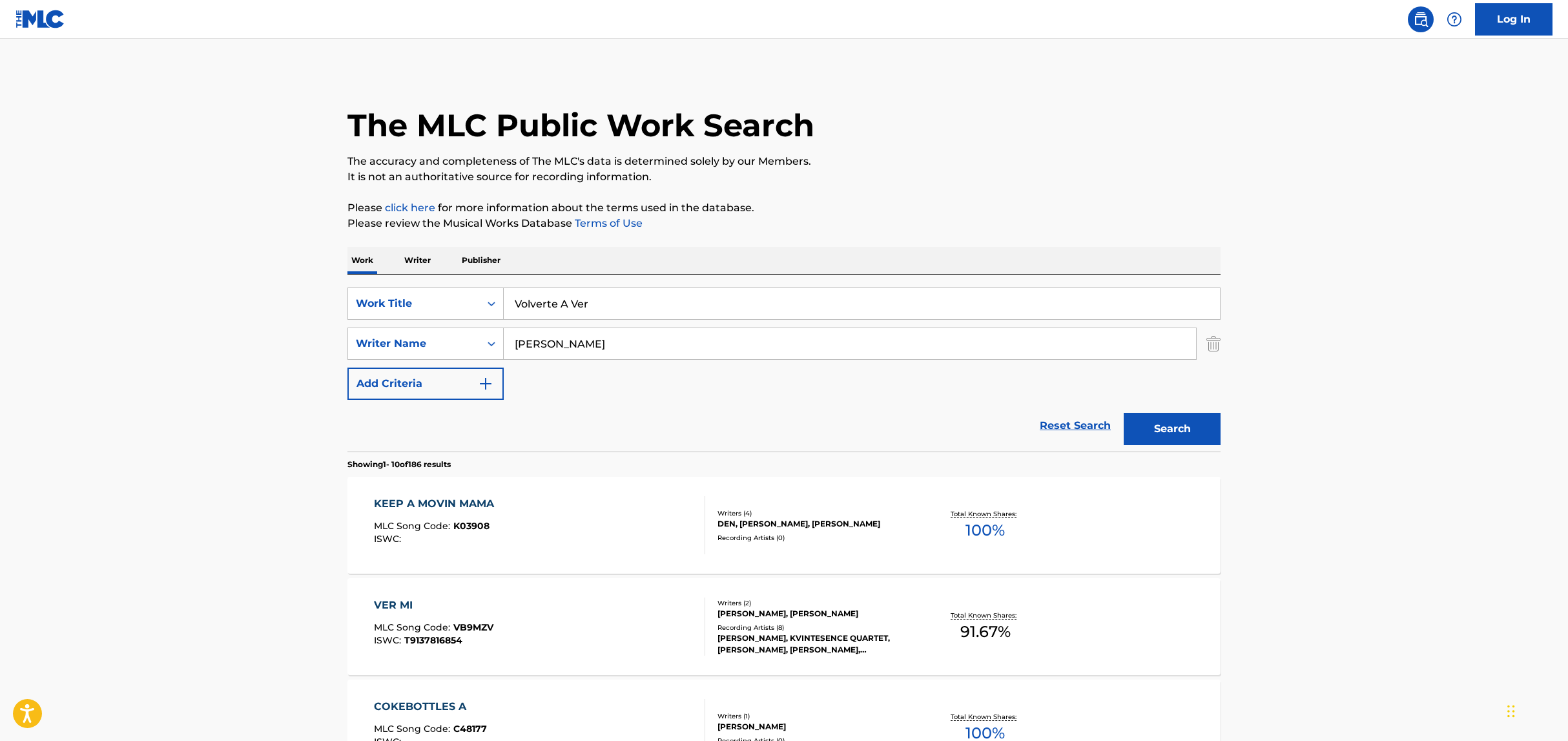
drag, startPoint x: 597, startPoint y: 349, endPoint x: 451, endPoint y: 322, distance: 148.5
click at [451, 323] on div "SearchWithCriteria4e5d726f-f0cd-43ea-a25b-3131cba4b155 Work Title Volverte A Ve…" at bounding box center [784, 343] width 873 height 113
paste input "[PERSON_NAME]"
click at [1124, 413] on button "Search" at bounding box center [1172, 429] width 96 height 32
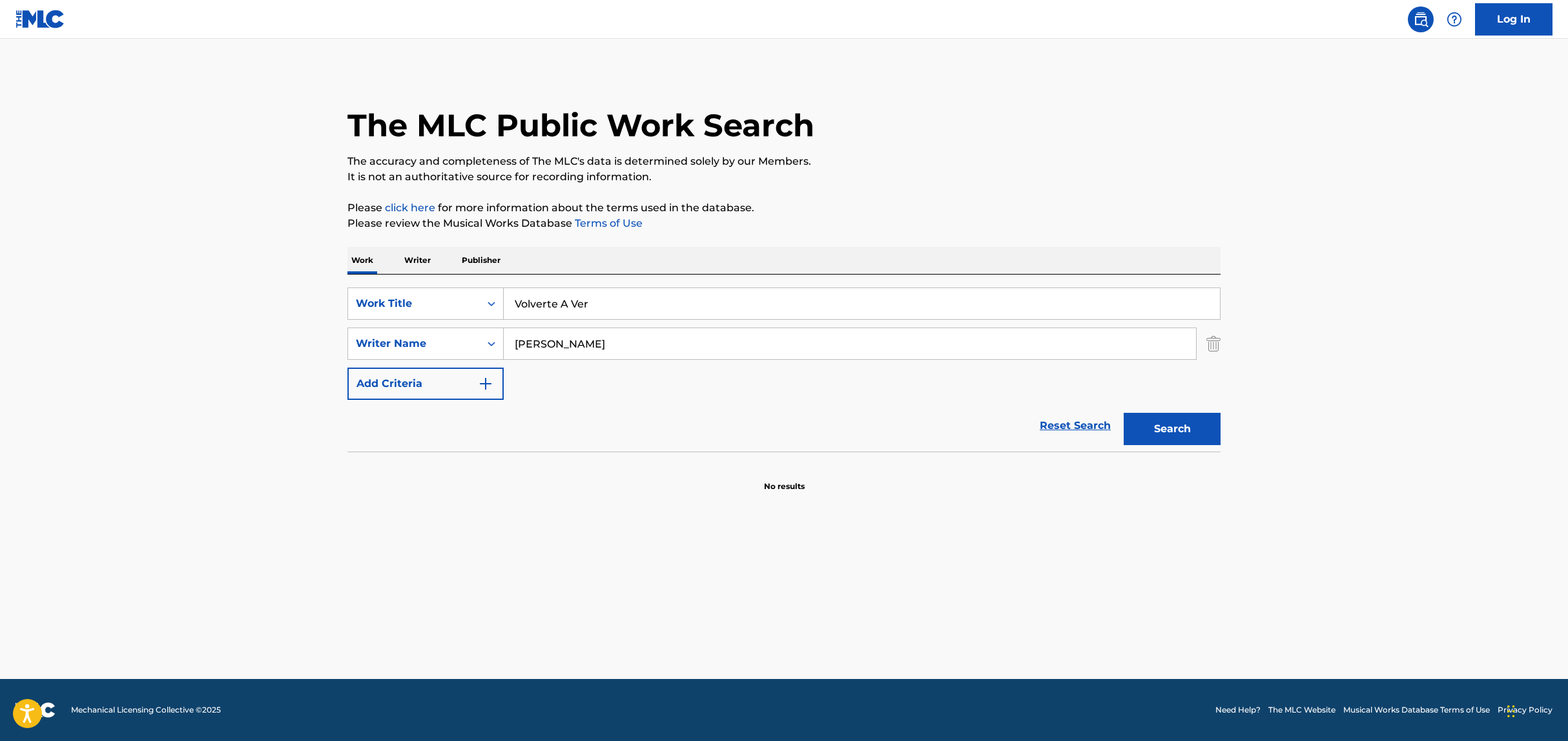
drag, startPoint x: 561, startPoint y: 343, endPoint x: 649, endPoint y: 344, distance: 88.0
click at [649, 344] on input "[PERSON_NAME]" at bounding box center [850, 343] width 692 height 31
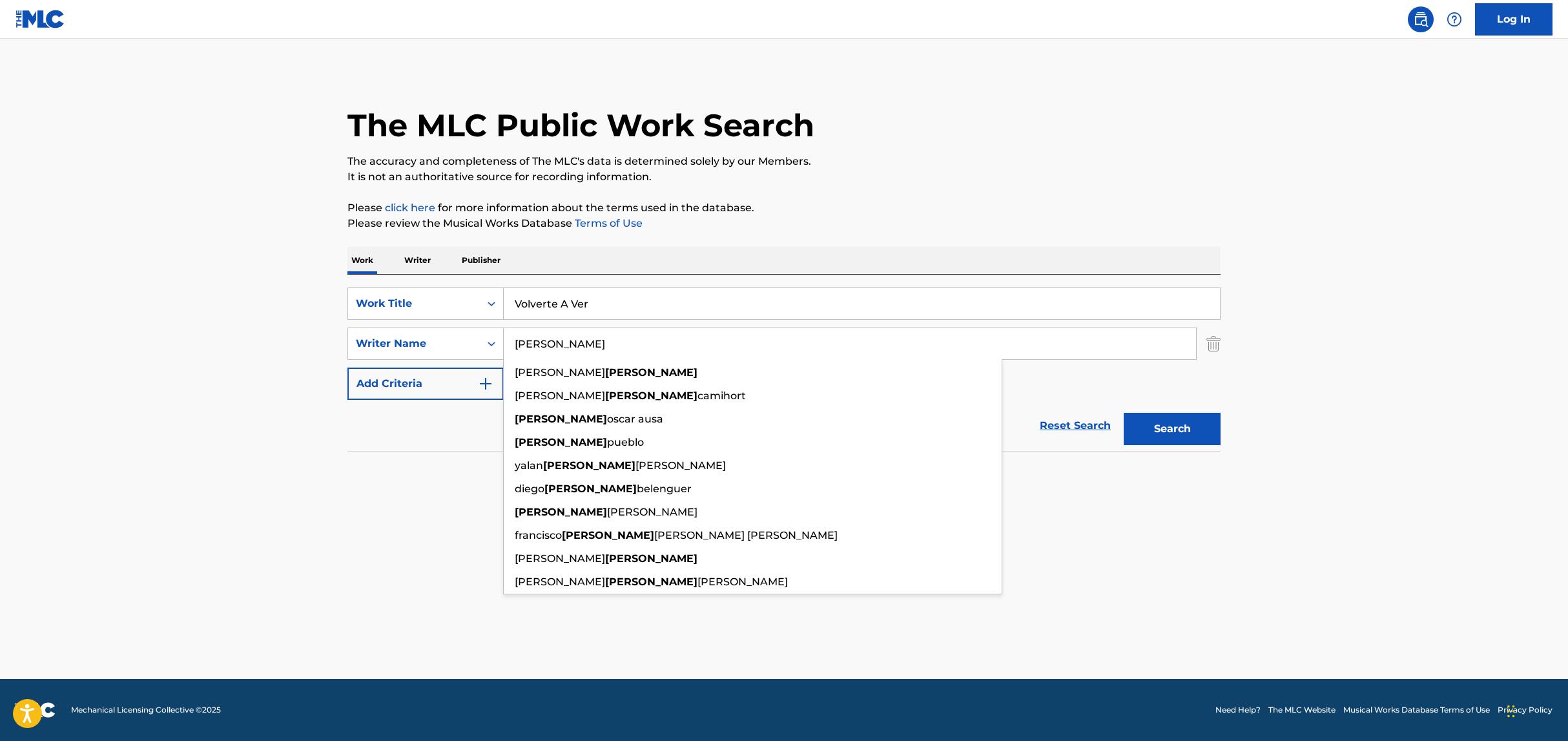
click at [1124, 413] on button "Search" at bounding box center [1172, 429] width 96 height 32
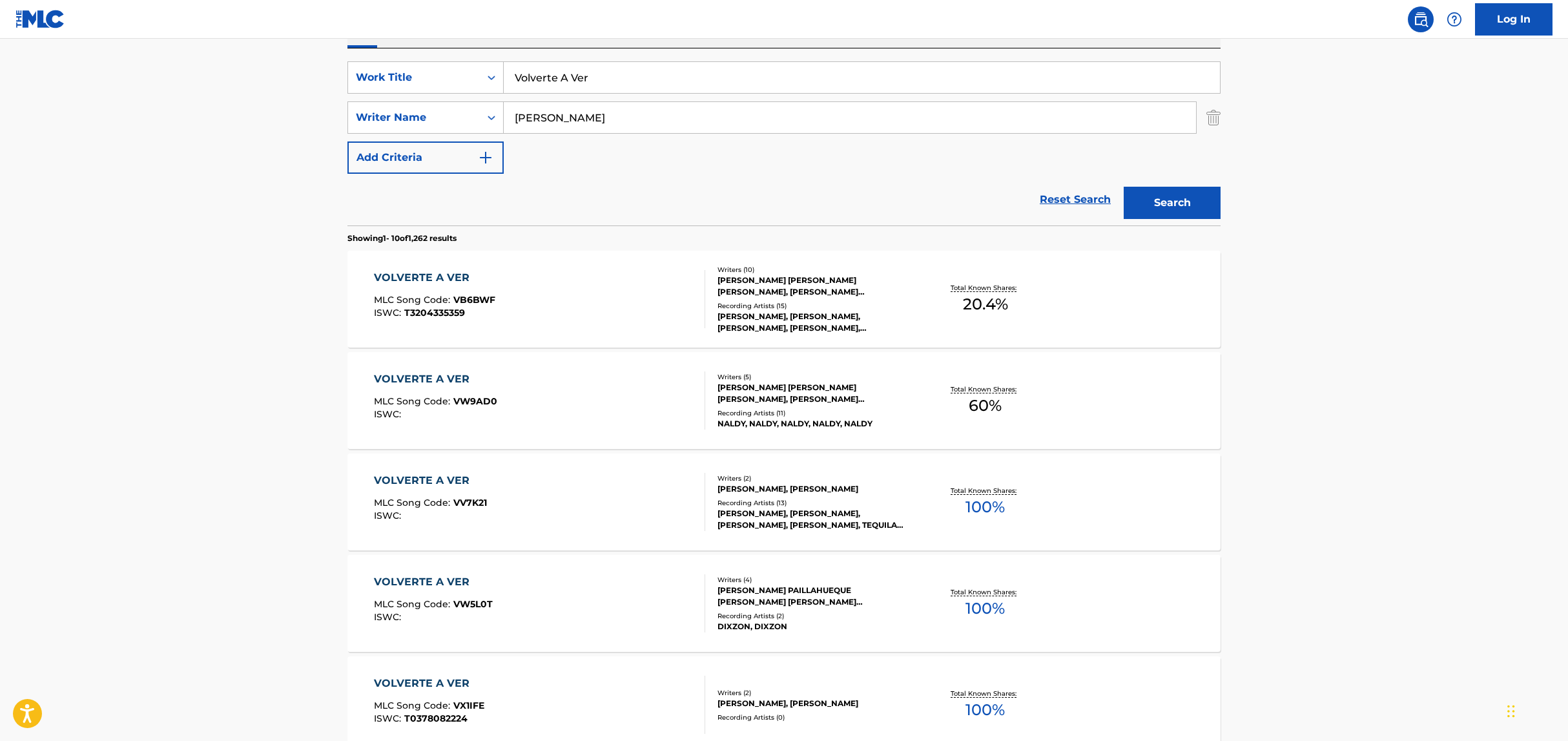
scroll to position [233, 0]
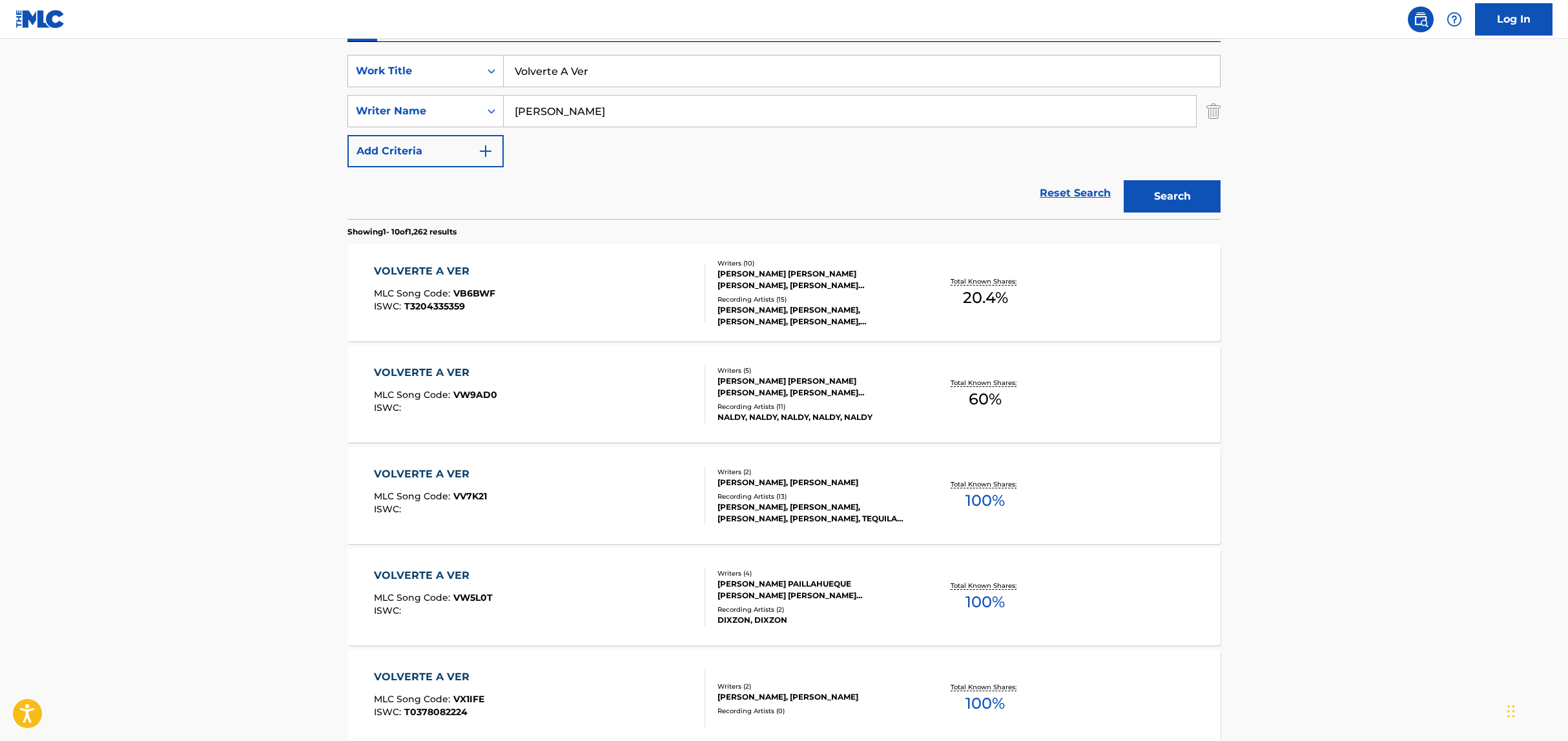
click at [740, 127] on div "SearchWithCriteria4e5d726f-f0cd-43ea-a25b-3131cba4b155 Work Title Volverte A Ve…" at bounding box center [784, 111] width 873 height 113
click at [731, 120] on input "[PERSON_NAME]" at bounding box center [850, 111] width 692 height 31
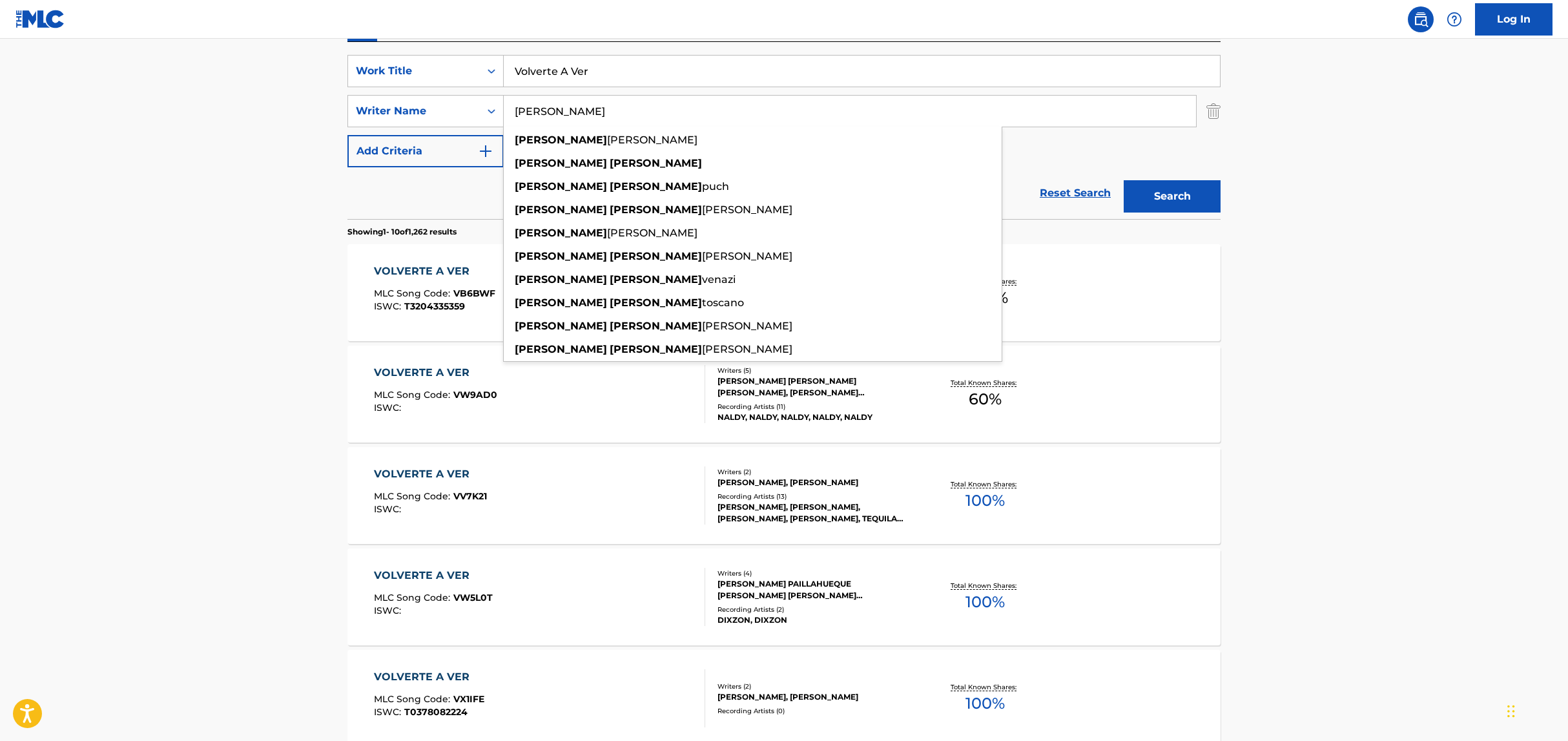
type input "[PERSON_NAME]"
click at [1124, 180] on button "Search" at bounding box center [1172, 196] width 96 height 32
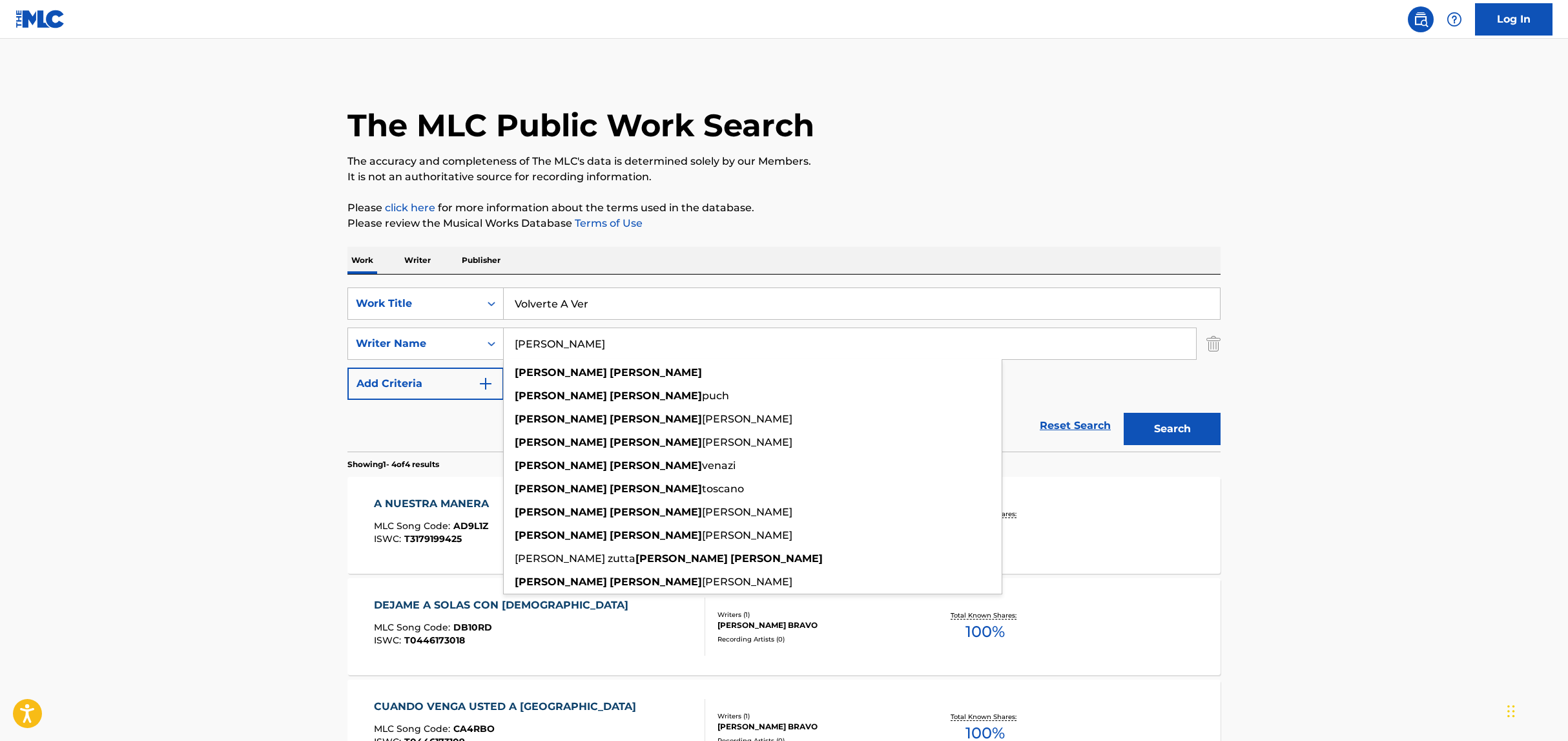
click at [291, 397] on main "The MLC Public Work Search The accuracy and completeness of The MLC's data is d…" at bounding box center [784, 491] width 1568 height 906
